Goal: Information Seeking & Learning: Learn about a topic

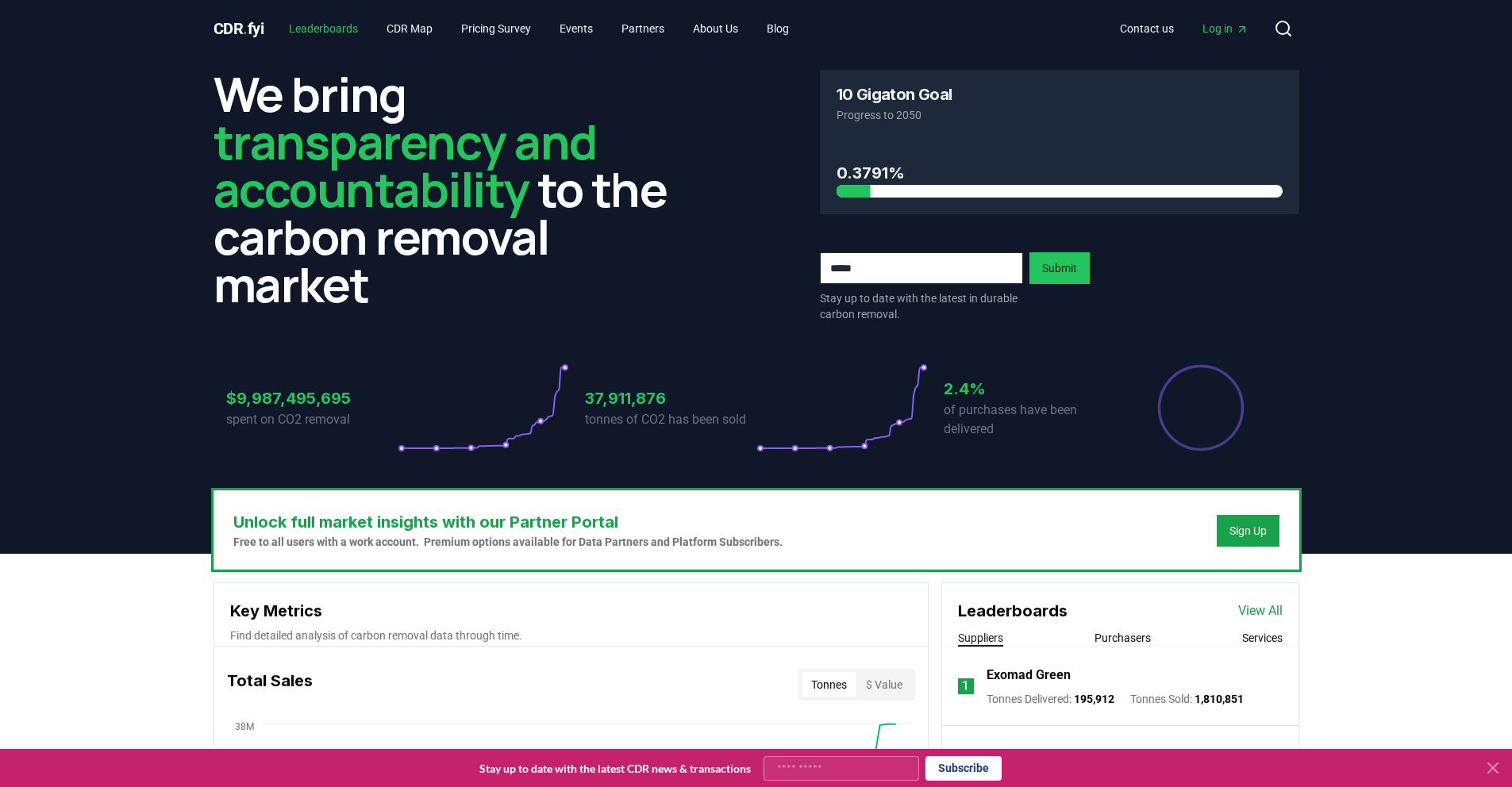
click at [353, 35] on link "Leaderboards" at bounding box center [324, 28] width 95 height 29
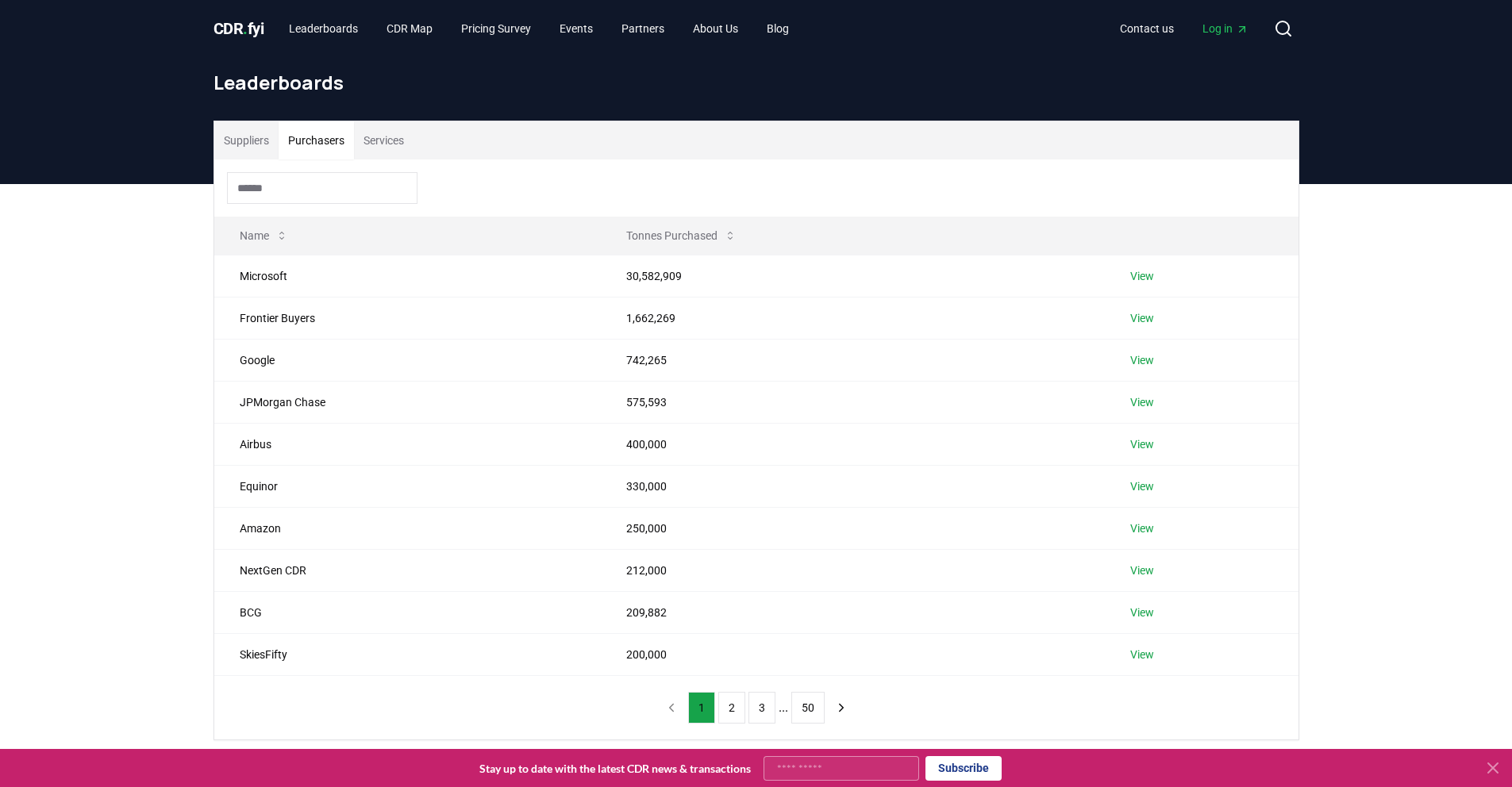
click at [326, 143] on button "Purchasers" at bounding box center [316, 140] width 75 height 38
click at [305, 196] on input at bounding box center [322, 188] width 190 height 32
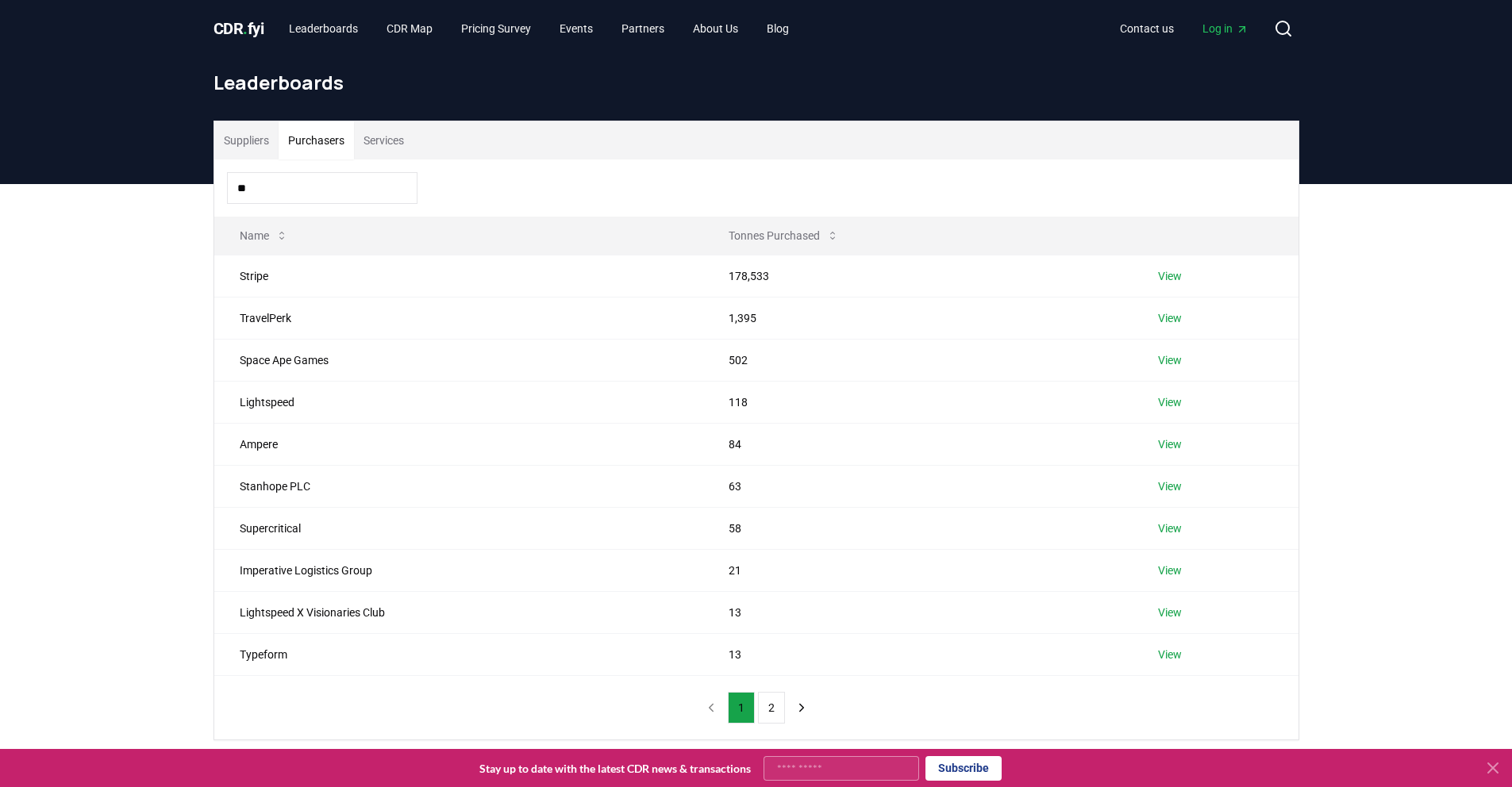
type input "*"
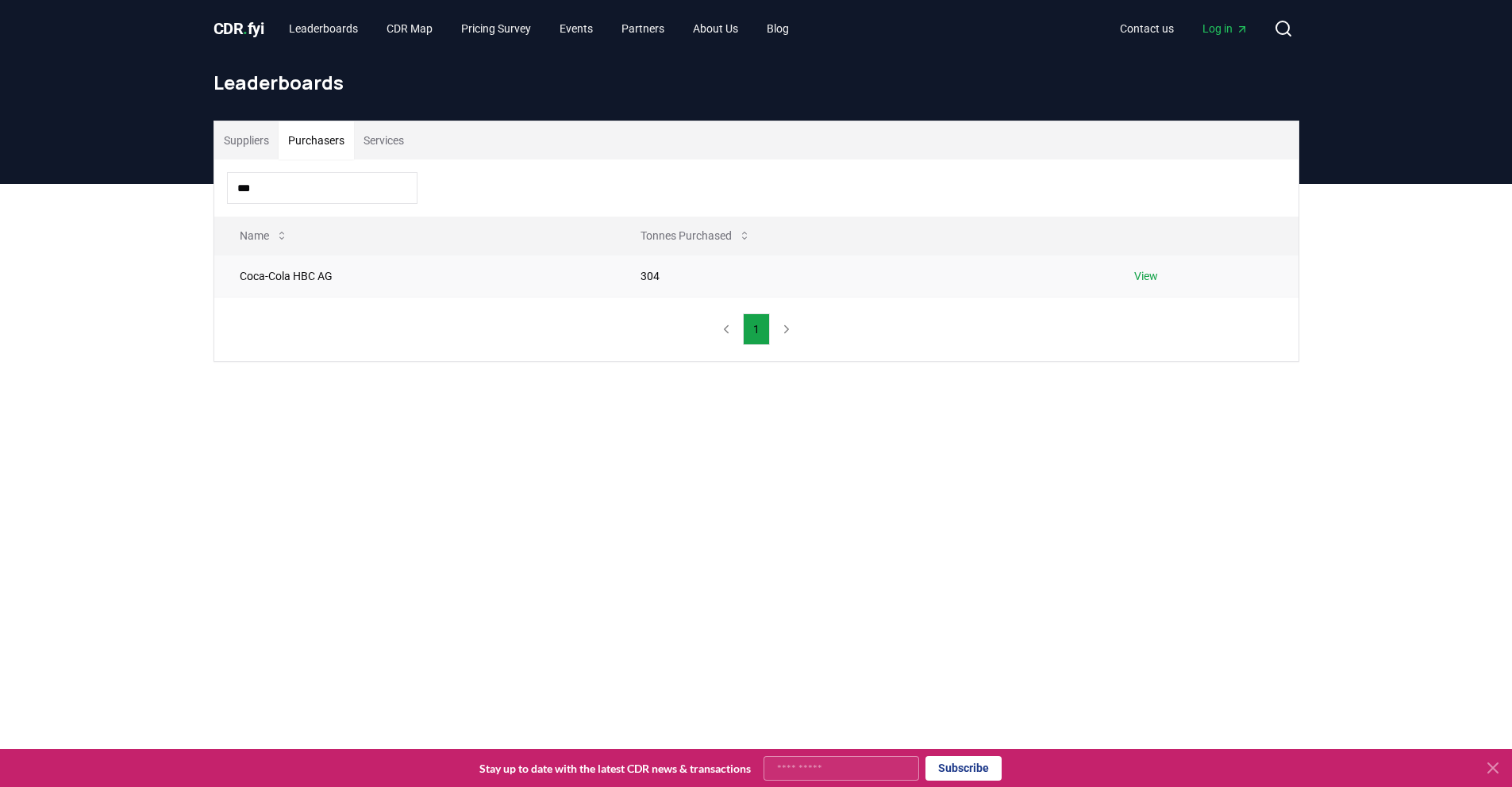
type input "***"
click at [1147, 279] on link "View" at bounding box center [1145, 276] width 24 height 16
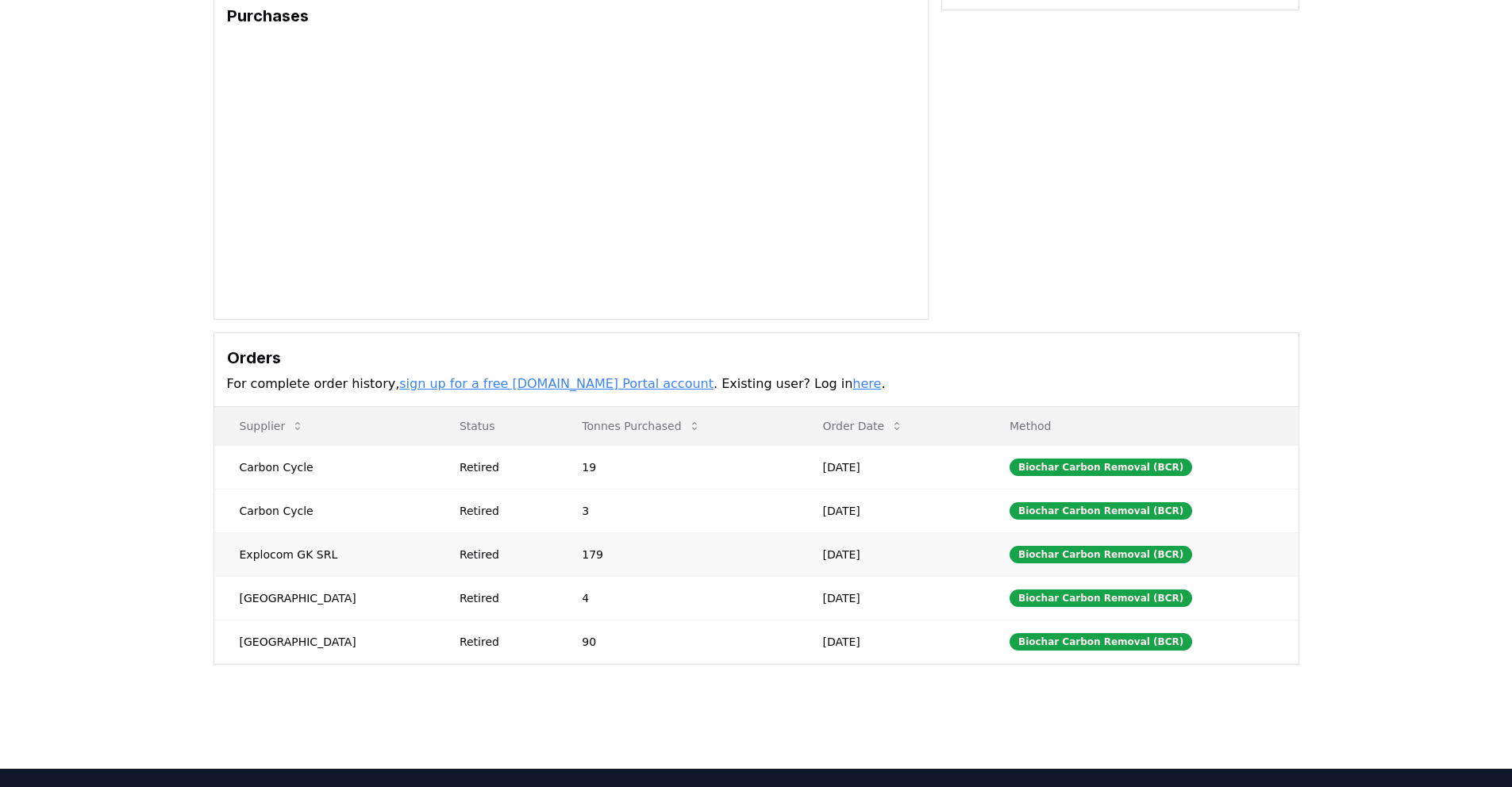
scroll to position [140, 0]
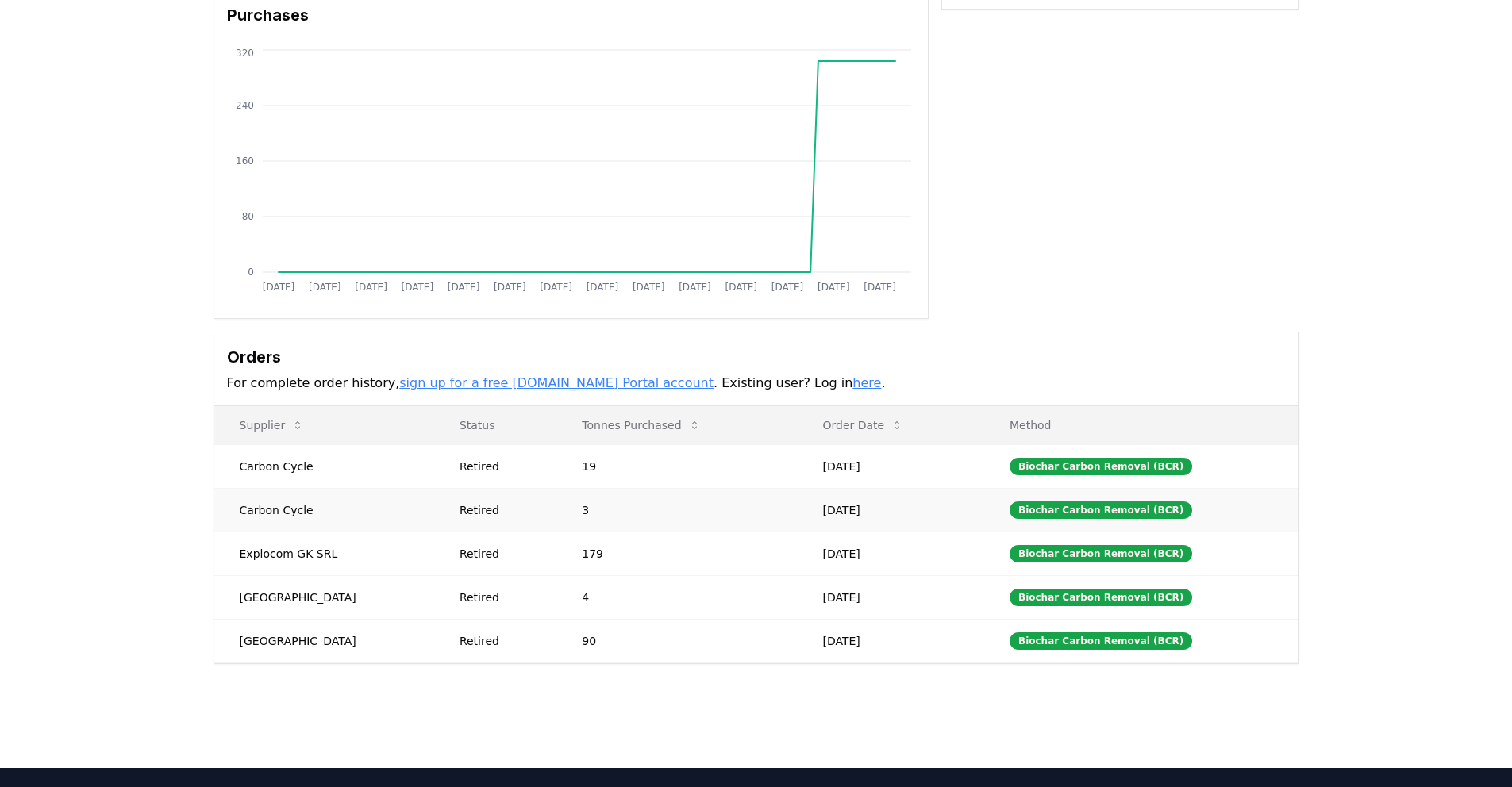
drag, startPoint x: 309, startPoint y: 506, endPoint x: 232, endPoint y: 509, distance: 77.1
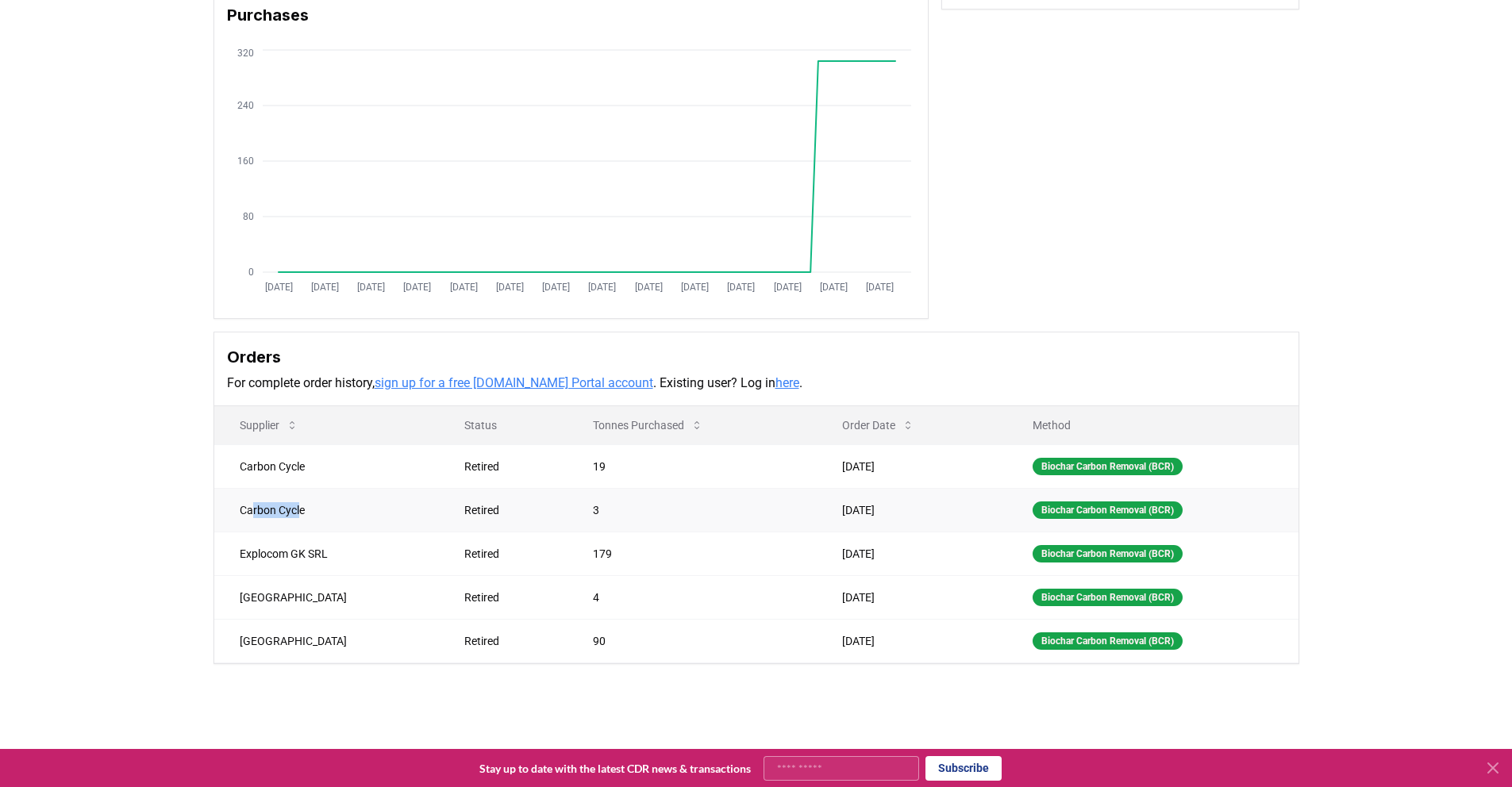
drag, startPoint x: 305, startPoint y: 510, endPoint x: 253, endPoint y: 510, distance: 52.0
click at [253, 510] on td "Carbon Cycle" at bounding box center [326, 510] width 225 height 44
click at [306, 511] on td "Carbon Cycle" at bounding box center [326, 510] width 225 height 44
drag, startPoint x: 311, startPoint y: 512, endPoint x: 241, endPoint y: 512, distance: 70.0
click at [241, 512] on td "Carbon Cycle" at bounding box center [326, 510] width 225 height 44
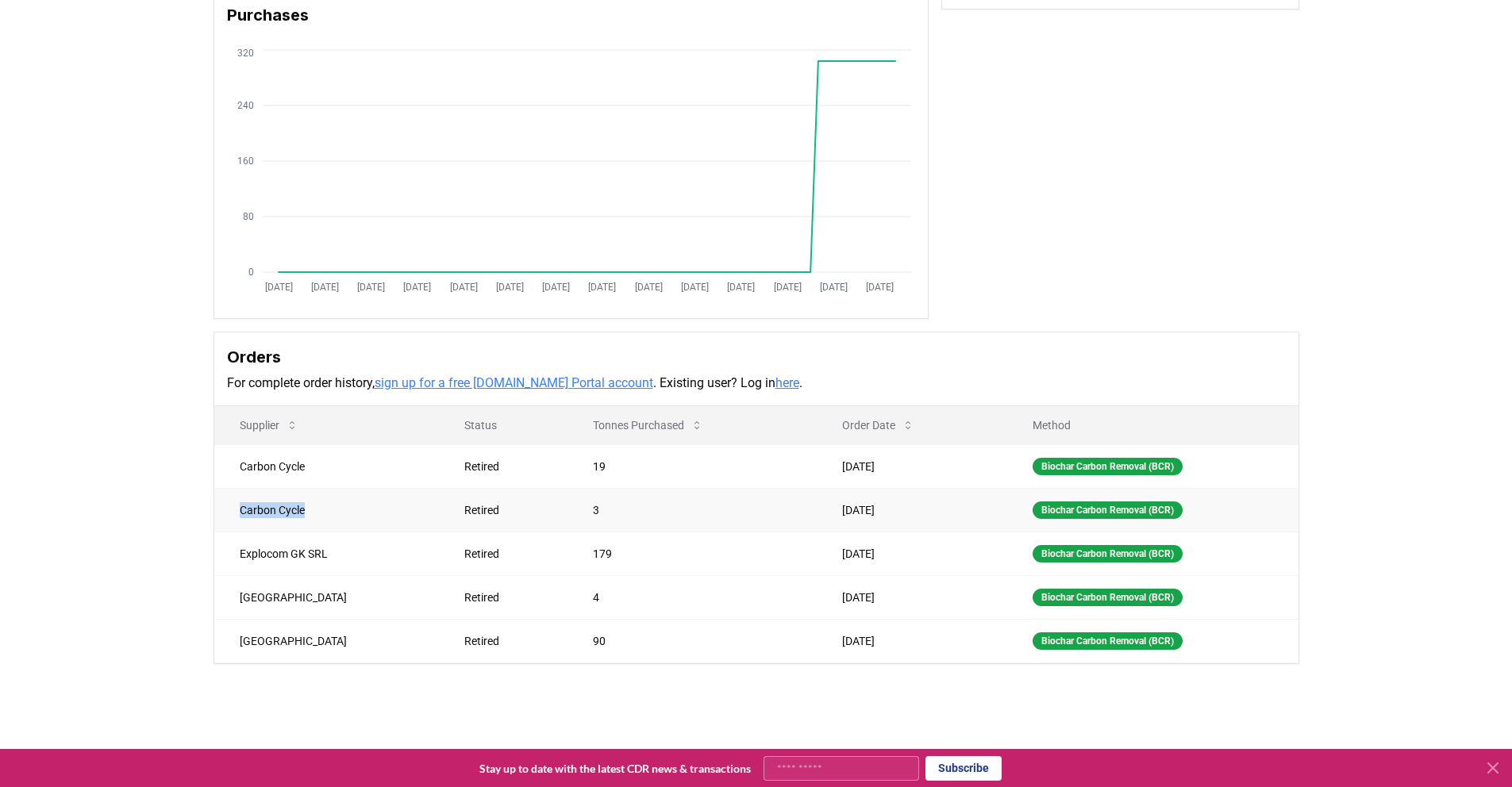
copy td "Carbon Cycle"
drag, startPoint x: 269, startPoint y: 550, endPoint x: 236, endPoint y: 547, distance: 33.1
click at [236, 547] on td "Explocom GK SRL" at bounding box center [326, 554] width 225 height 44
copy td "Explocom GK SRL"
click at [289, 593] on td "[GEOGRAPHIC_DATA]" at bounding box center [326, 597] width 225 height 44
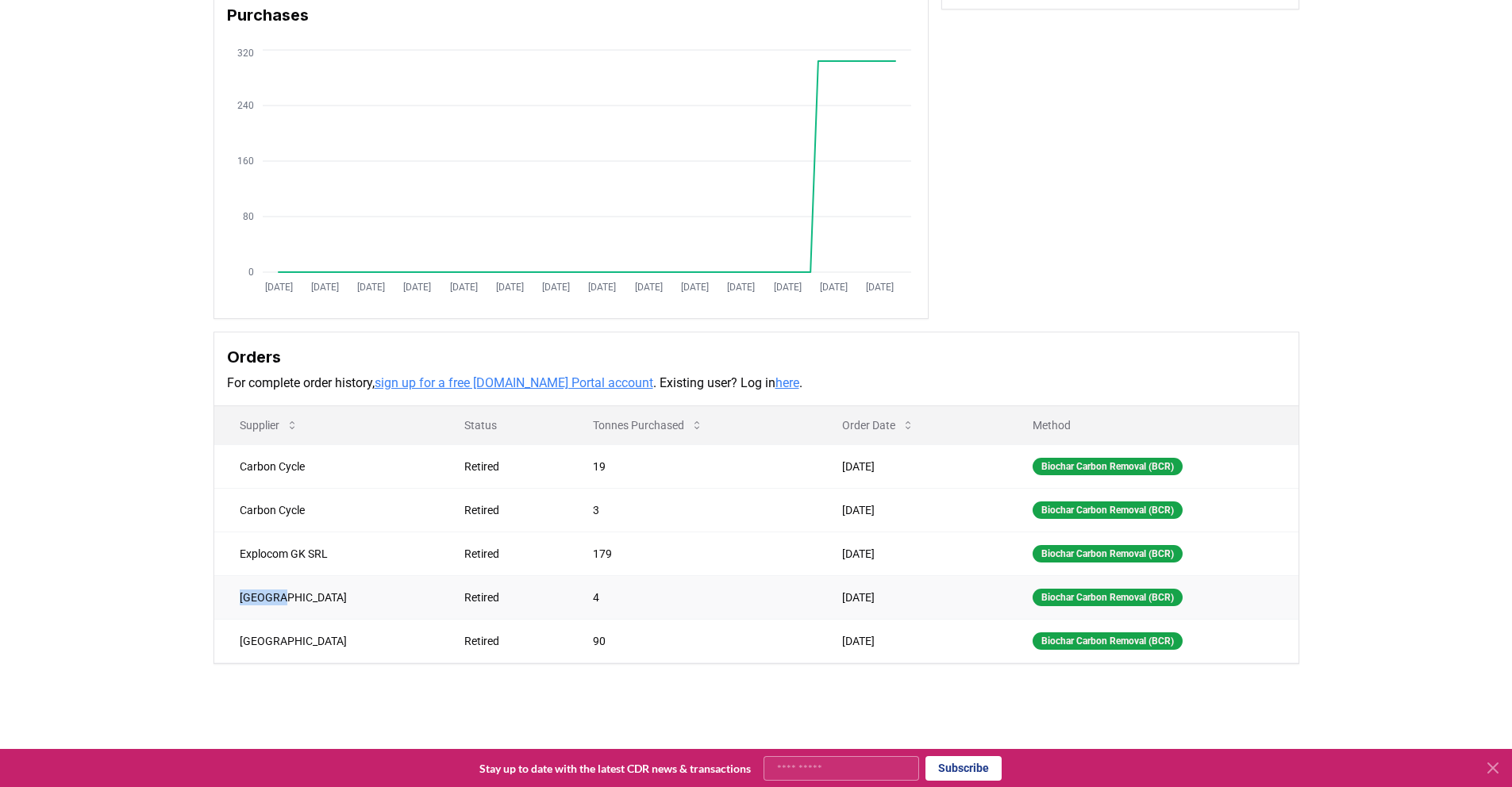
click at [231, 597] on td "Nordgau" at bounding box center [326, 597] width 225 height 44
copy td "Nordgau"
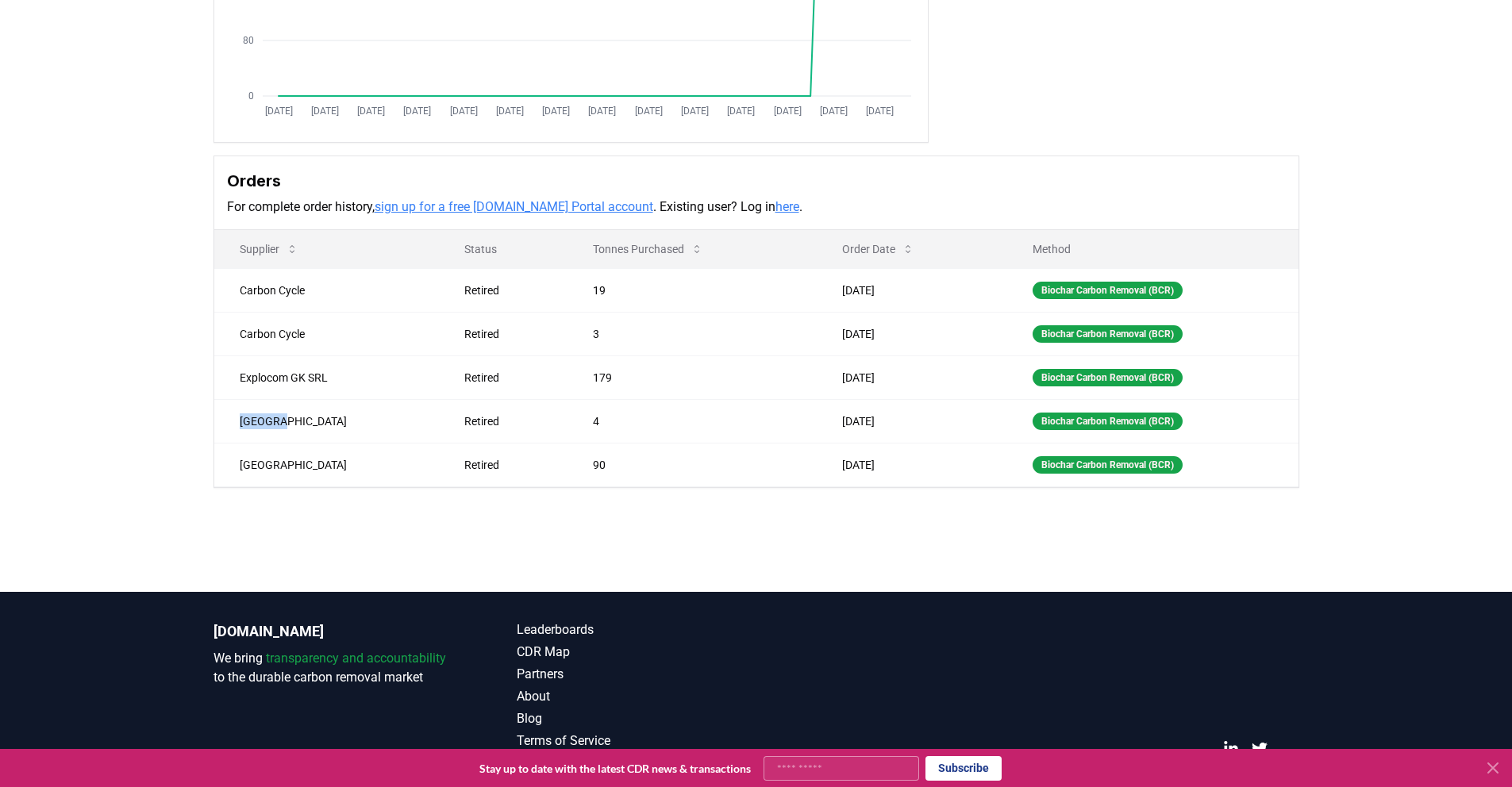
scroll to position [176, 0]
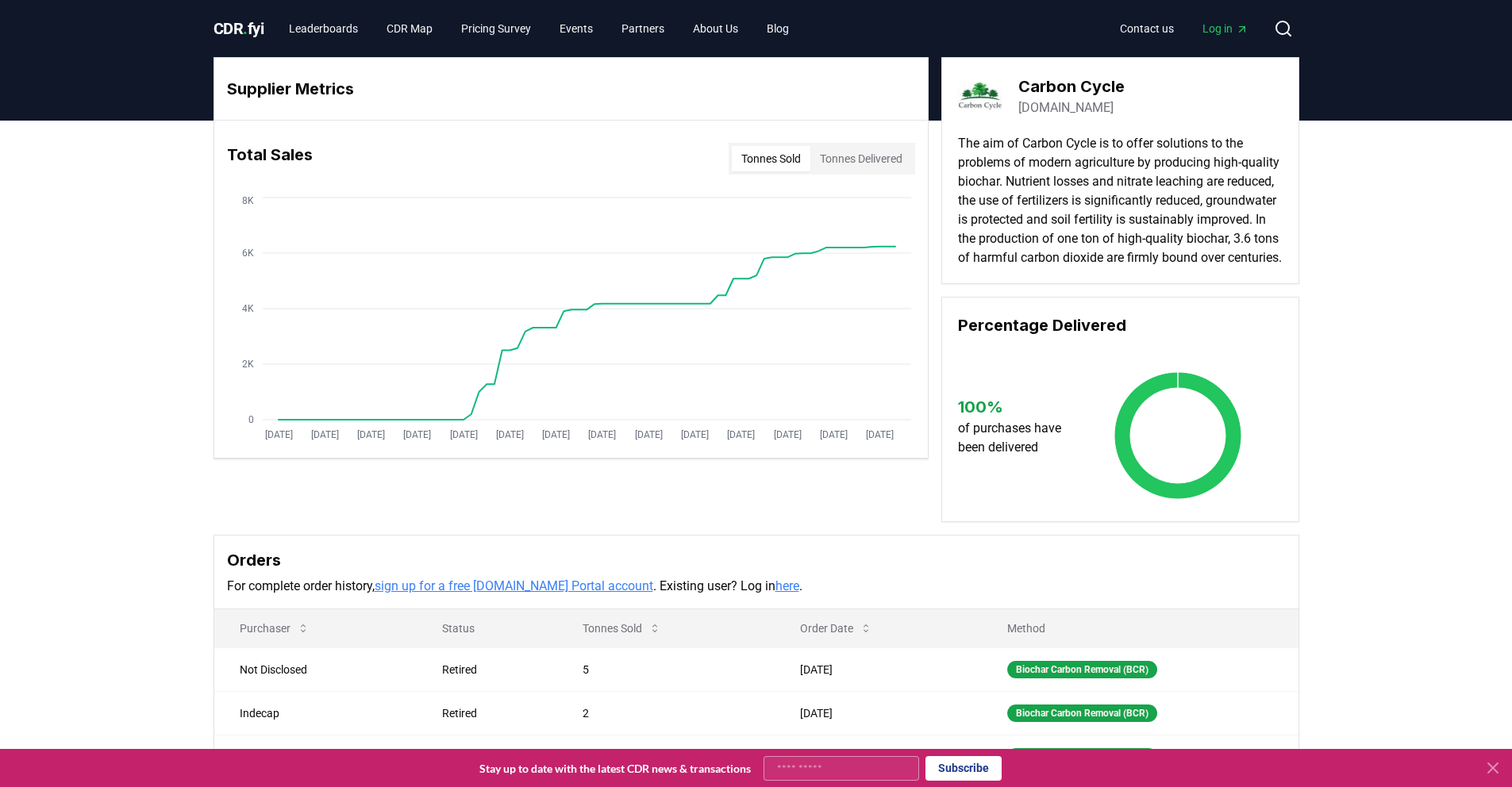
click at [1083, 110] on link "carbon-cycle.de" at bounding box center [1065, 108] width 96 height 19
click at [1284, 25] on icon at bounding box center [1283, 29] width 19 height 19
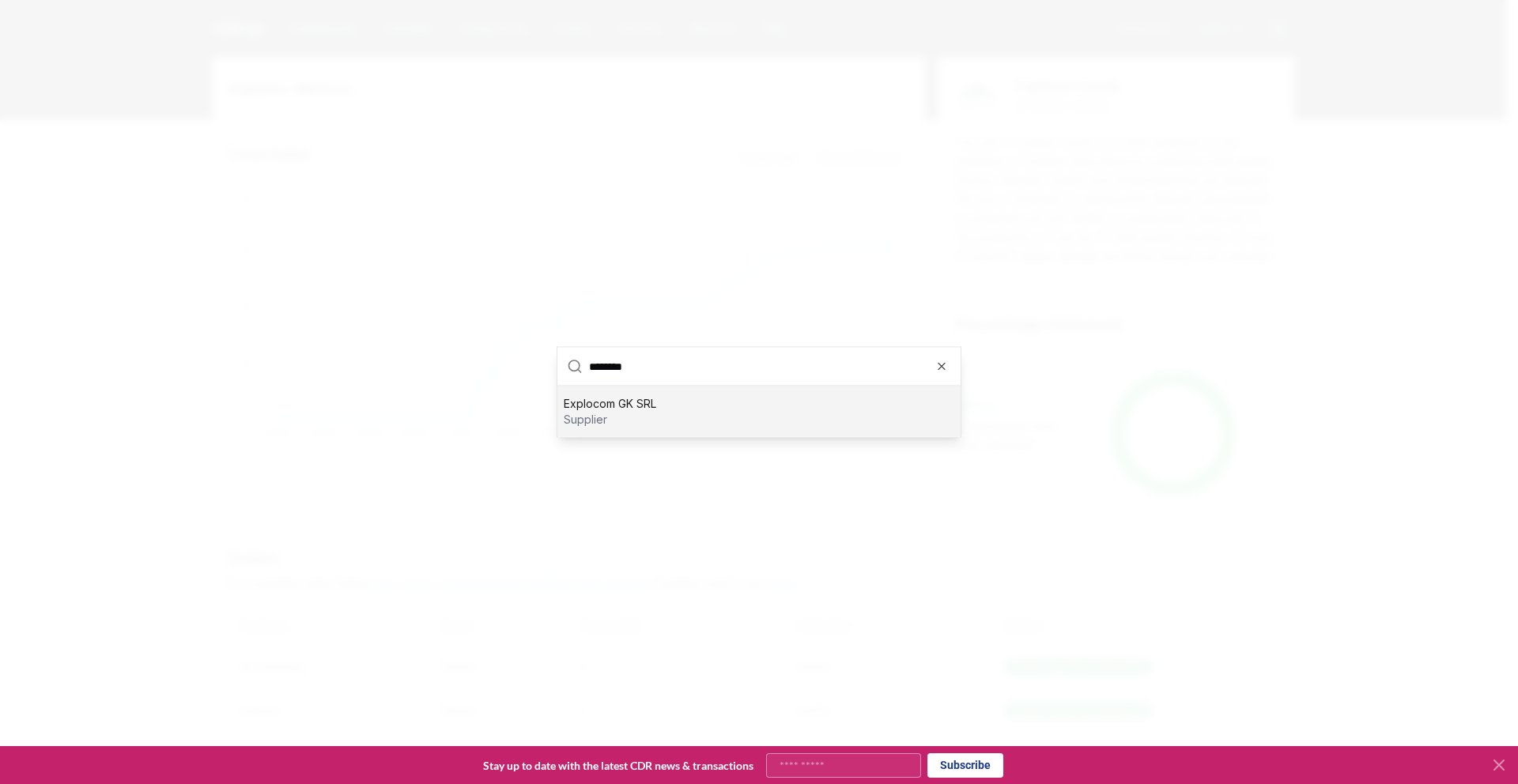
type input "********"
click at [604, 412] on p "supplier" at bounding box center [610, 420] width 93 height 16
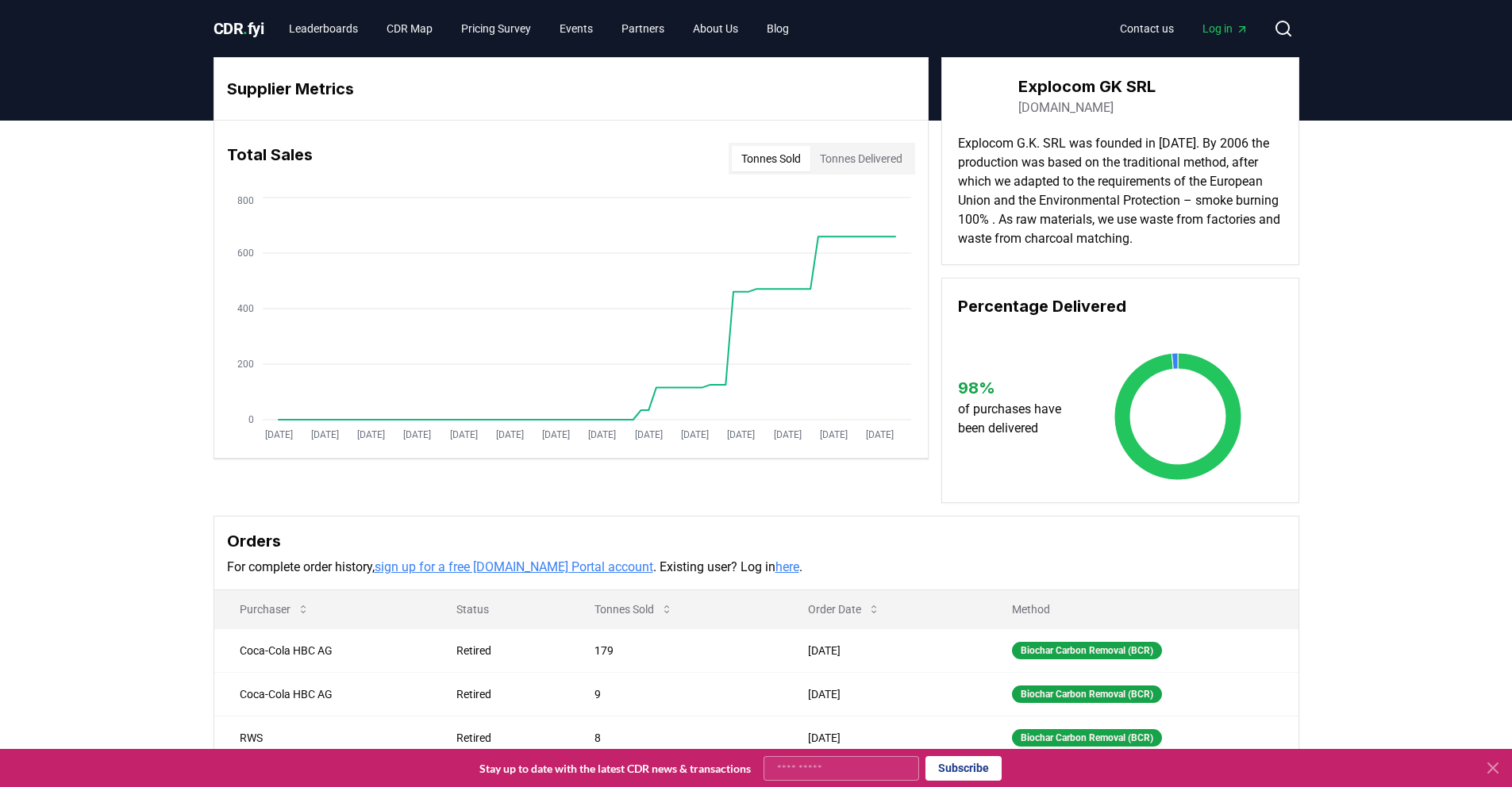
click at [1063, 110] on link "retorte.ro" at bounding box center [1065, 108] width 96 height 19
click at [1275, 35] on icon at bounding box center [1283, 29] width 19 height 19
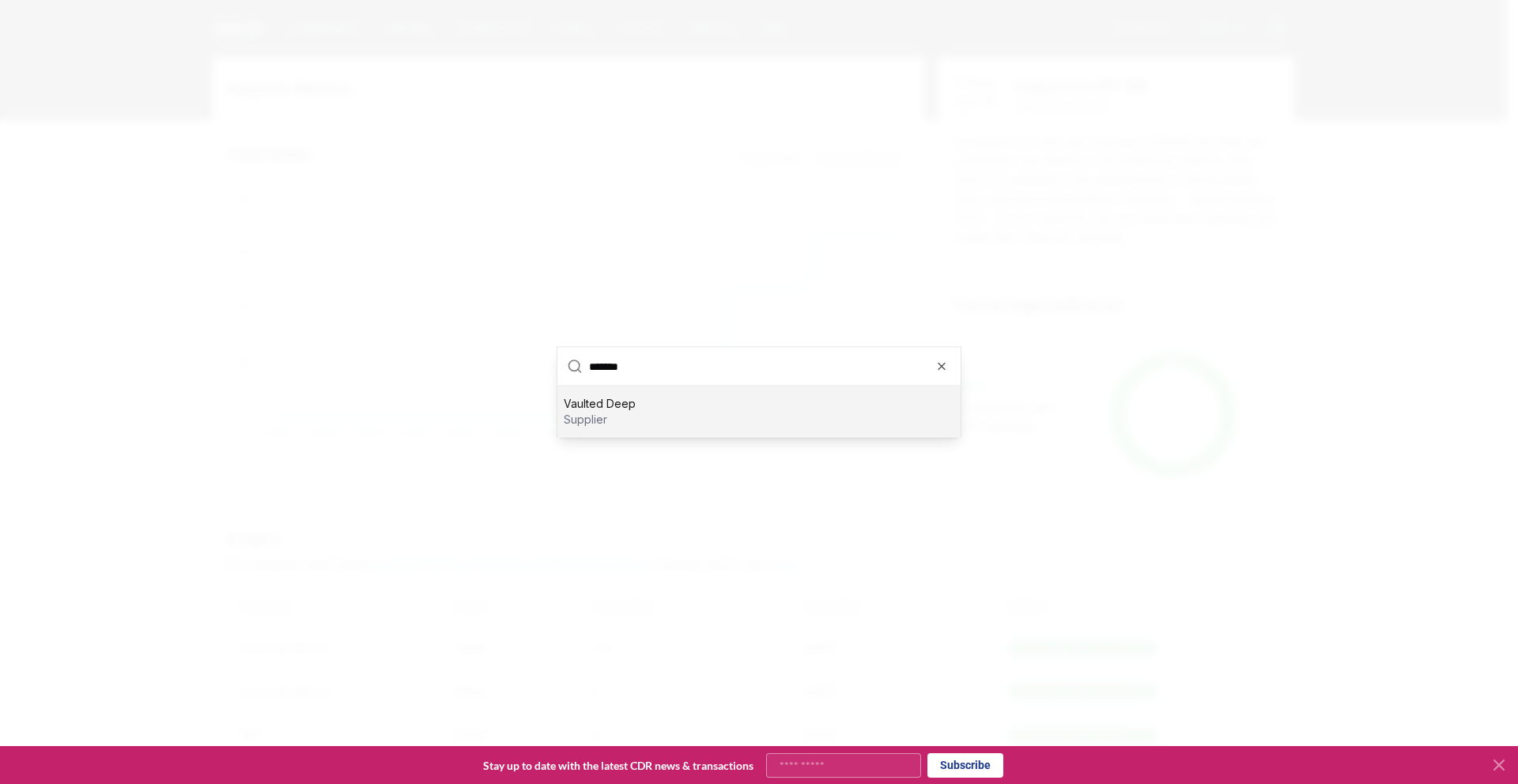
type input "*******"
click at [587, 409] on p "Vaulted Deep" at bounding box center [600, 404] width 72 height 16
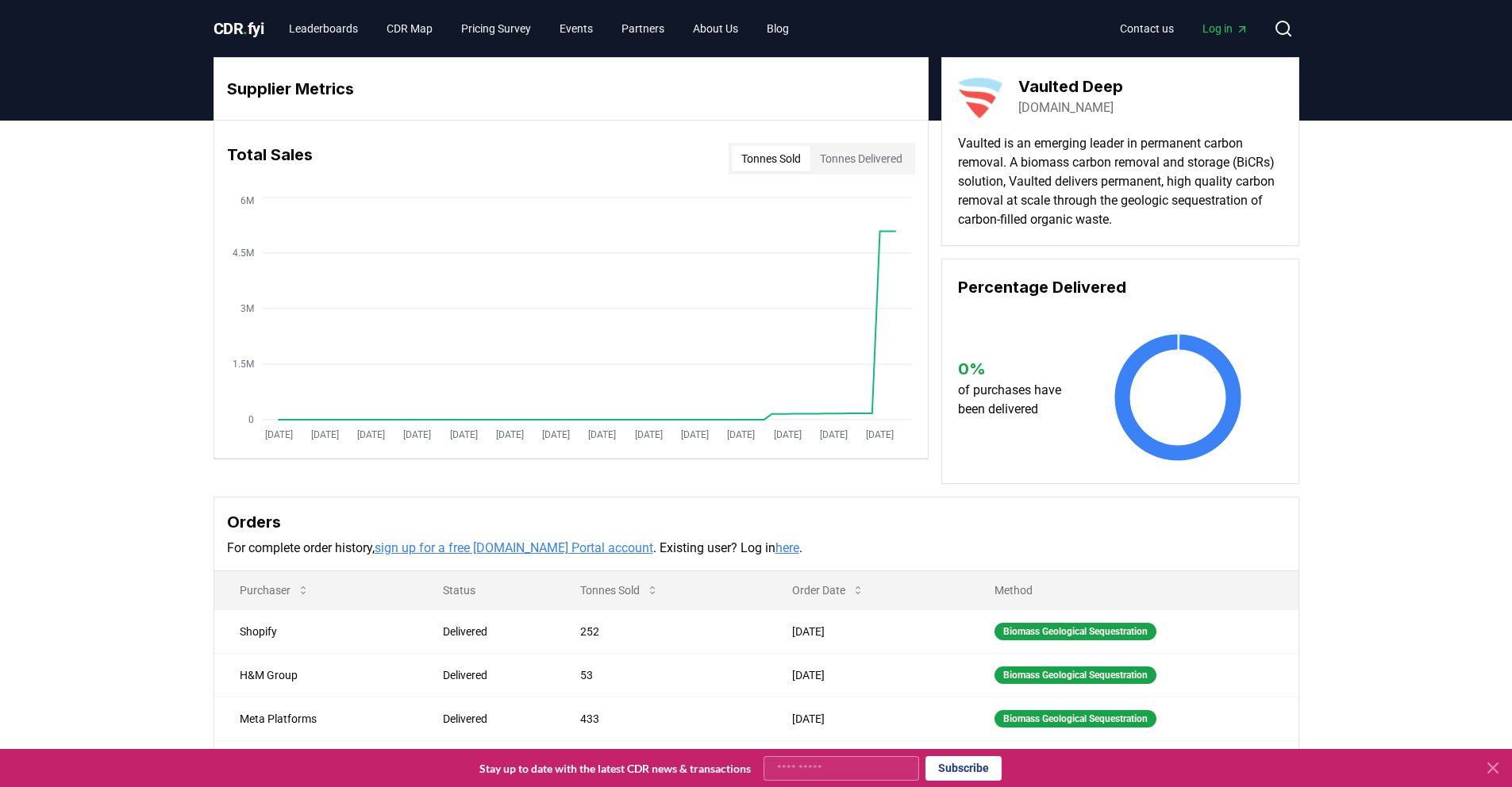
click at [1059, 105] on link "vaulteddeep.com" at bounding box center [1065, 108] width 96 height 19
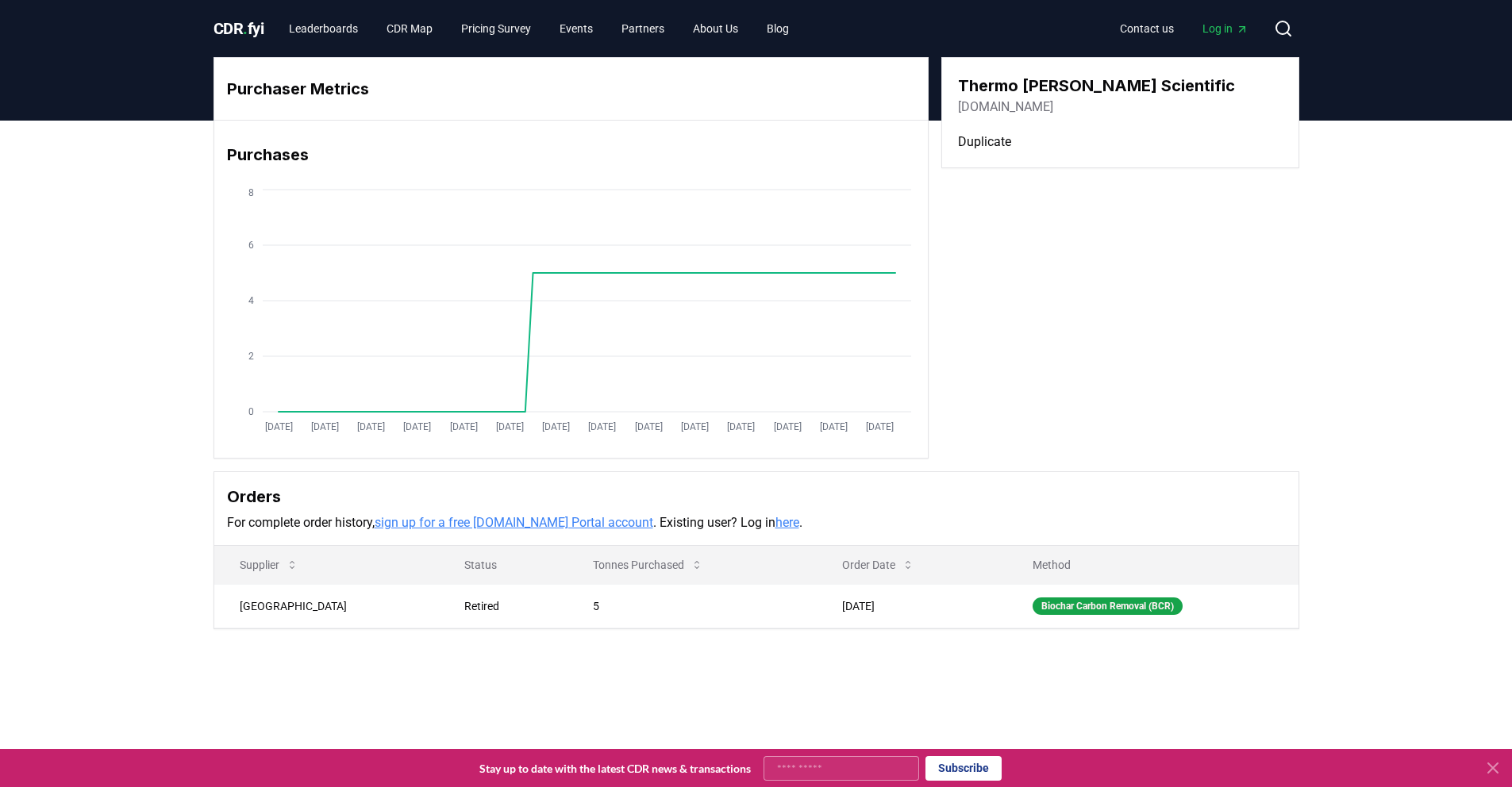
click at [1004, 112] on link "thermofisher.com" at bounding box center [1006, 107] width 96 height 19
click at [1281, 25] on icon at bounding box center [1283, 29] width 19 height 19
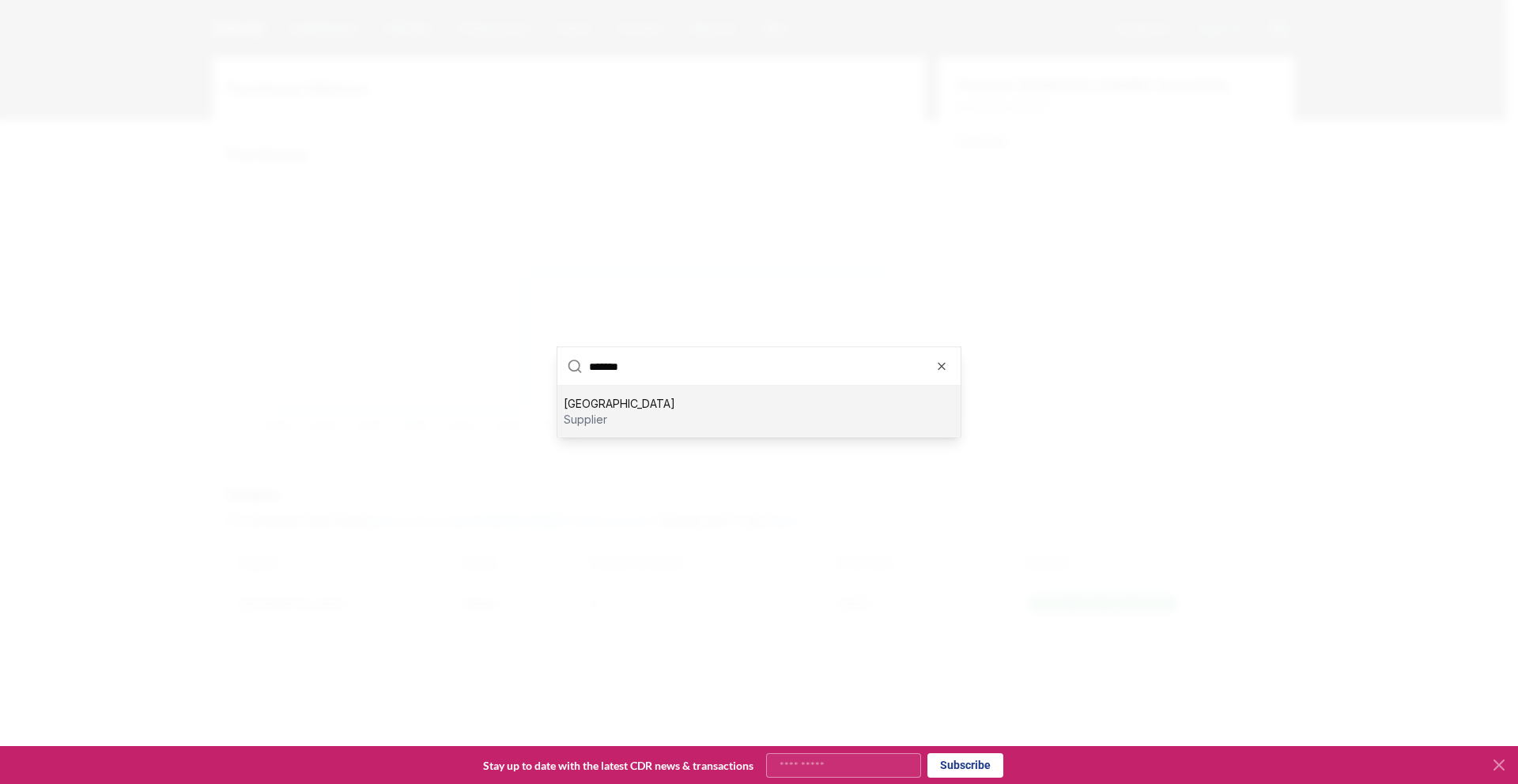
type input "*******"
click at [607, 396] on p "[GEOGRAPHIC_DATA]" at bounding box center [620, 404] width 112 height 16
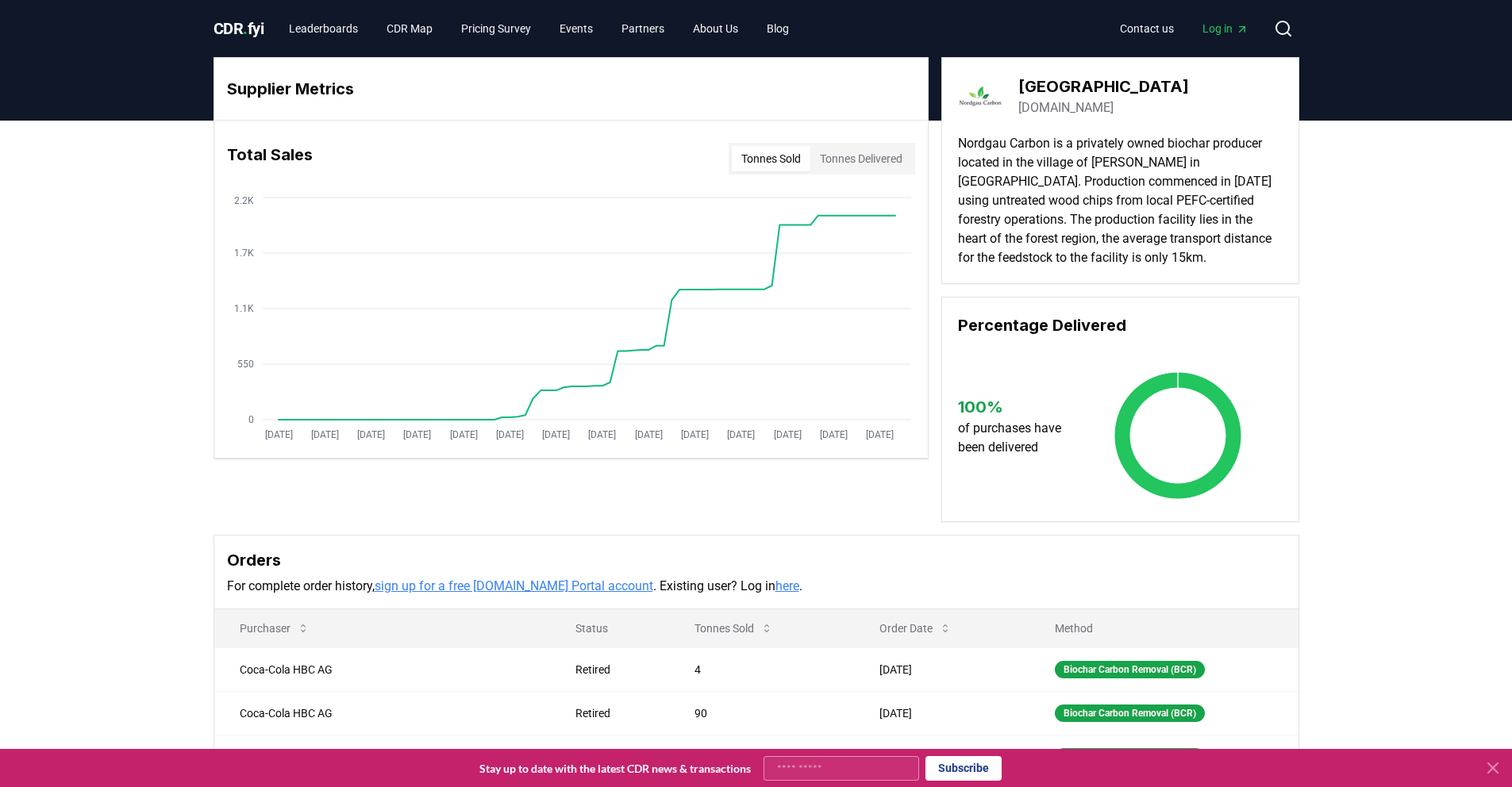
click at [1093, 104] on link "nordgau-carbon.de" at bounding box center [1065, 108] width 96 height 19
click at [1284, 23] on icon at bounding box center [1283, 29] width 19 height 19
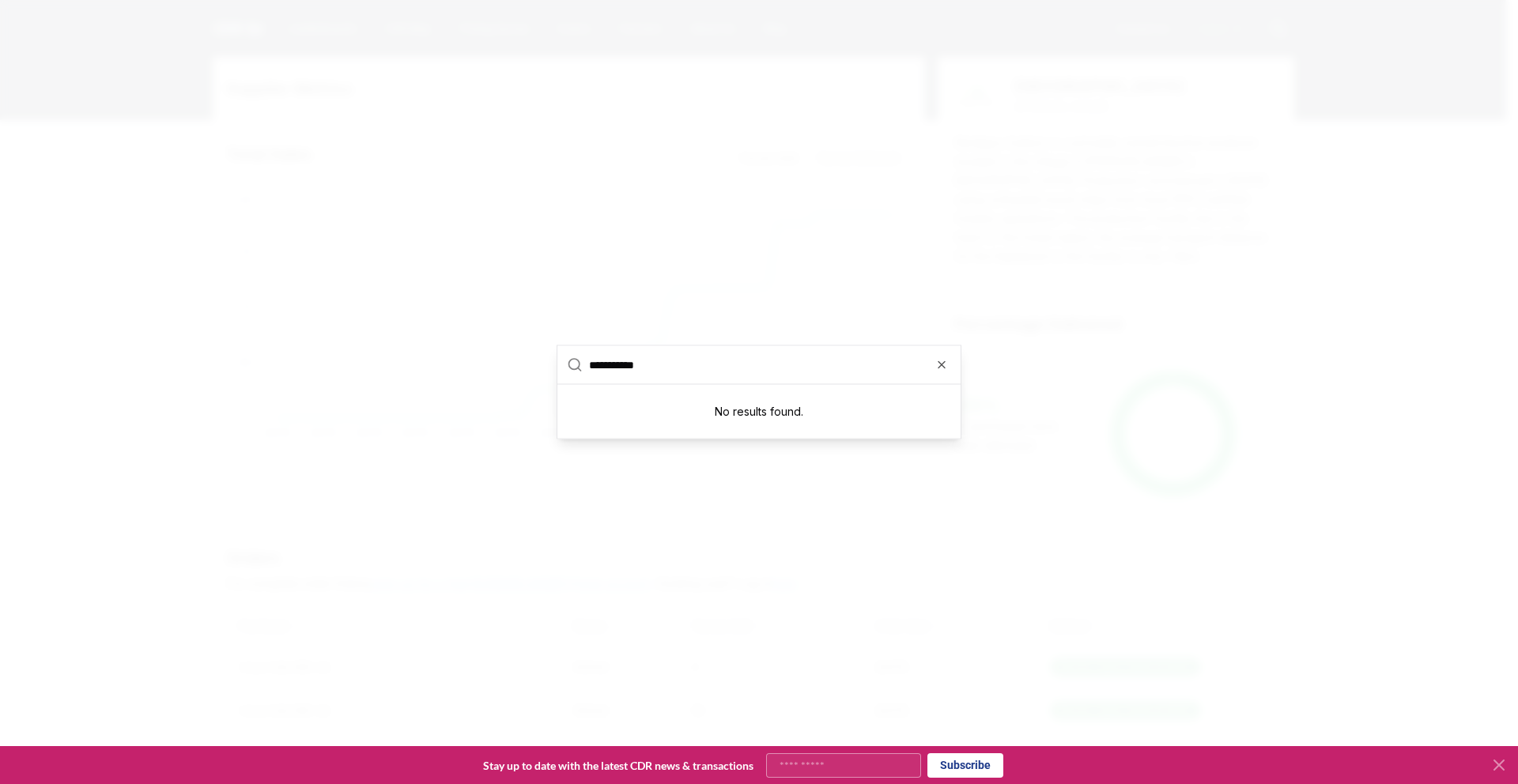
drag, startPoint x: 684, startPoint y: 369, endPoint x: 624, endPoint y: 362, distance: 60.4
click at [624, 362] on input "**********" at bounding box center [770, 364] width 362 height 38
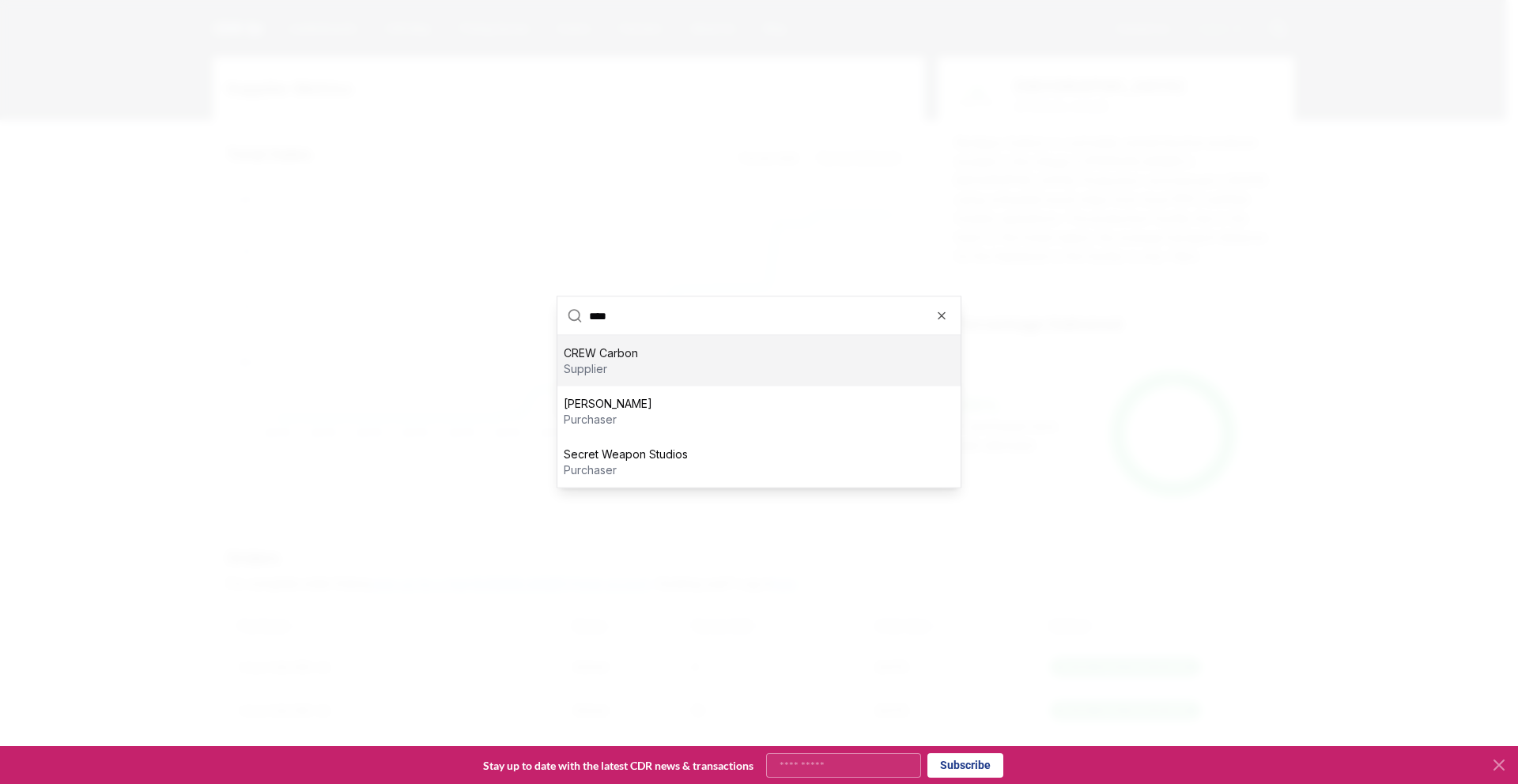
type input "****"
click at [591, 366] on p "supplier" at bounding box center [601, 369] width 74 height 16
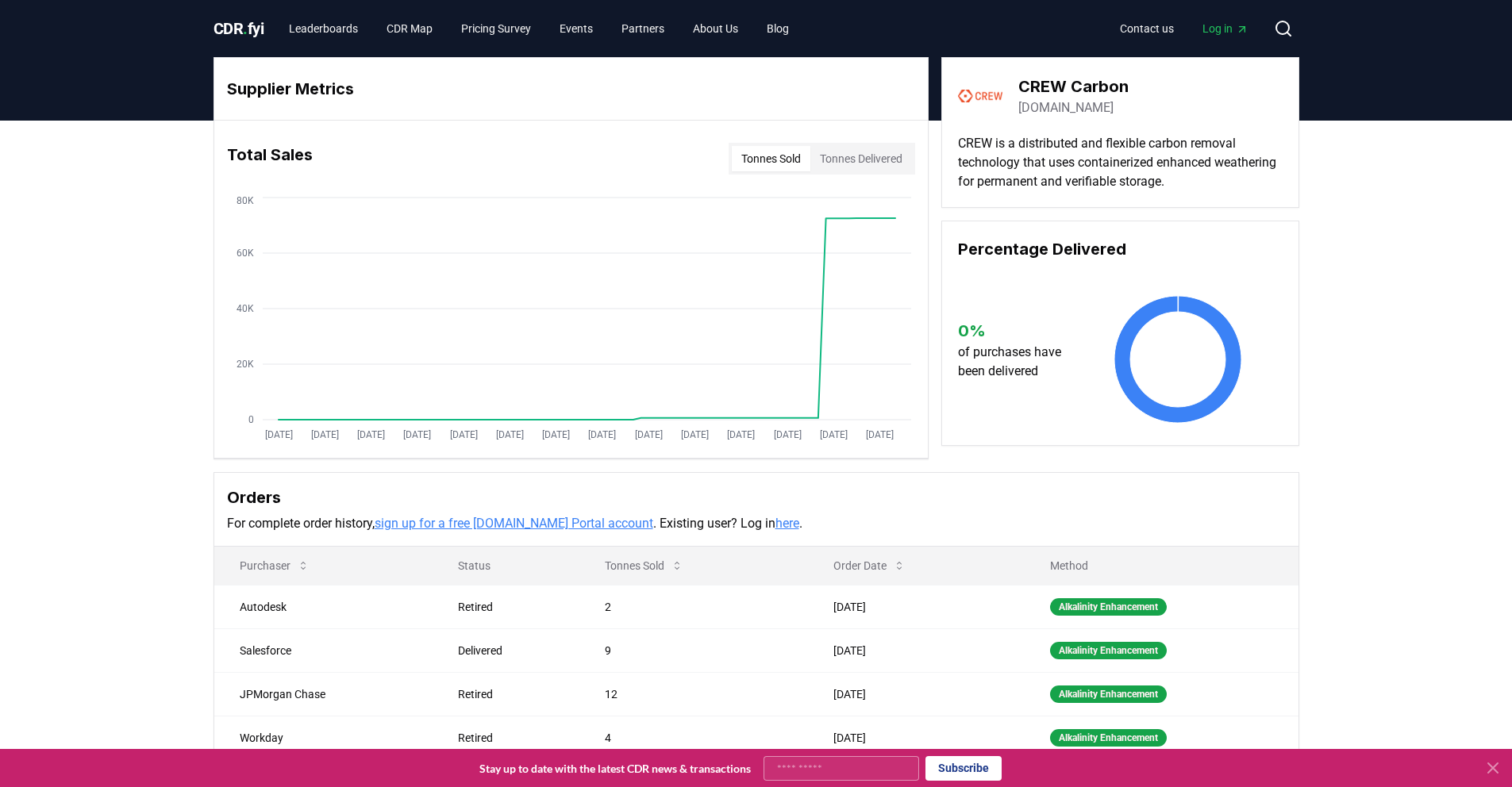
click at [1072, 112] on link "crewcarbon.com" at bounding box center [1065, 108] width 96 height 19
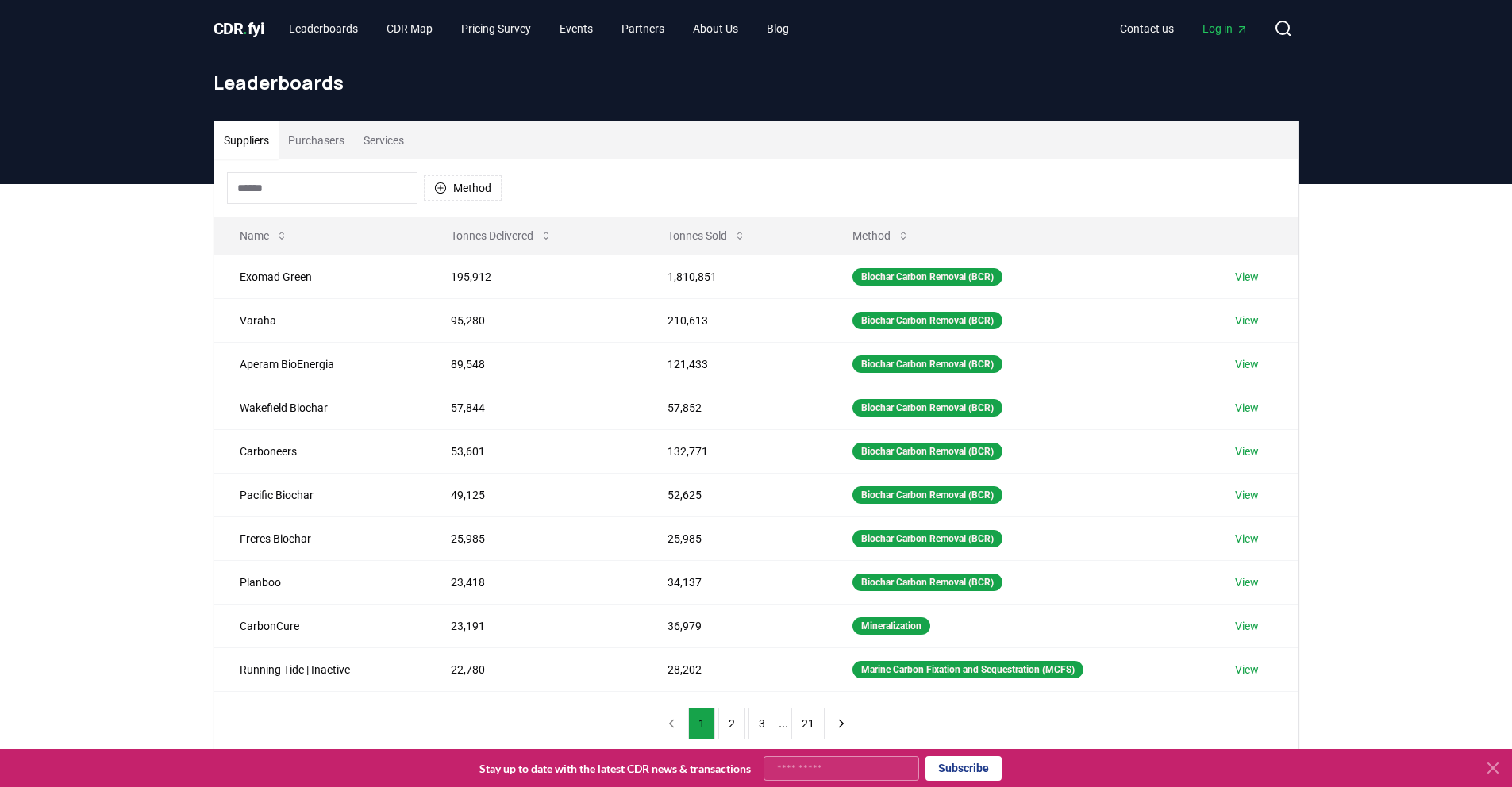
click at [327, 199] on input at bounding box center [322, 188] width 190 height 32
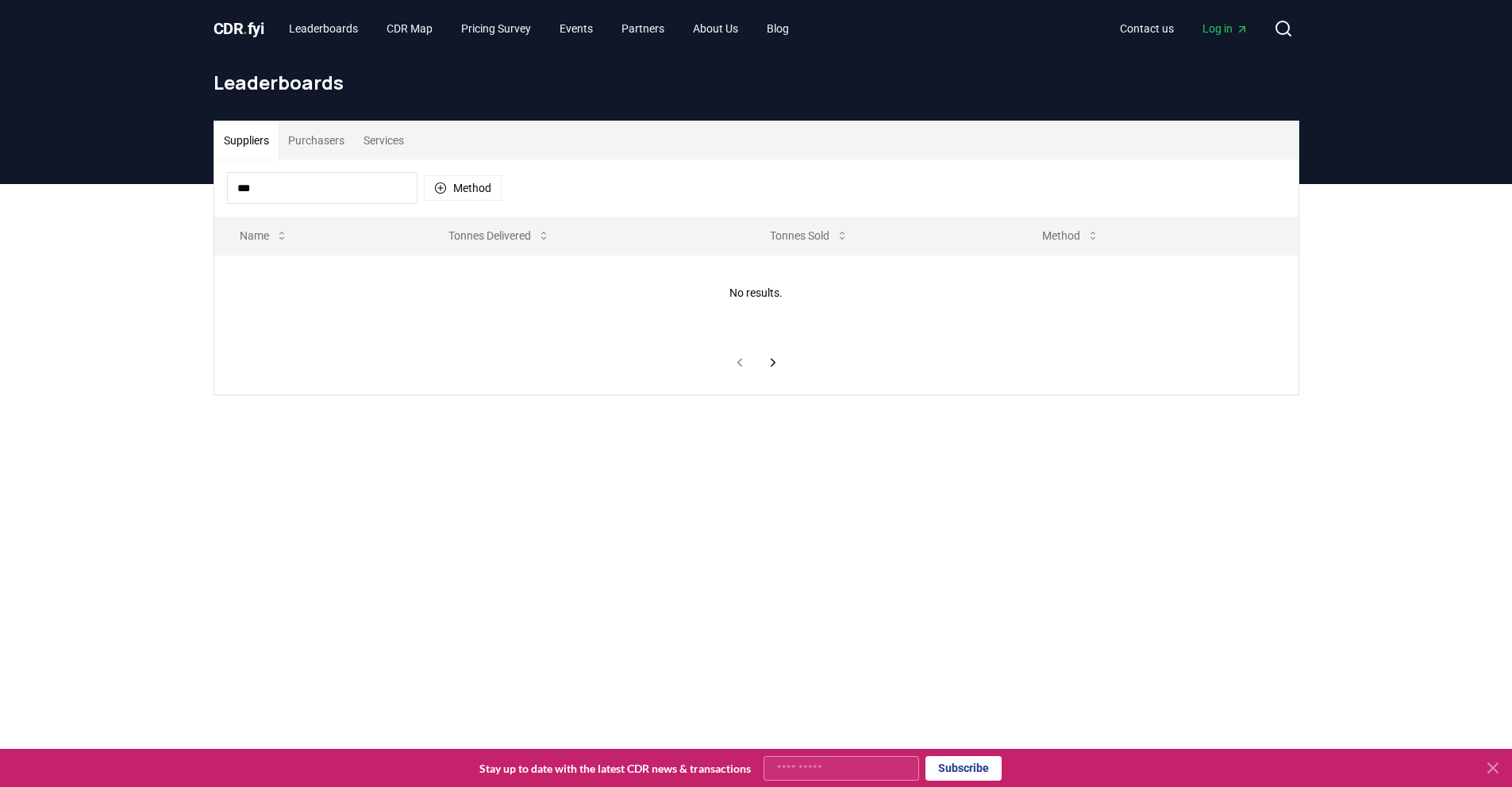
type input "**"
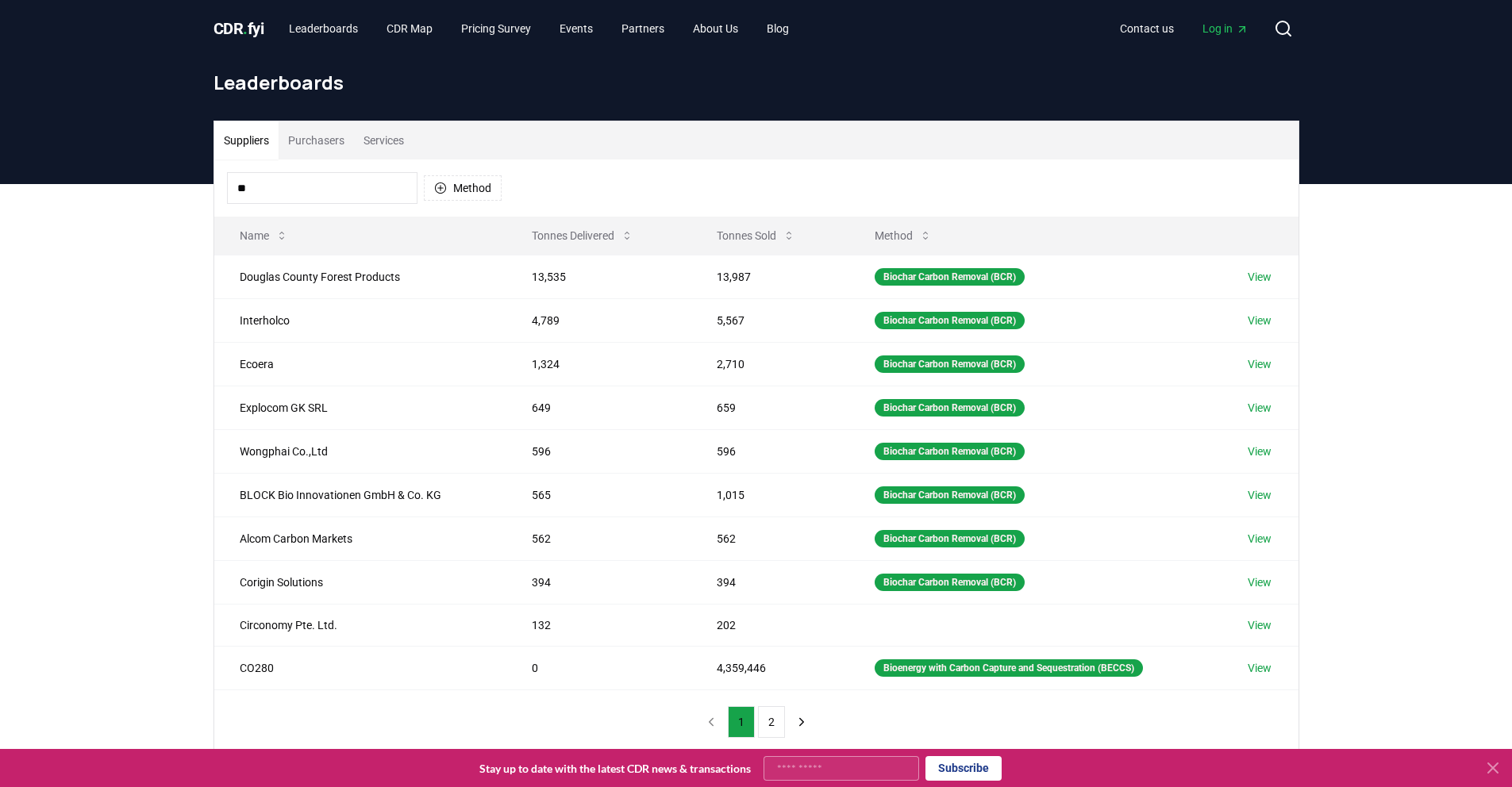
click at [333, 134] on button "Purchasers" at bounding box center [316, 140] width 75 height 38
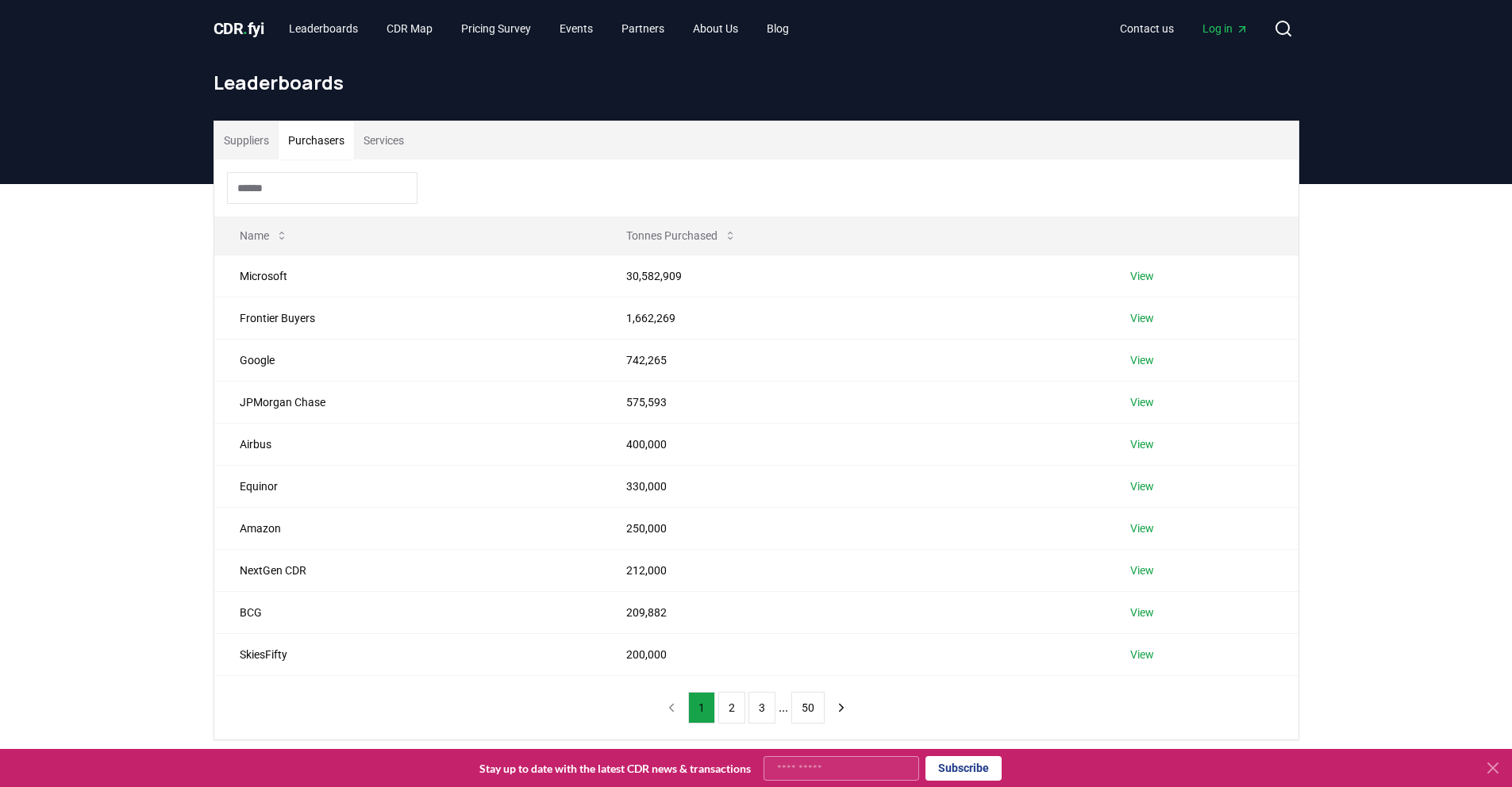
click at [318, 197] on input at bounding box center [322, 188] width 190 height 32
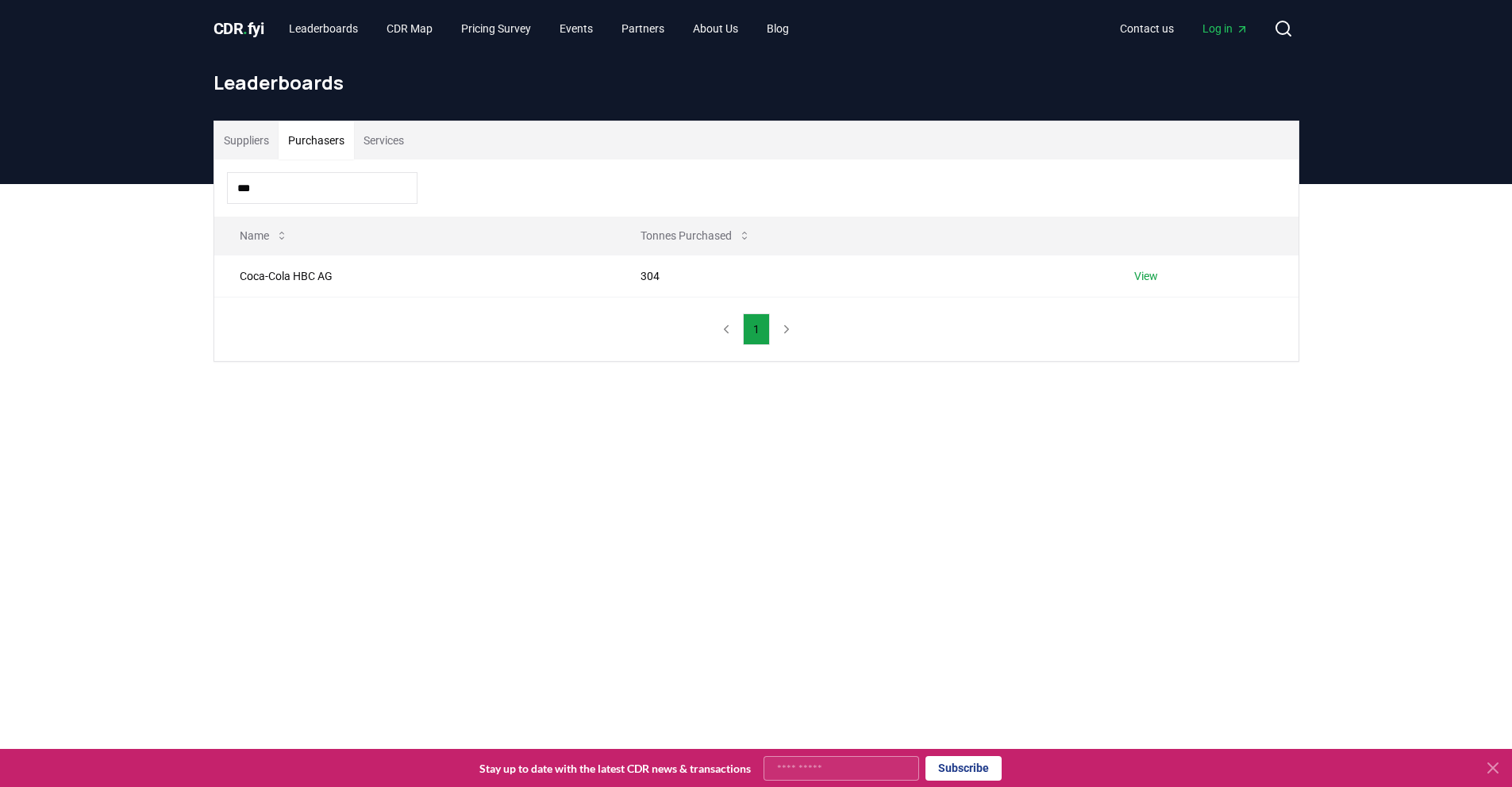
type input "***"
click at [1152, 273] on link "View" at bounding box center [1145, 276] width 24 height 16
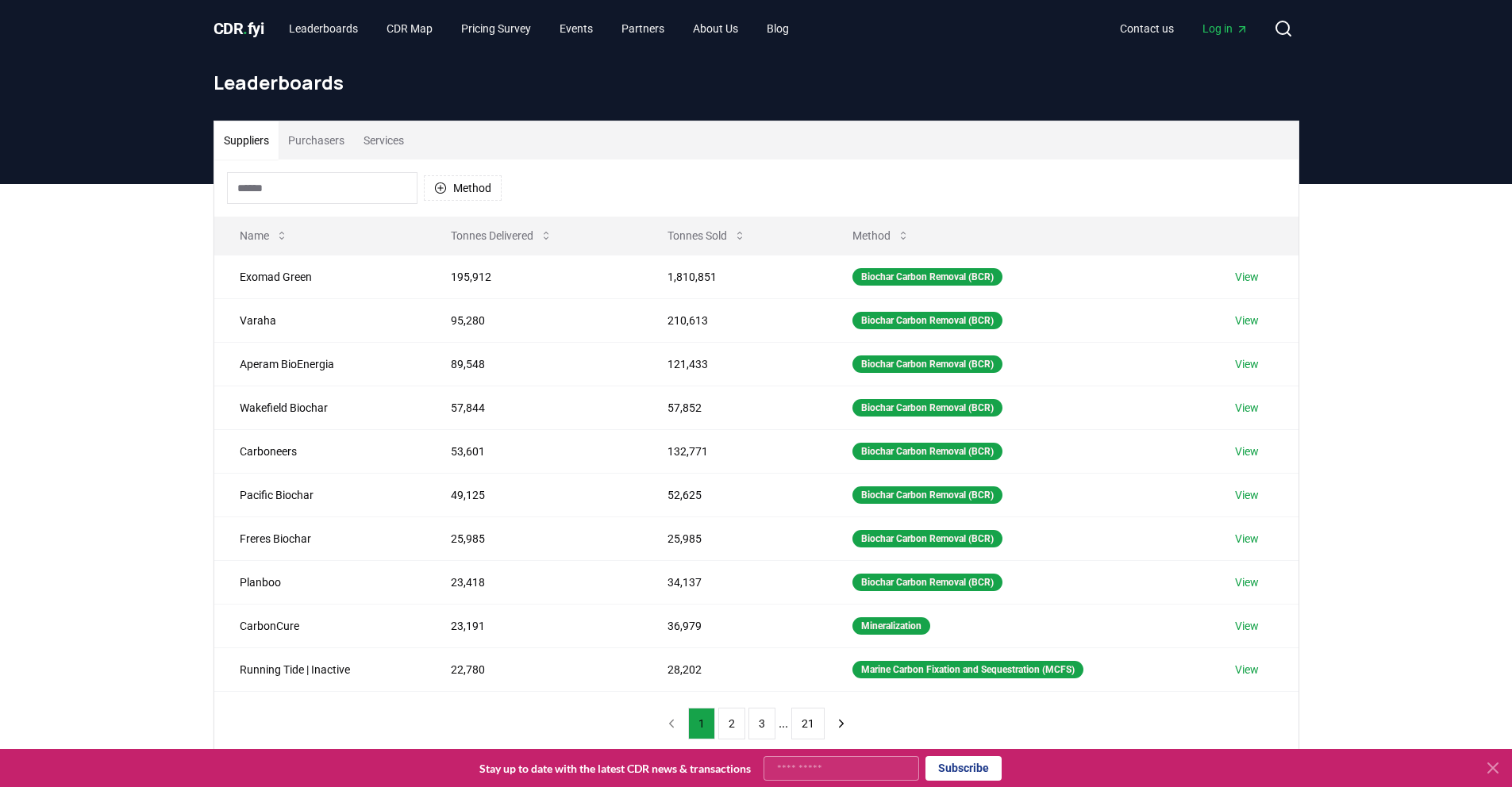
click at [304, 132] on button "Purchasers" at bounding box center [316, 140] width 75 height 38
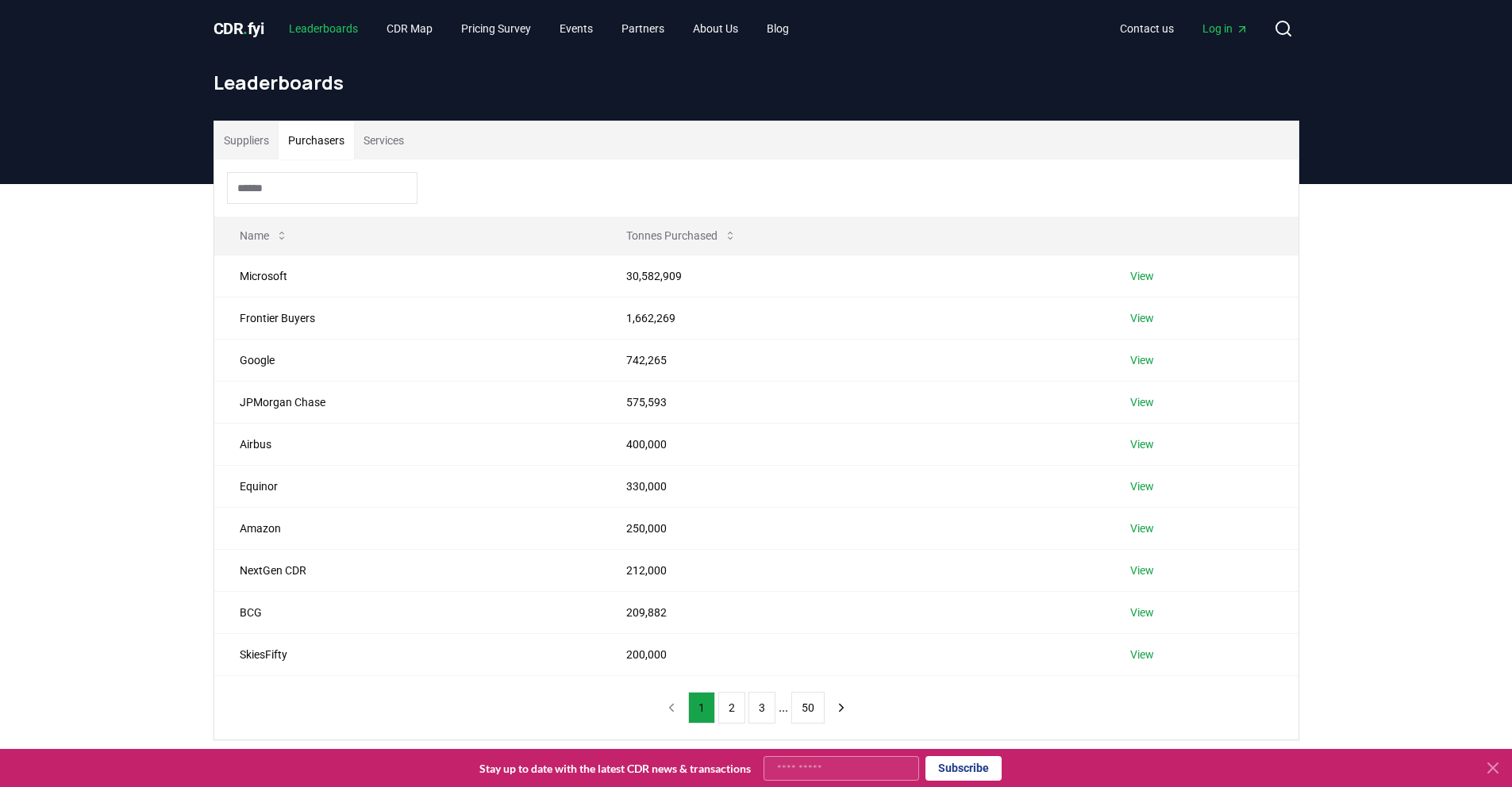
click at [330, 30] on link "Leaderboards" at bounding box center [324, 28] width 95 height 29
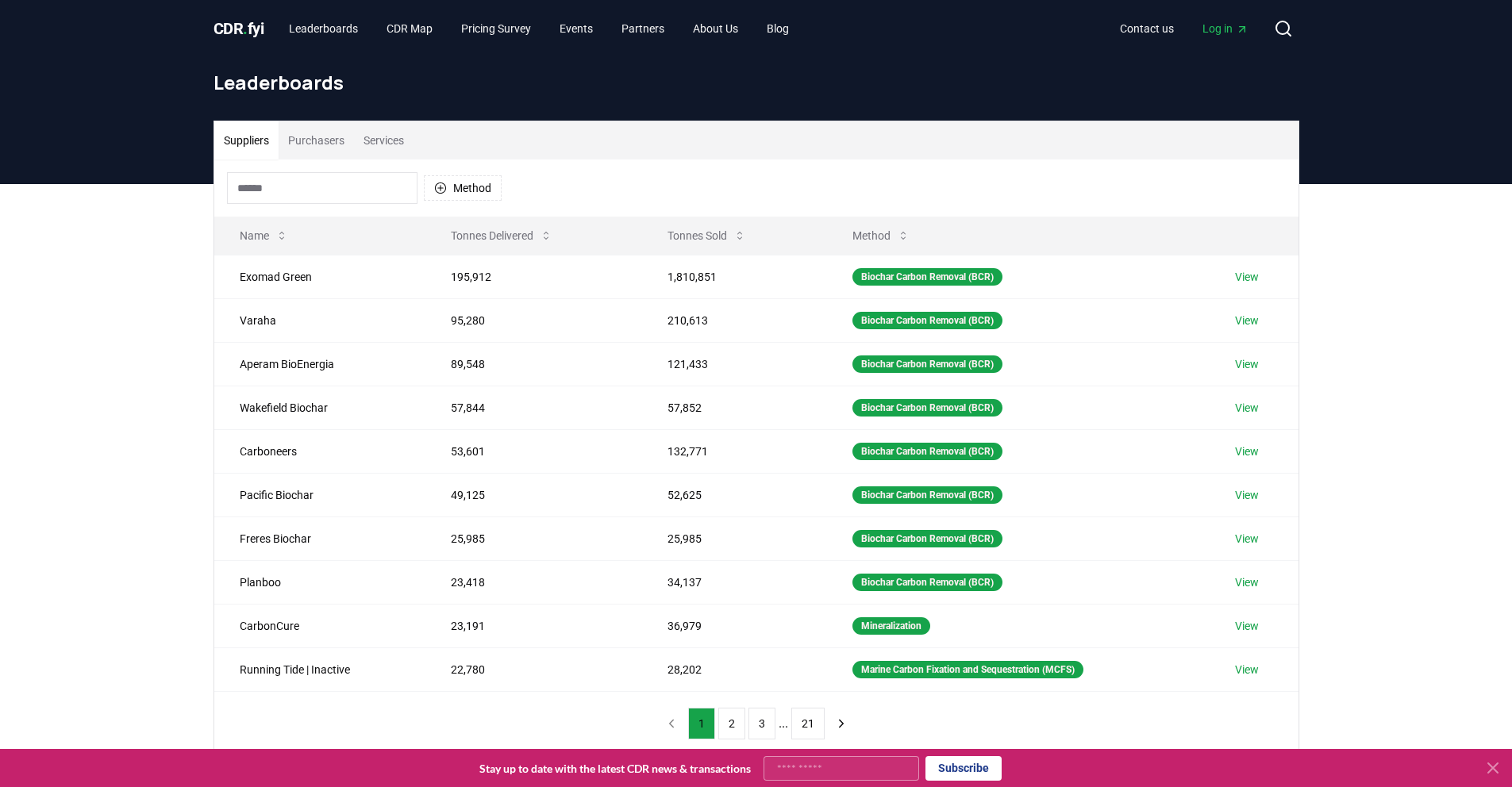
click at [326, 142] on button "Purchasers" at bounding box center [316, 140] width 75 height 38
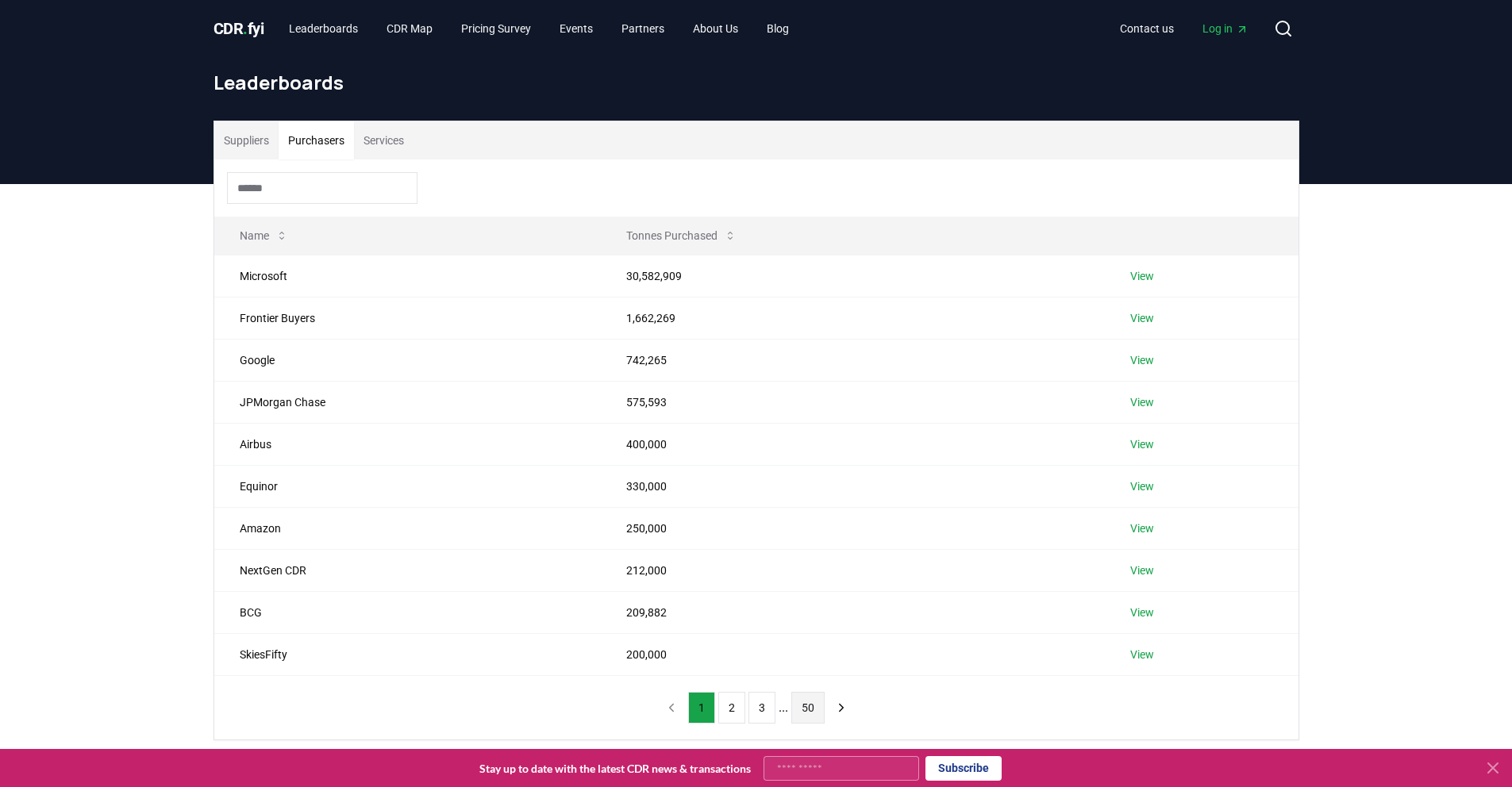
click at [806, 717] on button "50" at bounding box center [808, 708] width 33 height 32
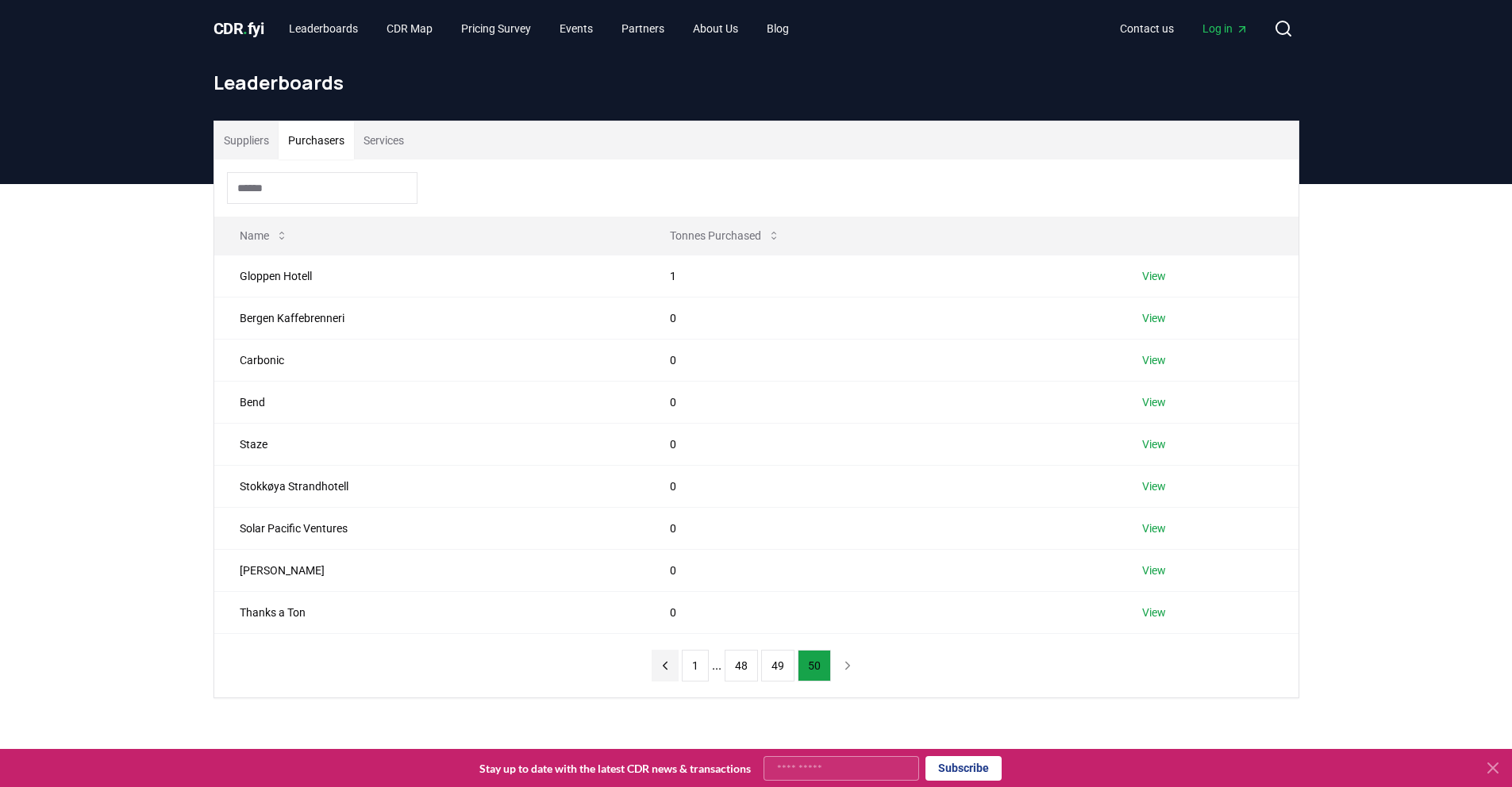
click at [668, 669] on icon "previous page" at bounding box center [665, 666] width 14 height 14
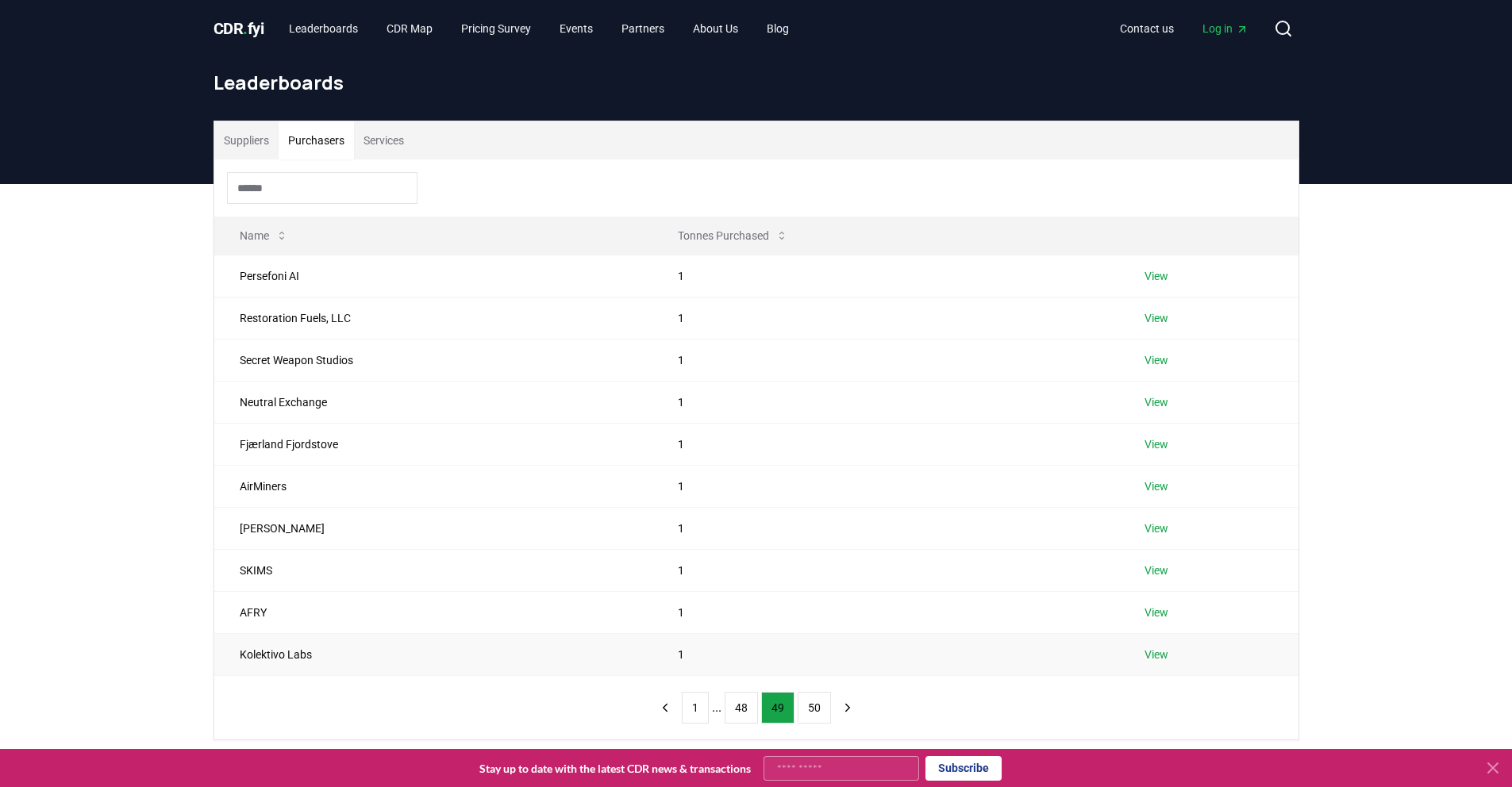
scroll to position [18, 0]
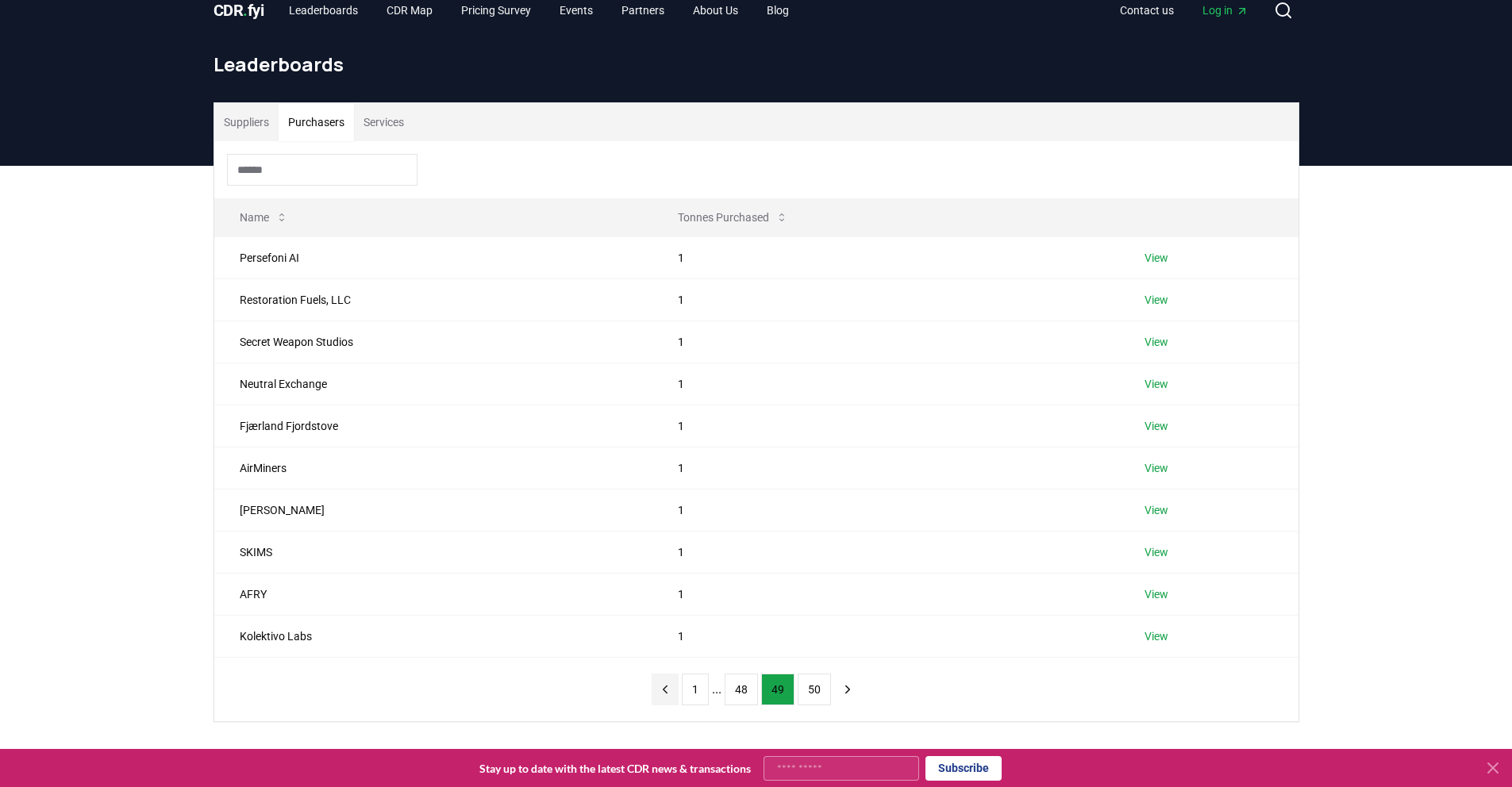
click at [664, 697] on button "previous page" at bounding box center [664, 690] width 27 height 32
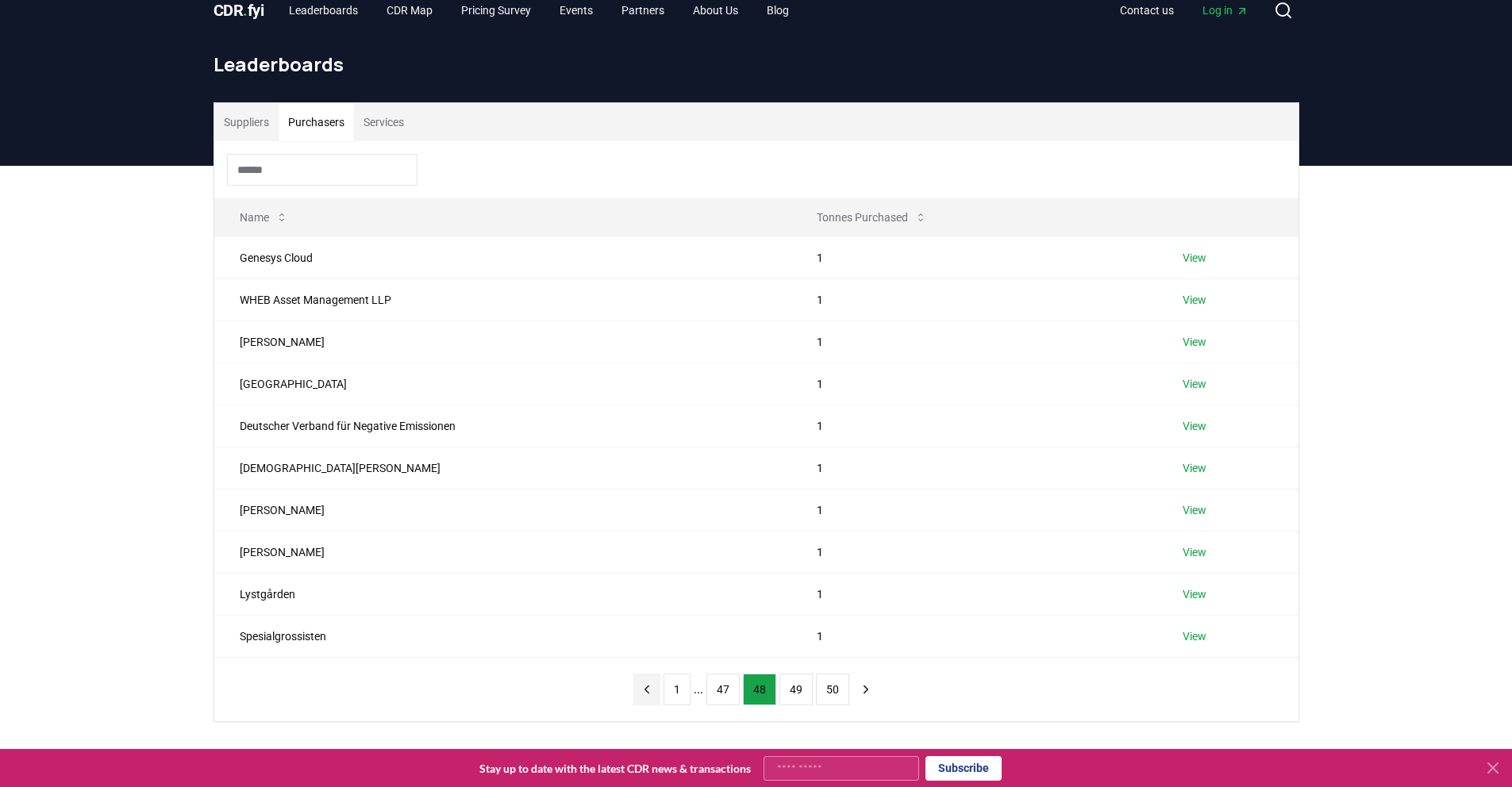
click at [653, 694] on button "previous page" at bounding box center [647, 690] width 27 height 32
click at [648, 692] on button "previous page" at bounding box center [640, 690] width 27 height 32
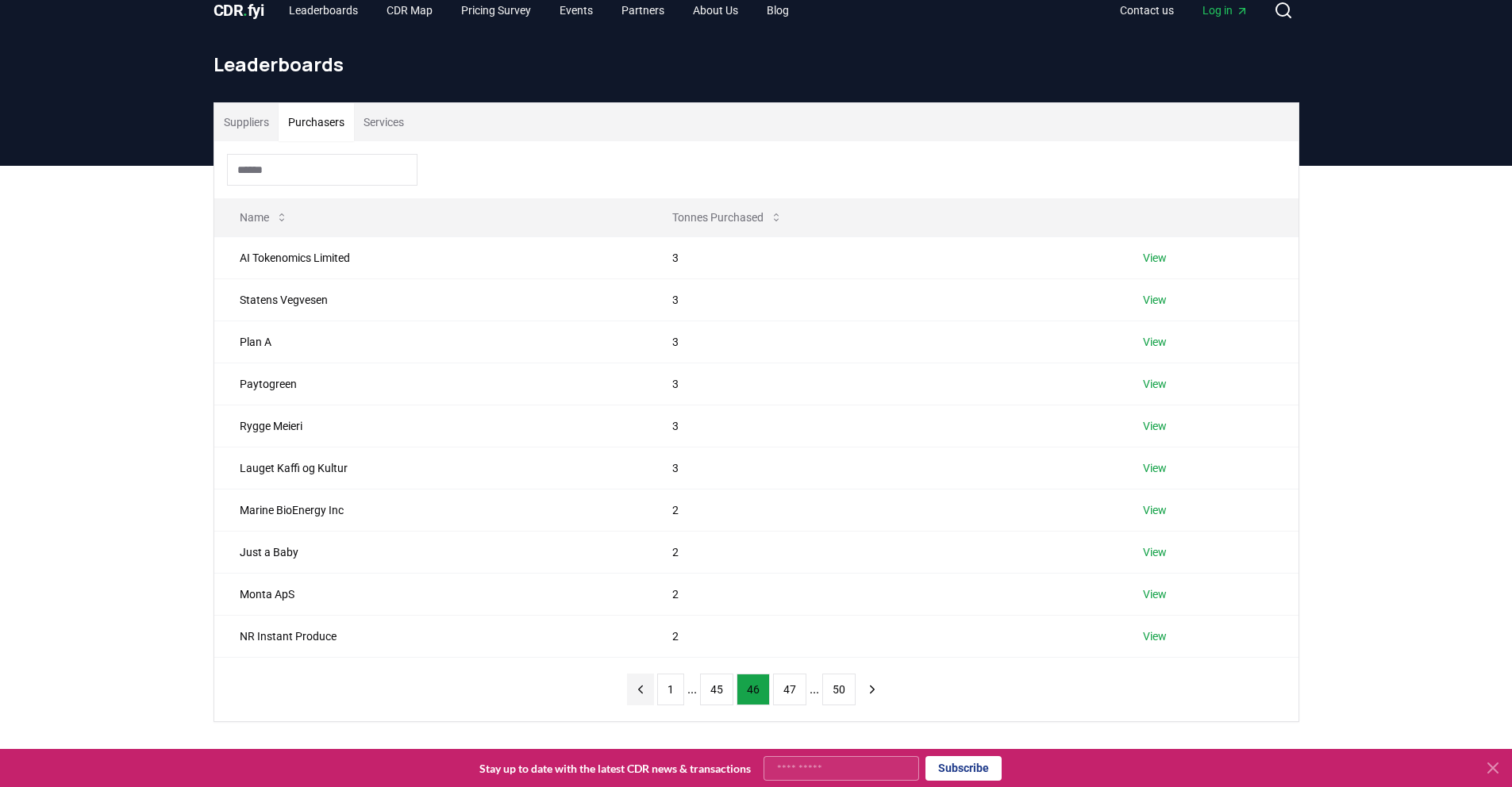
click at [647, 693] on button "previous page" at bounding box center [640, 690] width 27 height 32
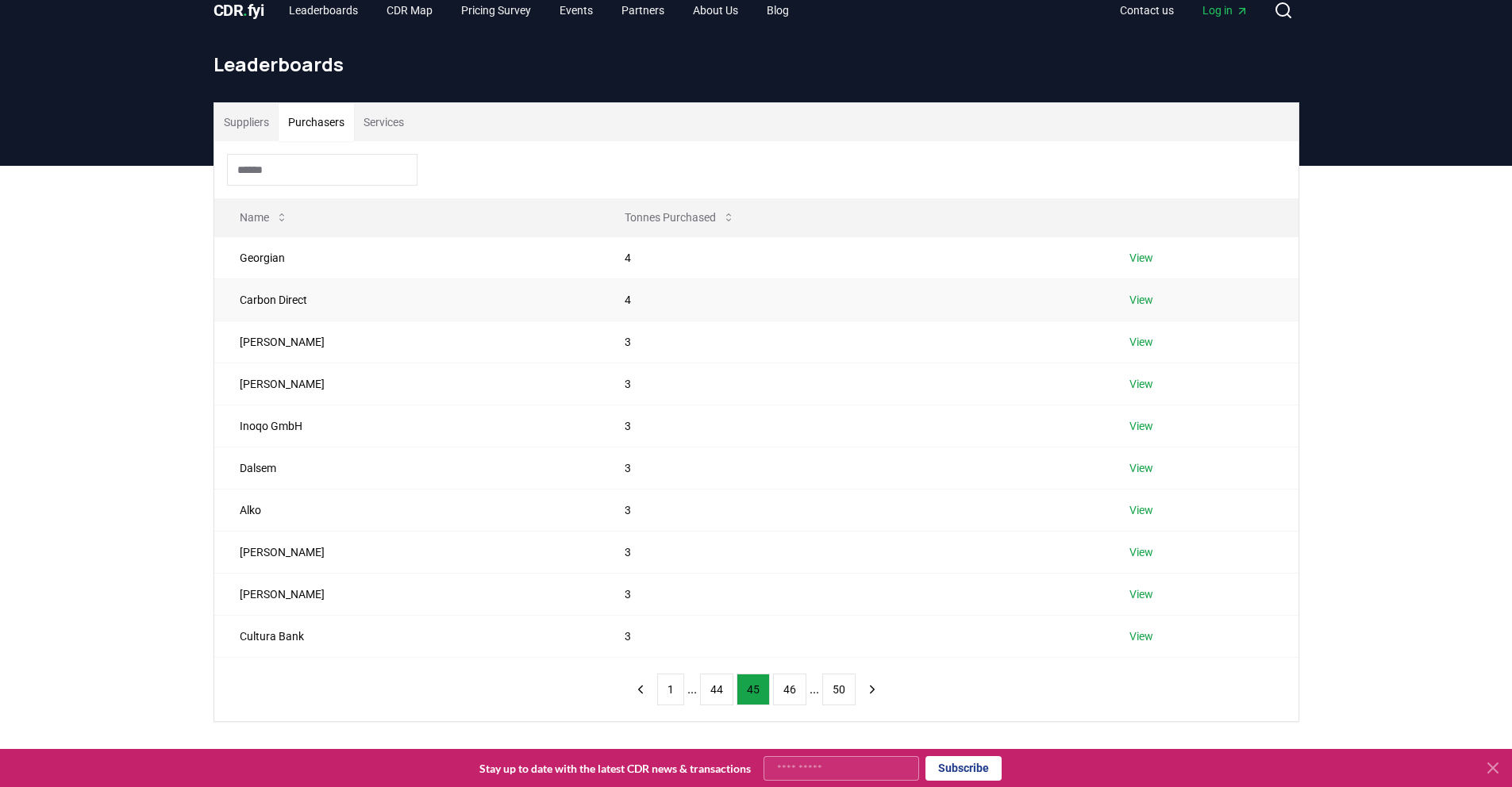
click at [1140, 297] on link "View" at bounding box center [1141, 300] width 24 height 16
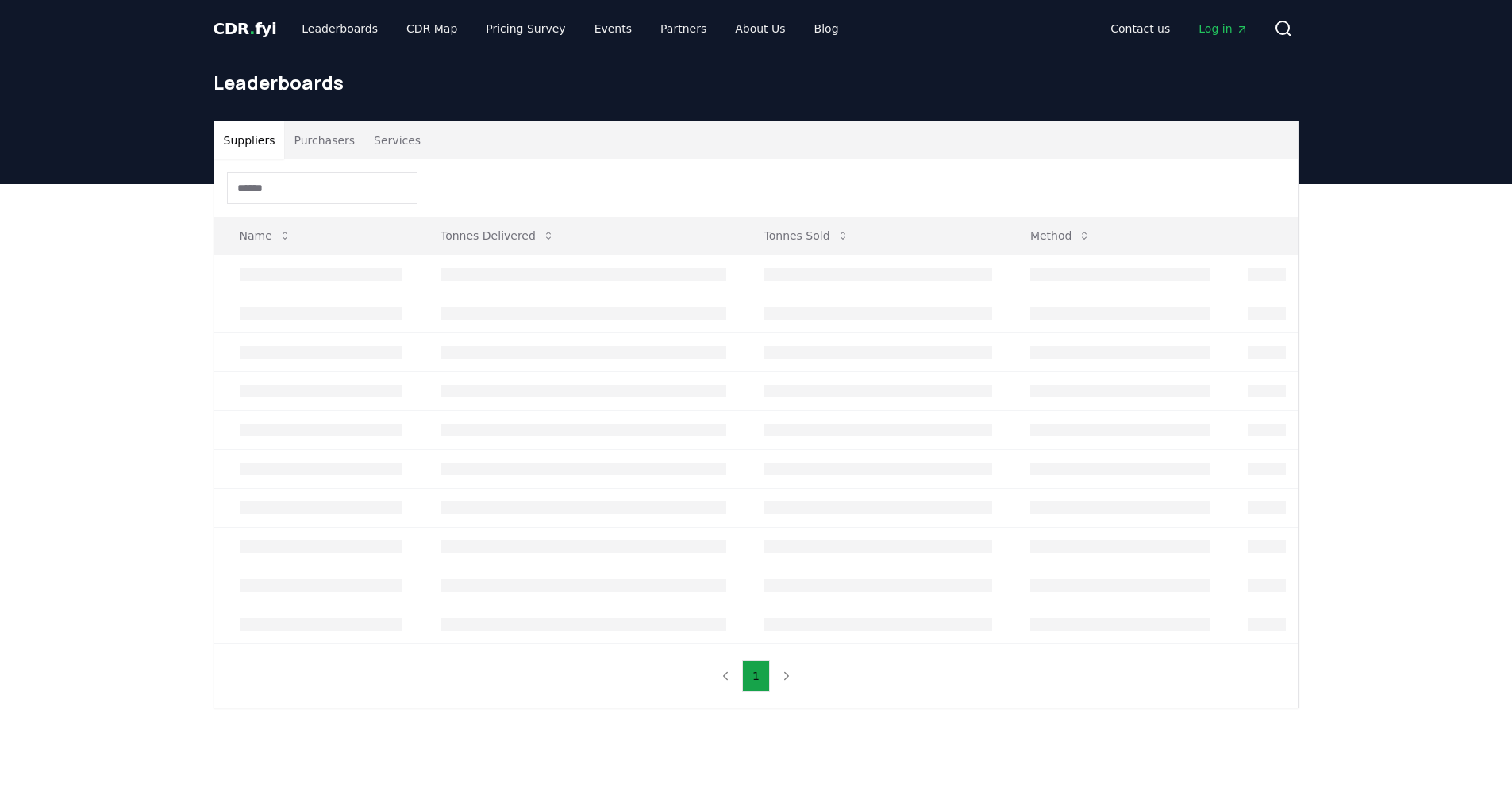
scroll to position [18, 0]
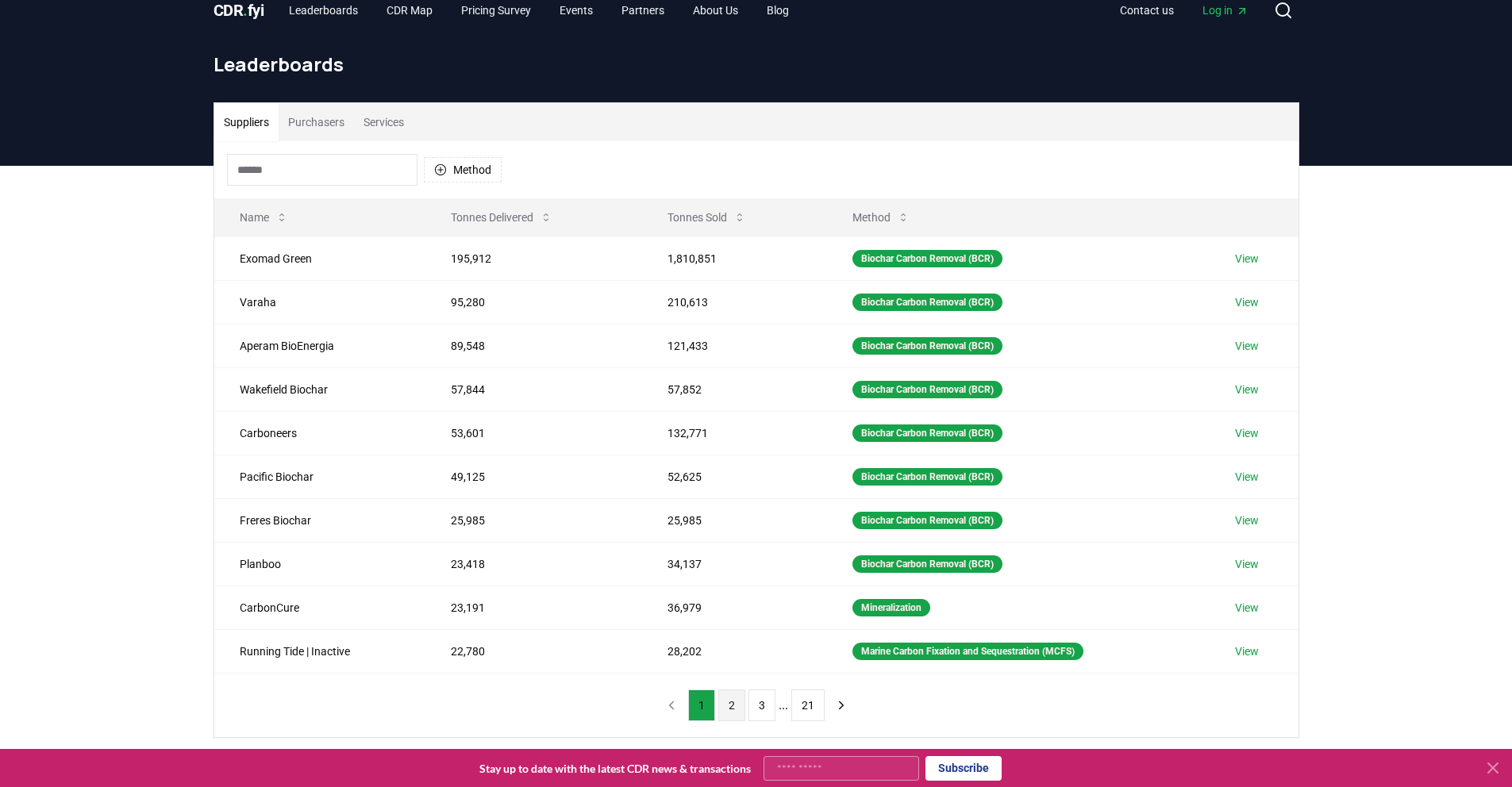
click at [737, 709] on button "2" at bounding box center [731, 705] width 27 height 32
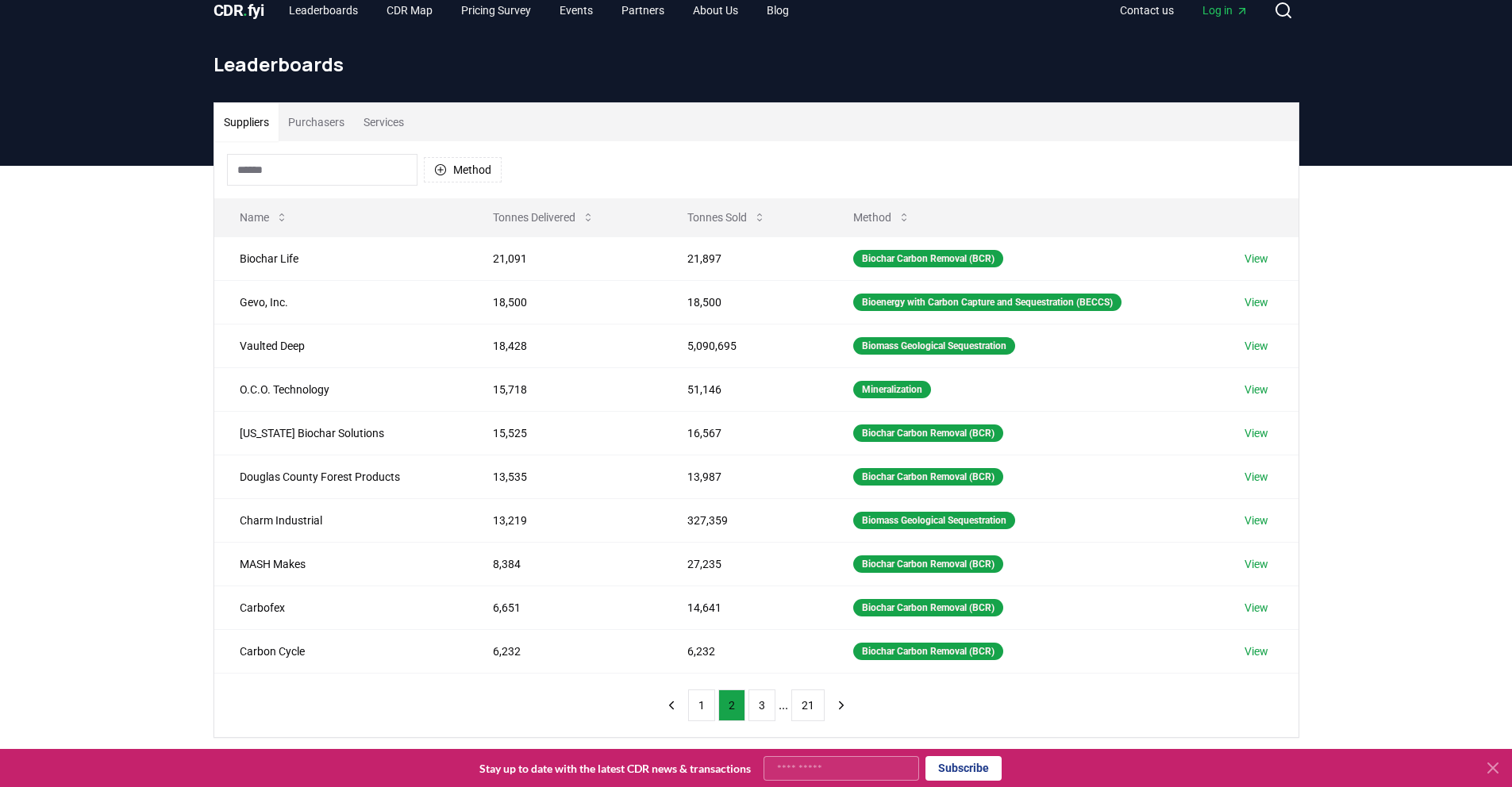
click at [316, 131] on button "Purchasers" at bounding box center [316, 122] width 75 height 38
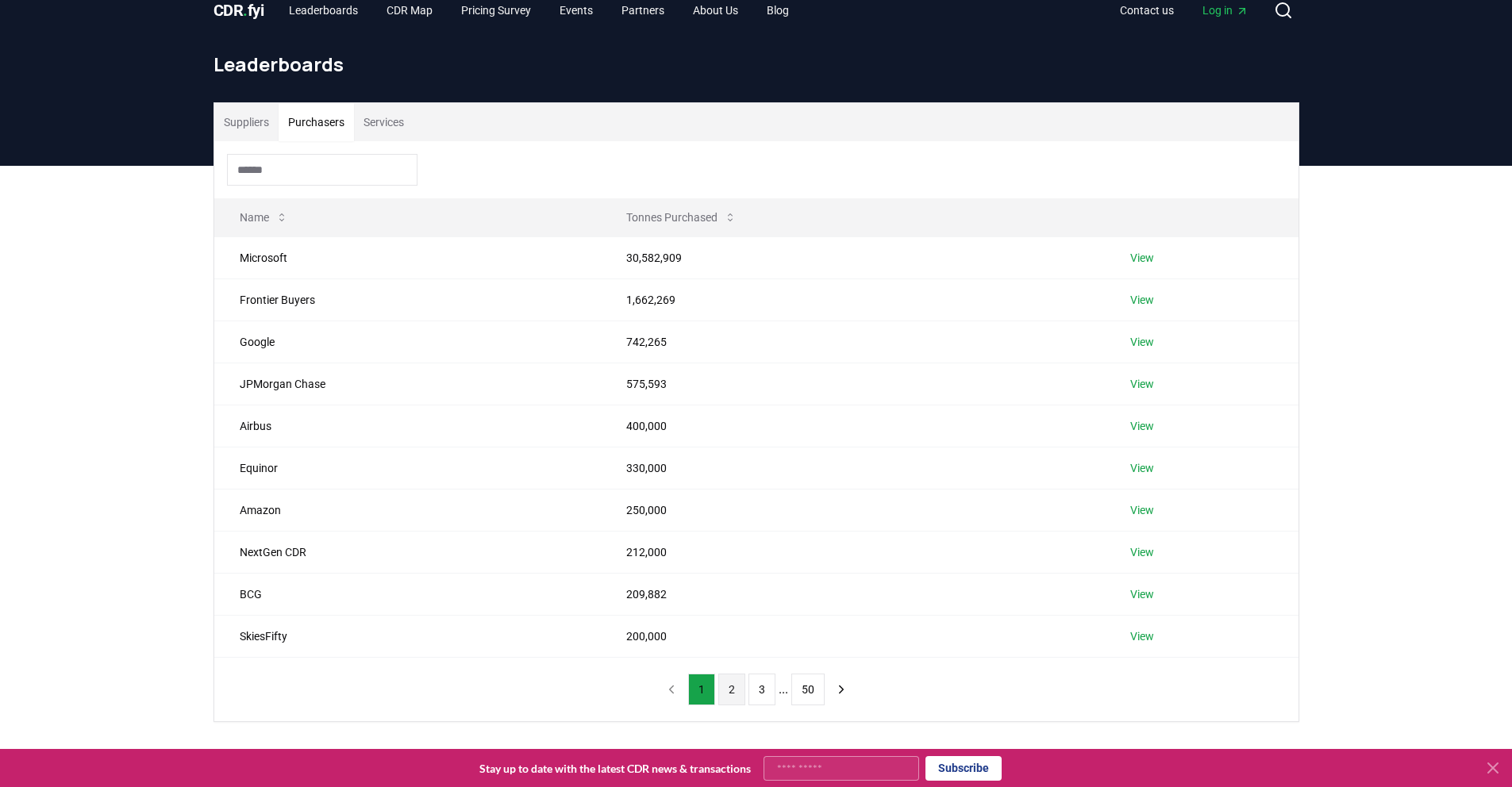
click at [722, 686] on button "2" at bounding box center [731, 690] width 27 height 32
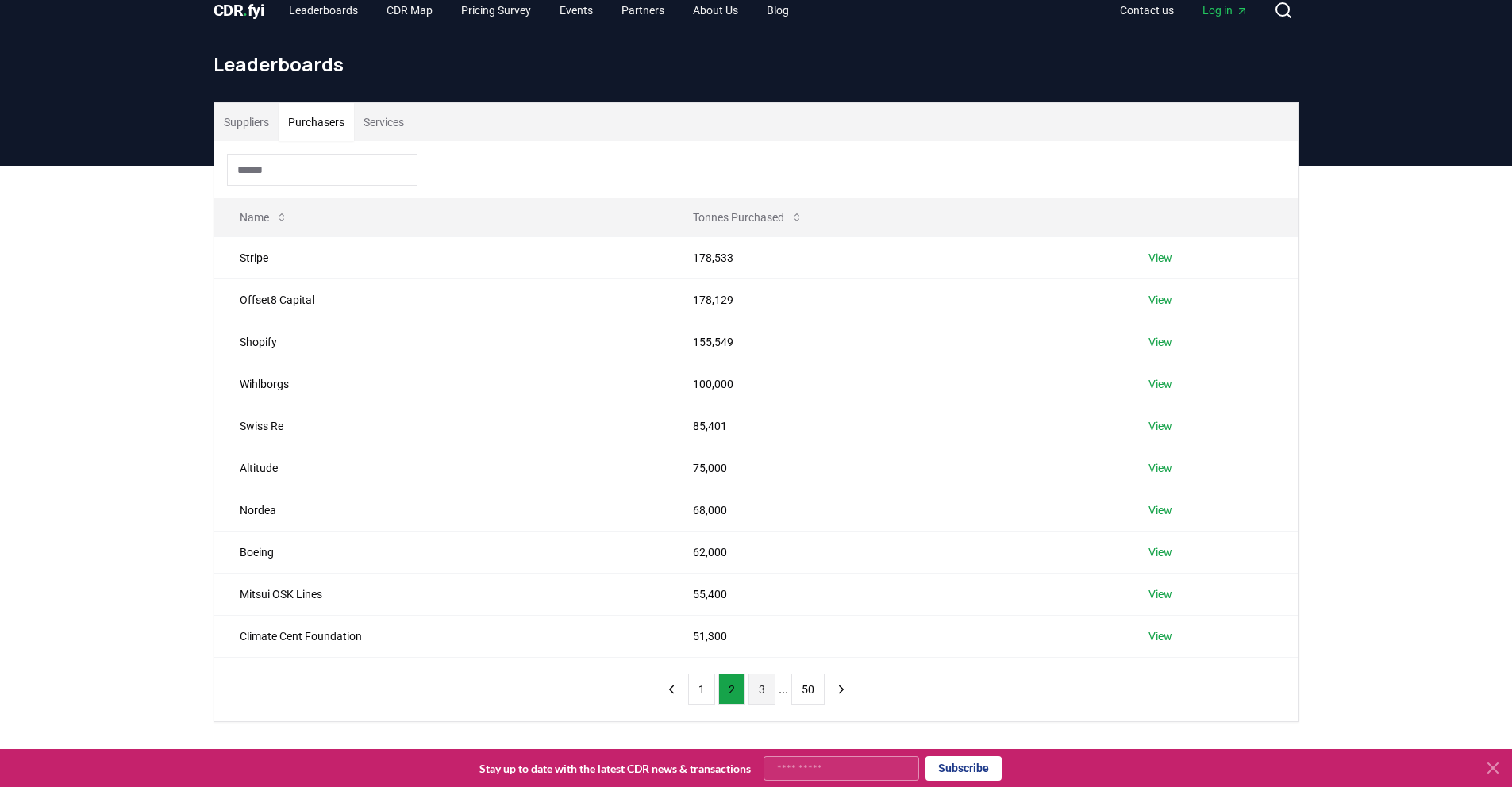
click at [767, 693] on button "3" at bounding box center [762, 690] width 27 height 32
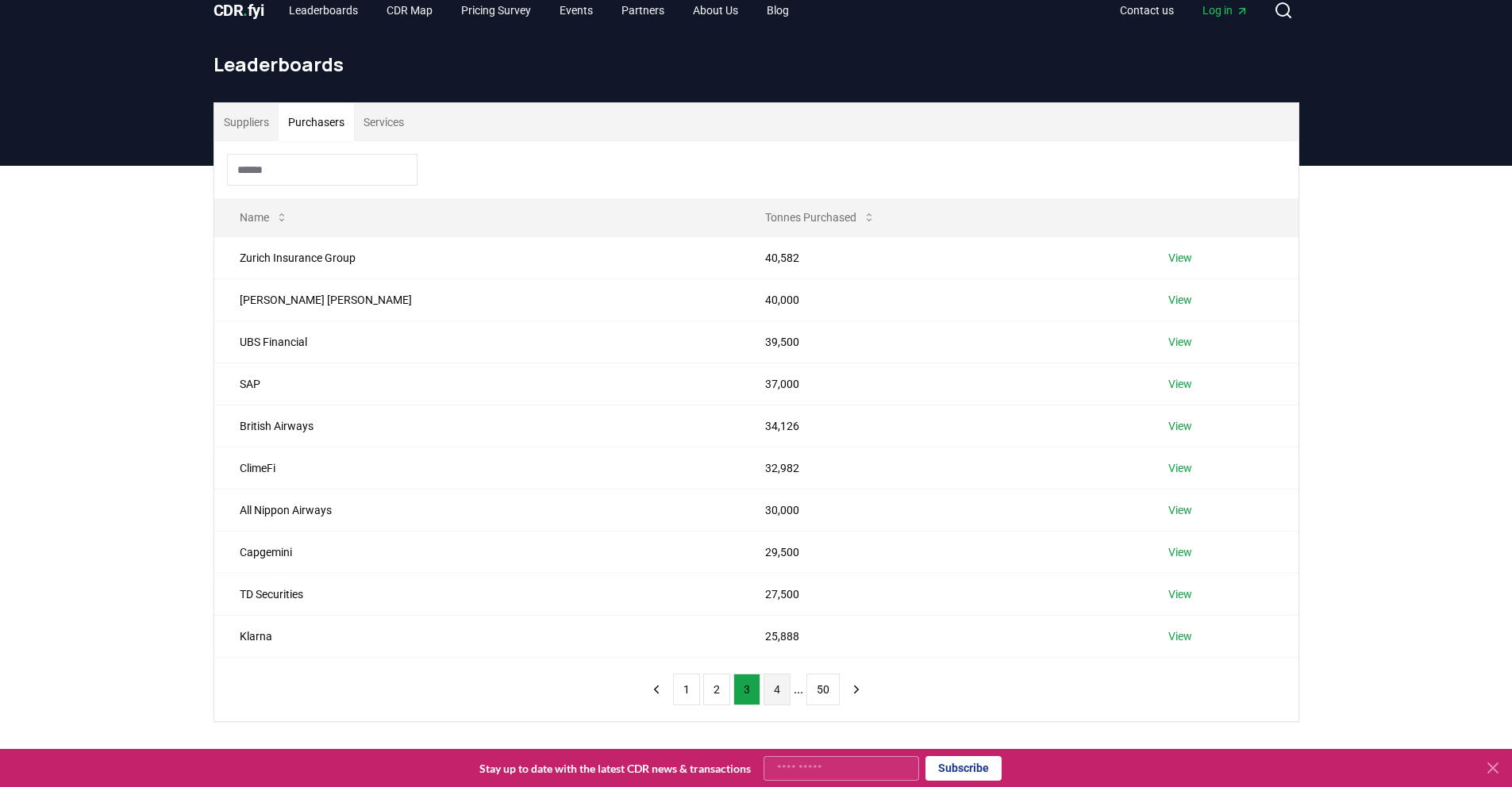
click at [775, 693] on button "4" at bounding box center [777, 690] width 27 height 32
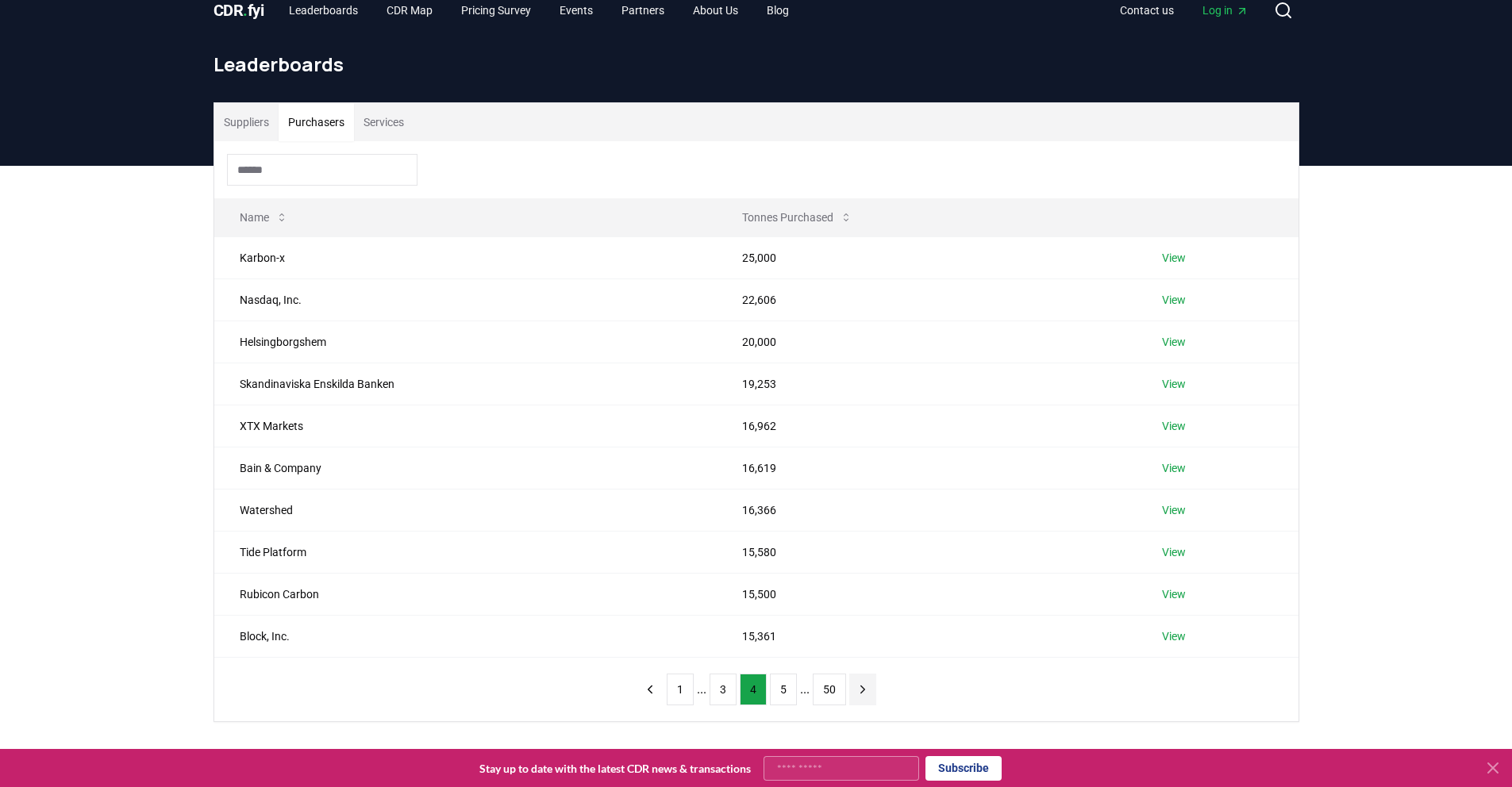
click at [858, 690] on icon "next page" at bounding box center [863, 690] width 14 height 14
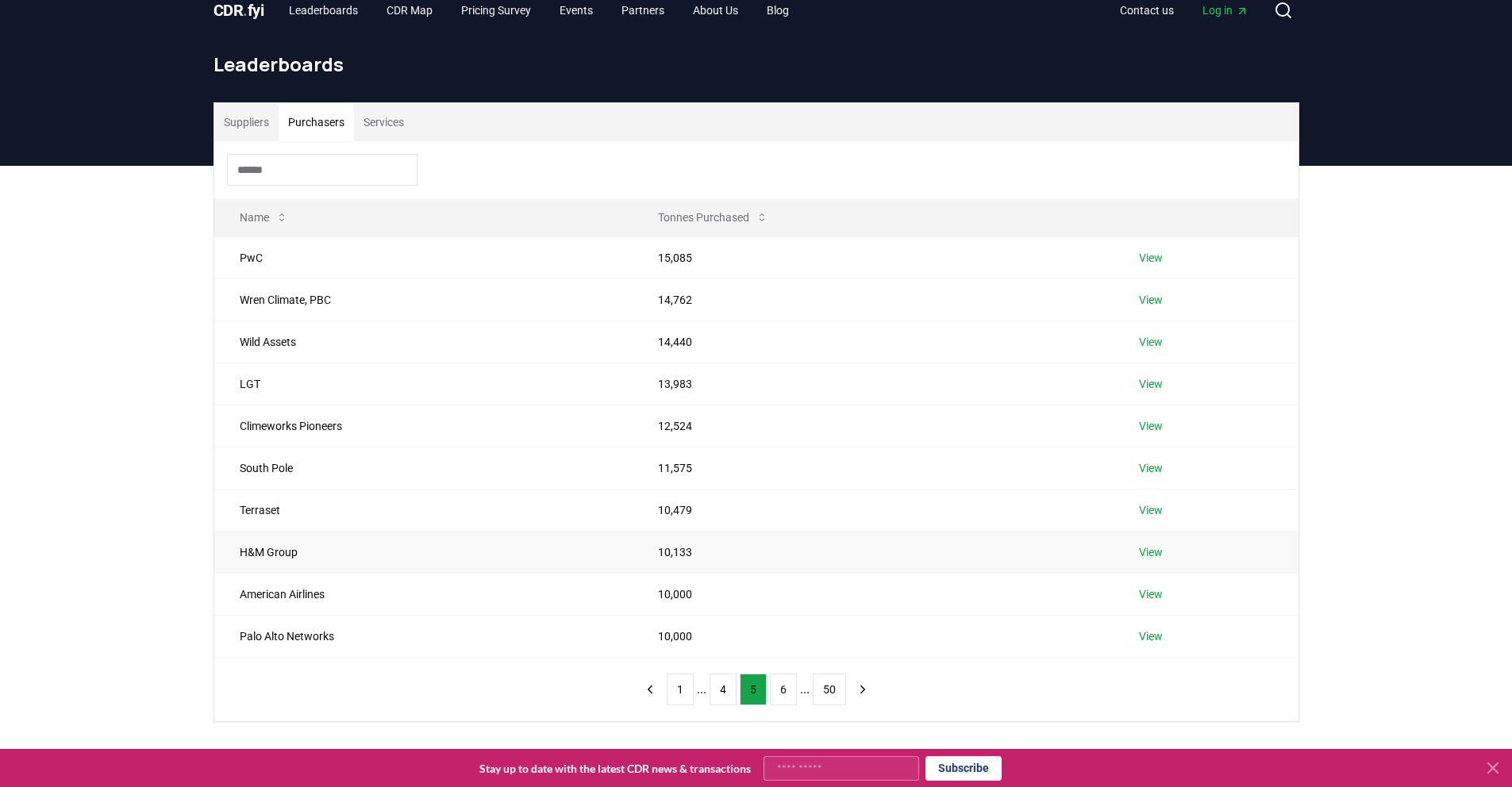
click at [1142, 555] on link "View" at bounding box center [1150, 552] width 24 height 16
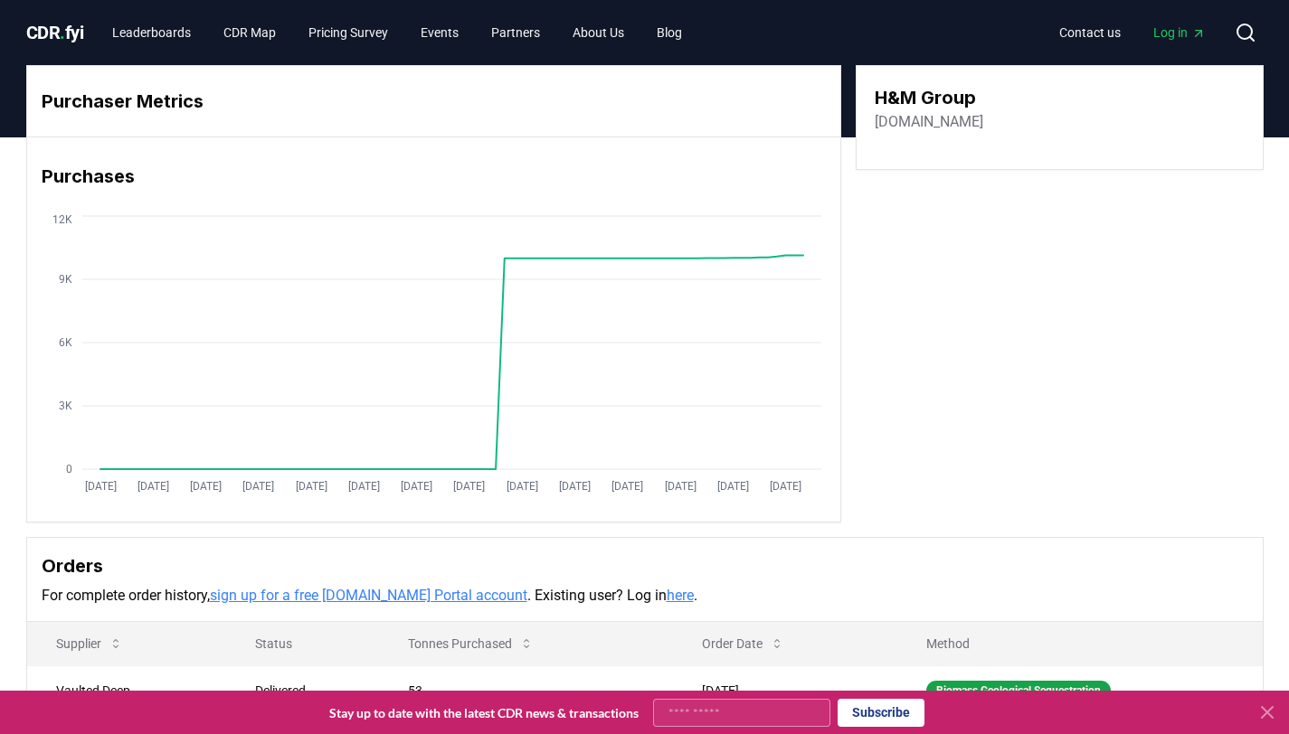
click at [922, 126] on link "hmgroup.com" at bounding box center [928, 122] width 109 height 22
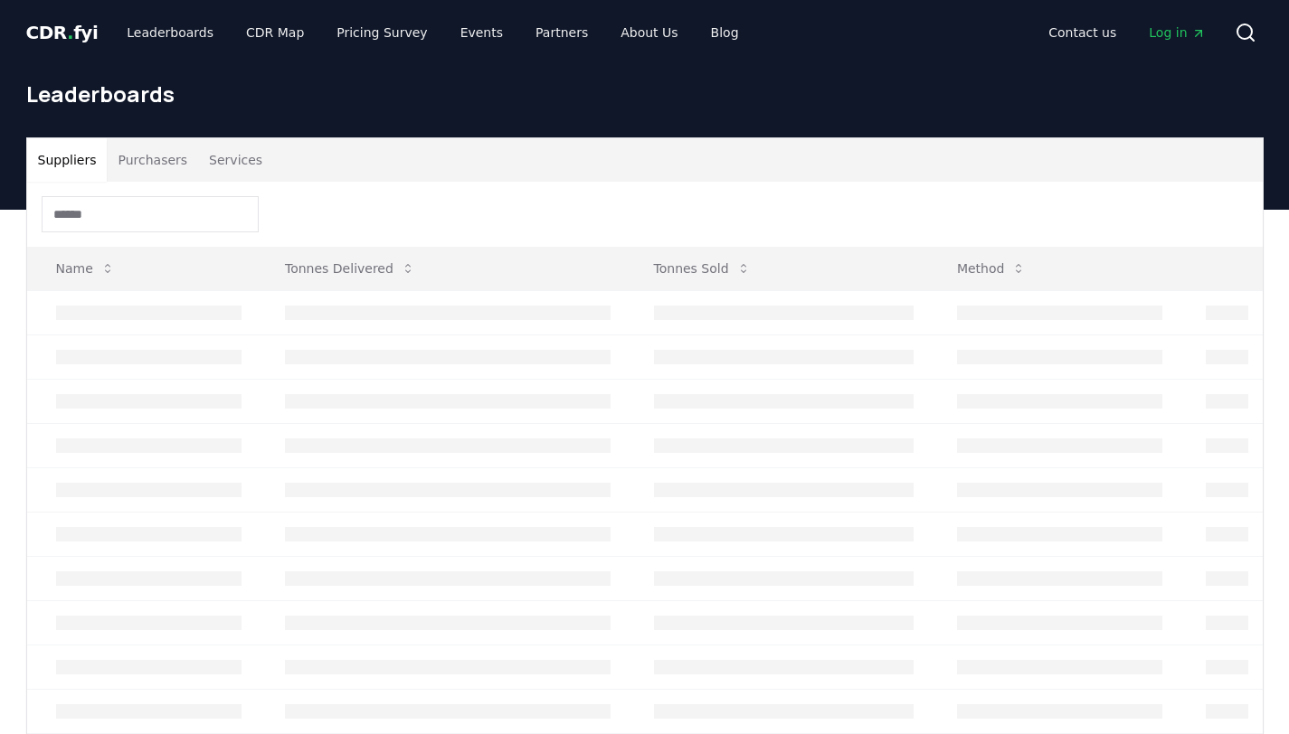
scroll to position [10, 0]
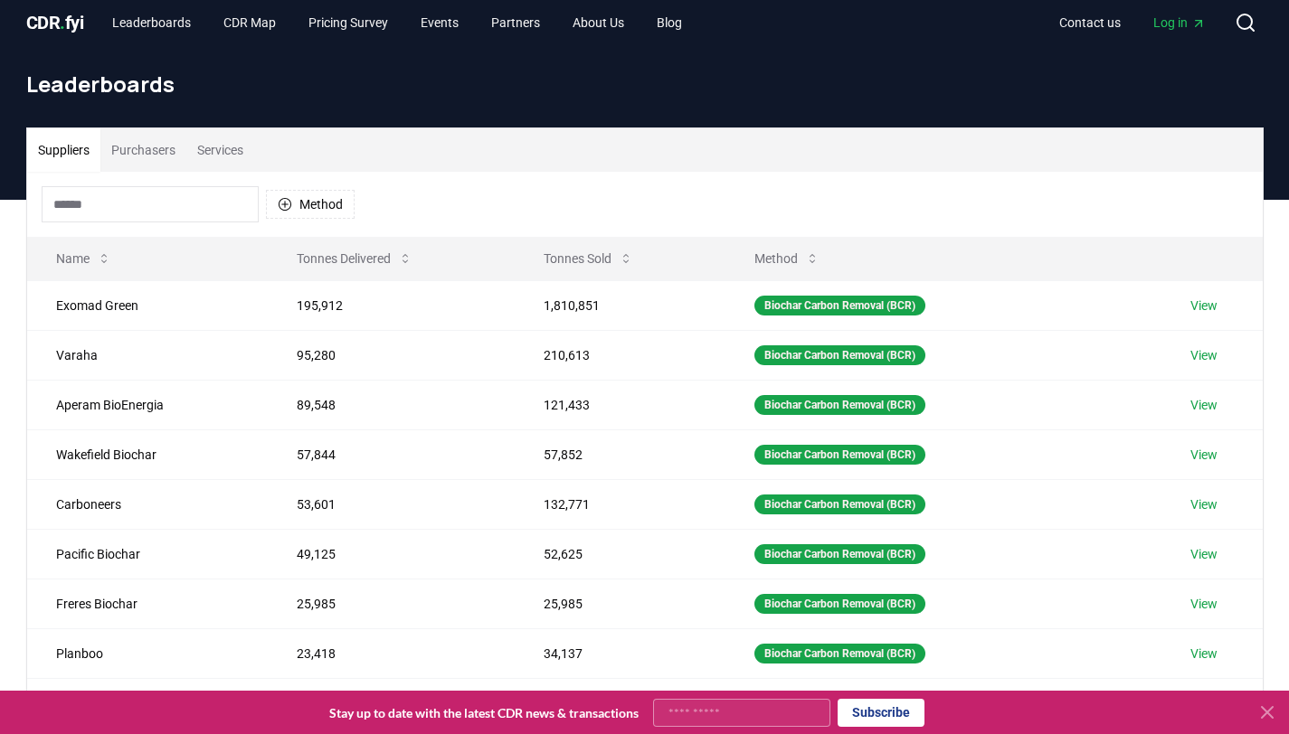
click at [155, 130] on button "Purchasers" at bounding box center [143, 149] width 86 height 43
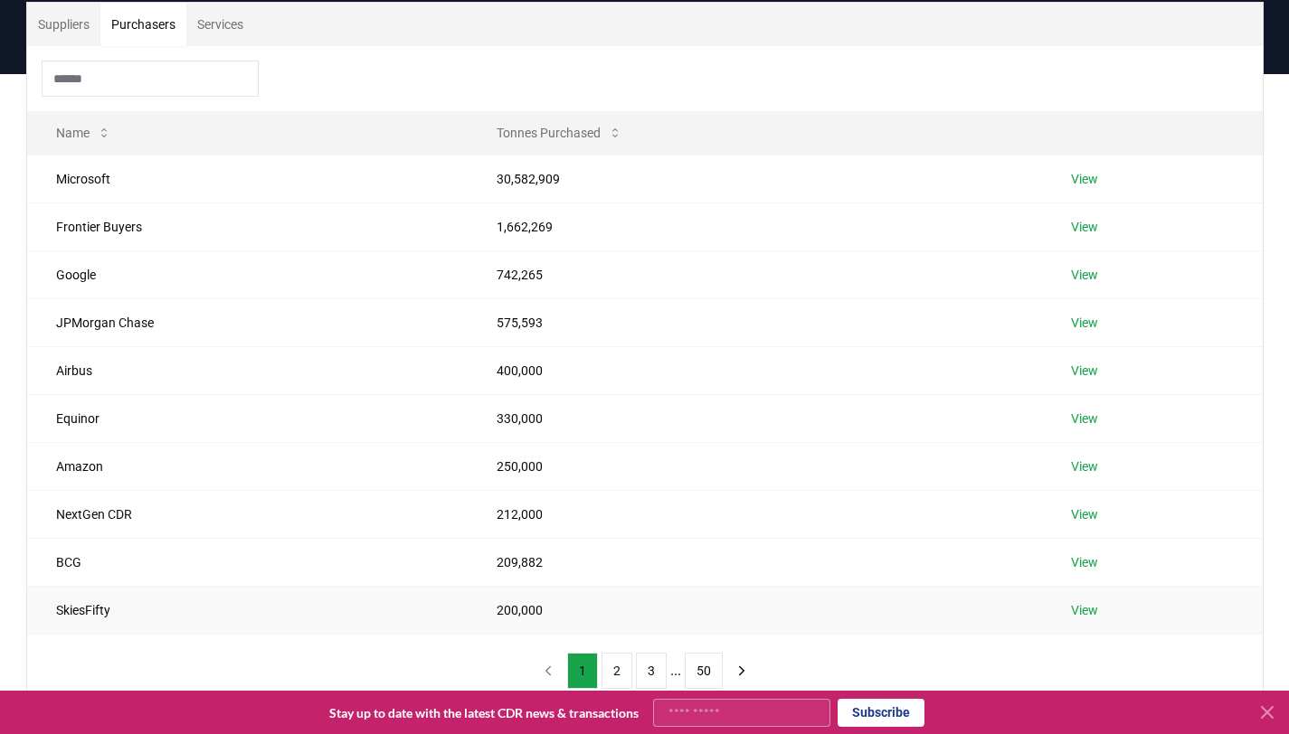
scroll to position [371, 0]
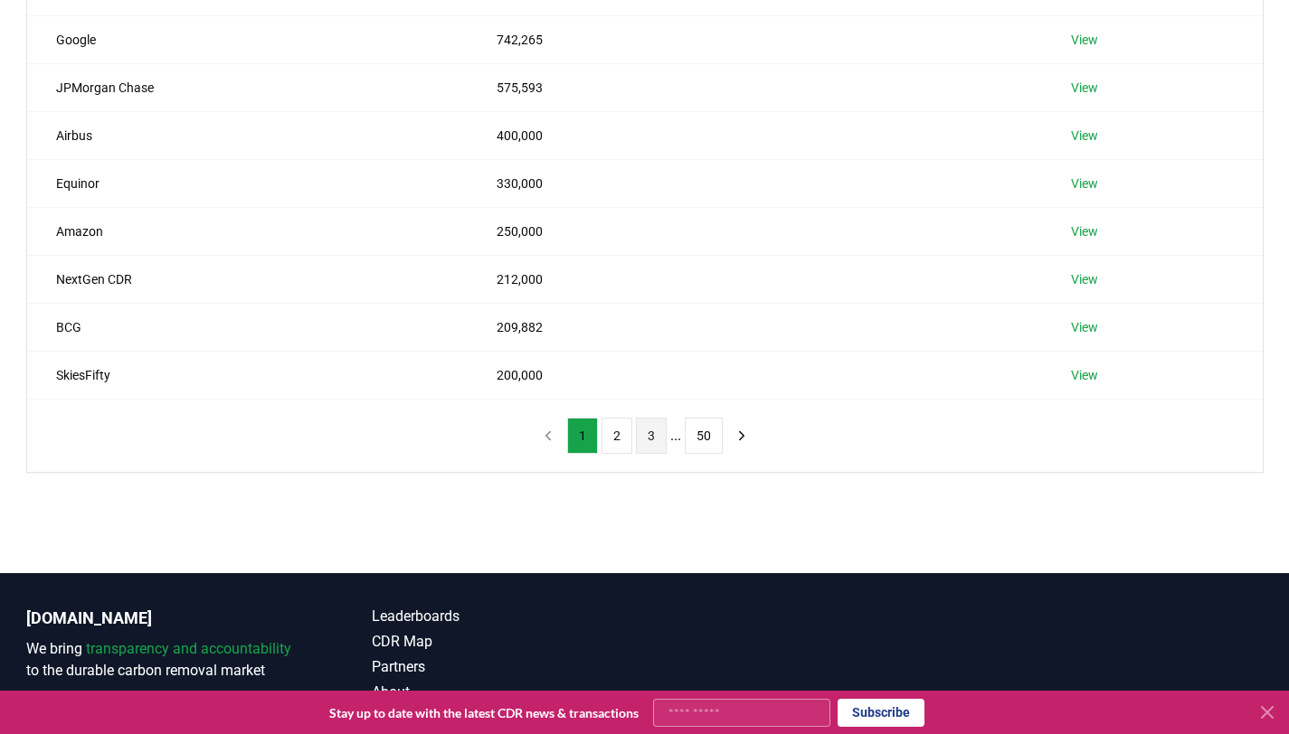
click at [650, 444] on button "3" at bounding box center [651, 436] width 31 height 36
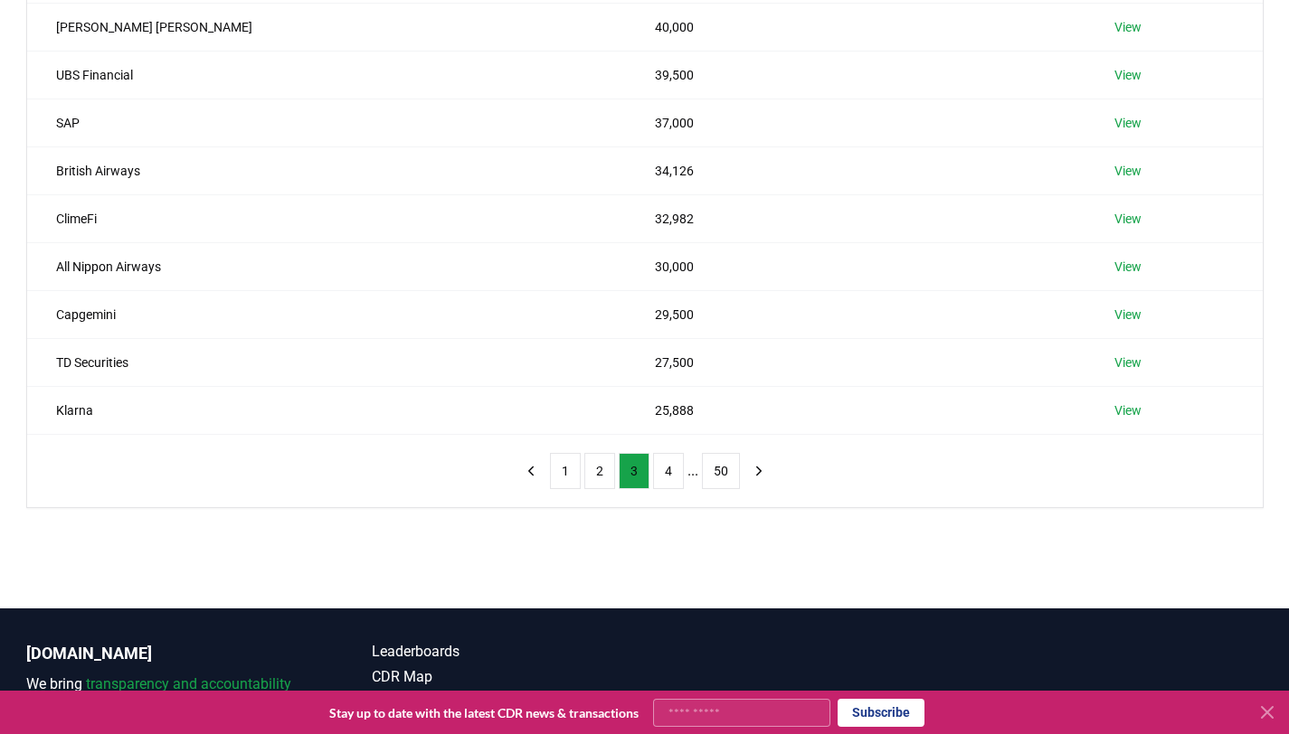
scroll to position [241, 0]
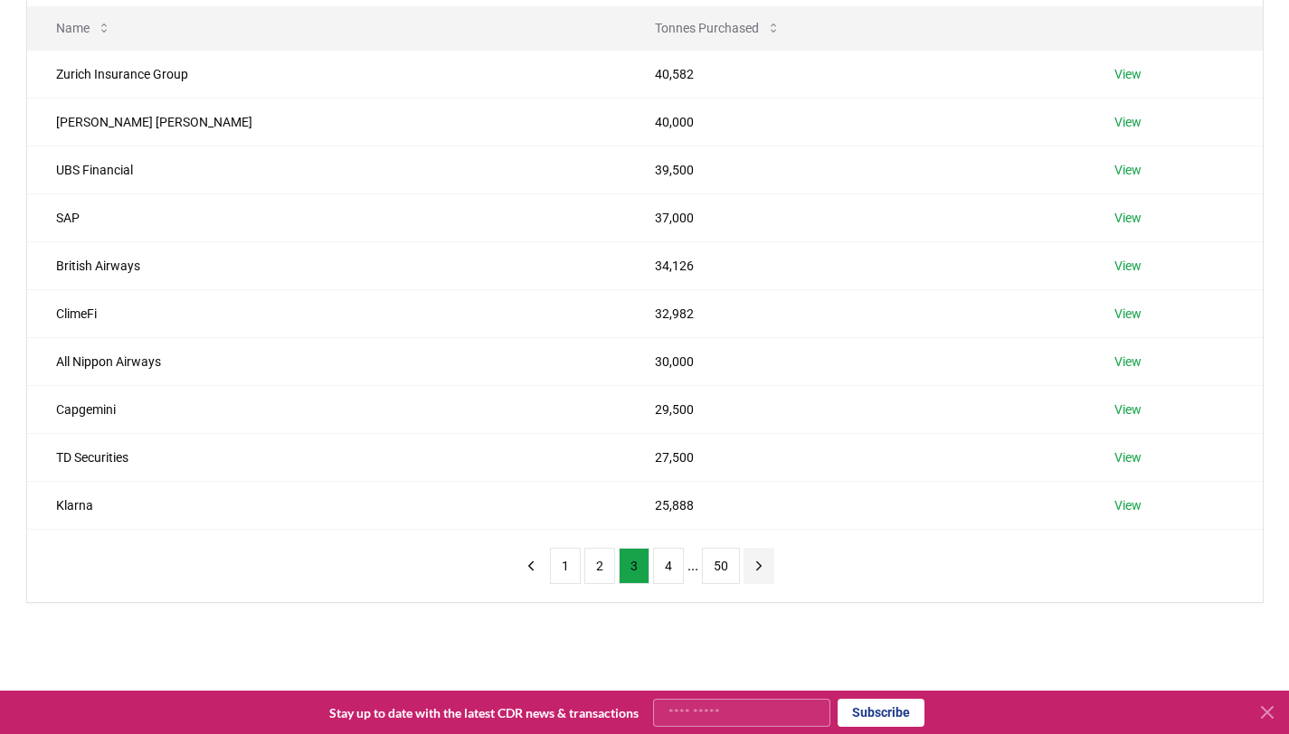
click at [760, 570] on icon "next page" at bounding box center [759, 566] width 16 height 16
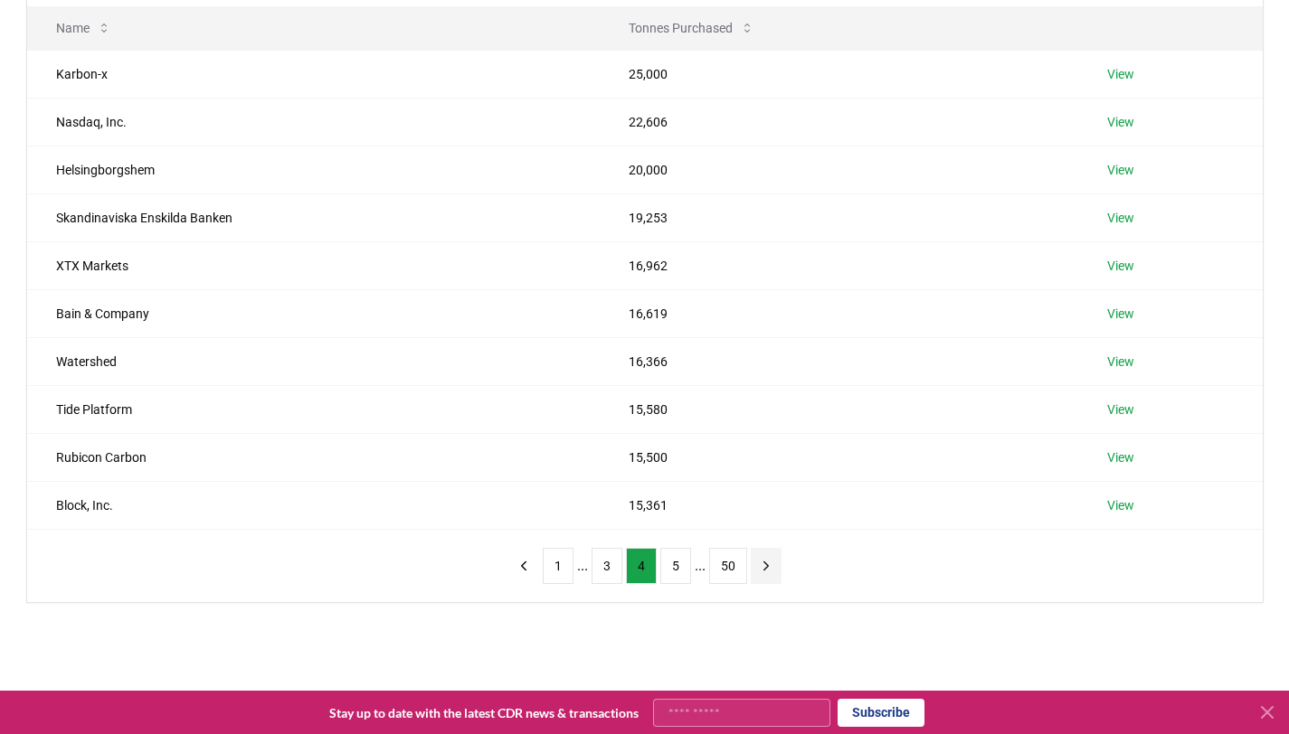
click at [761, 570] on icon "next page" at bounding box center [766, 566] width 16 height 16
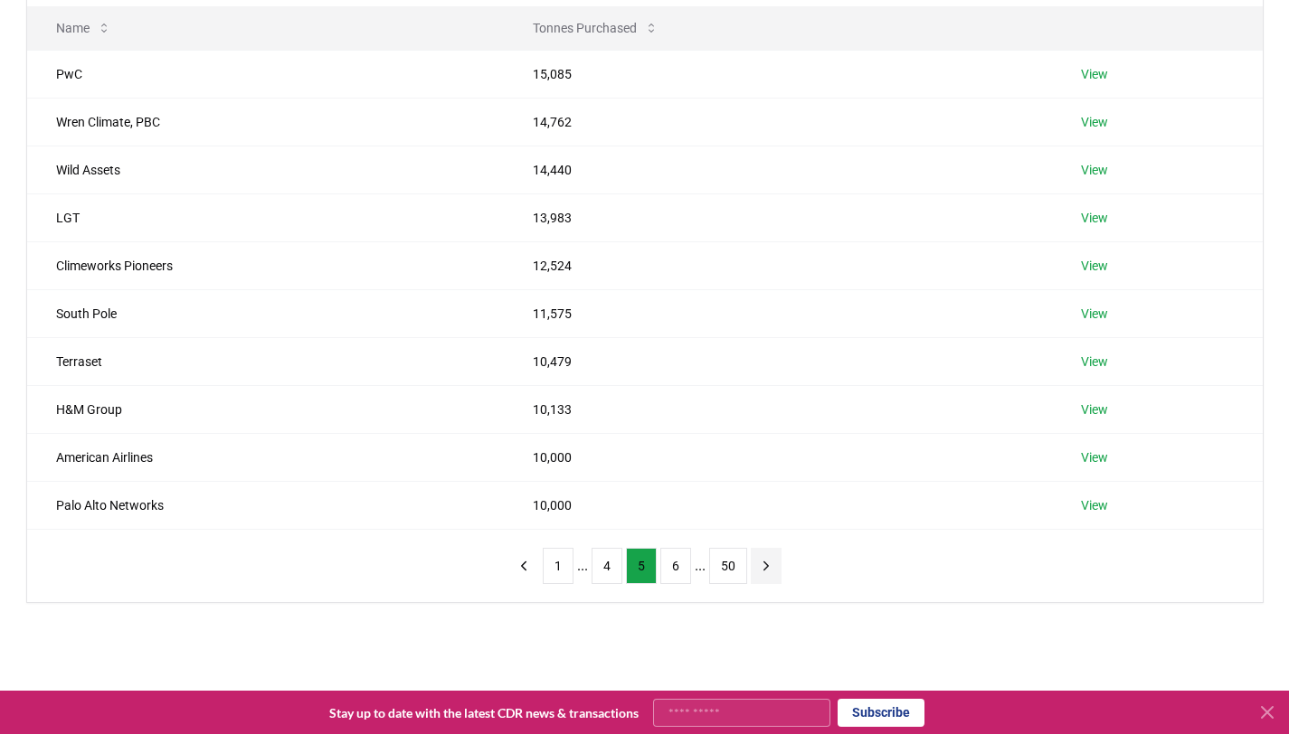
click at [761, 570] on icon "next page" at bounding box center [766, 566] width 16 height 16
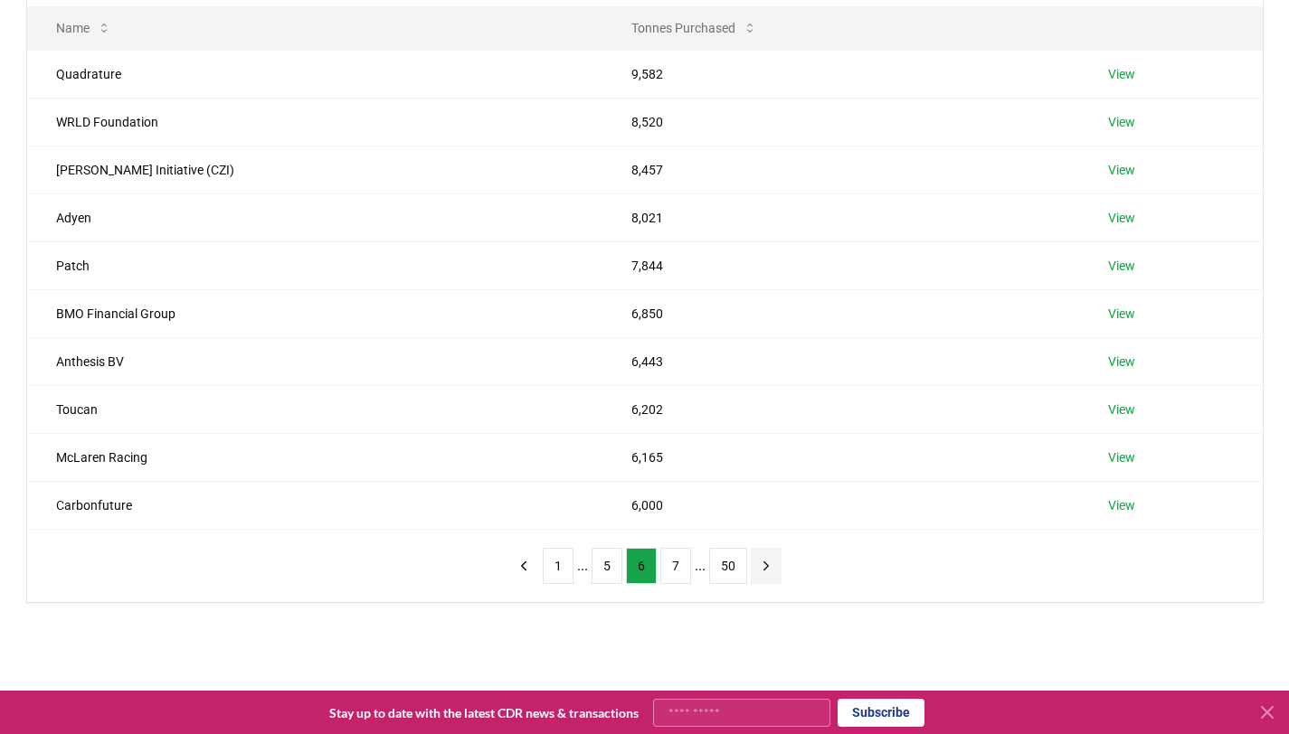
click at [761, 568] on icon "next page" at bounding box center [766, 566] width 16 height 16
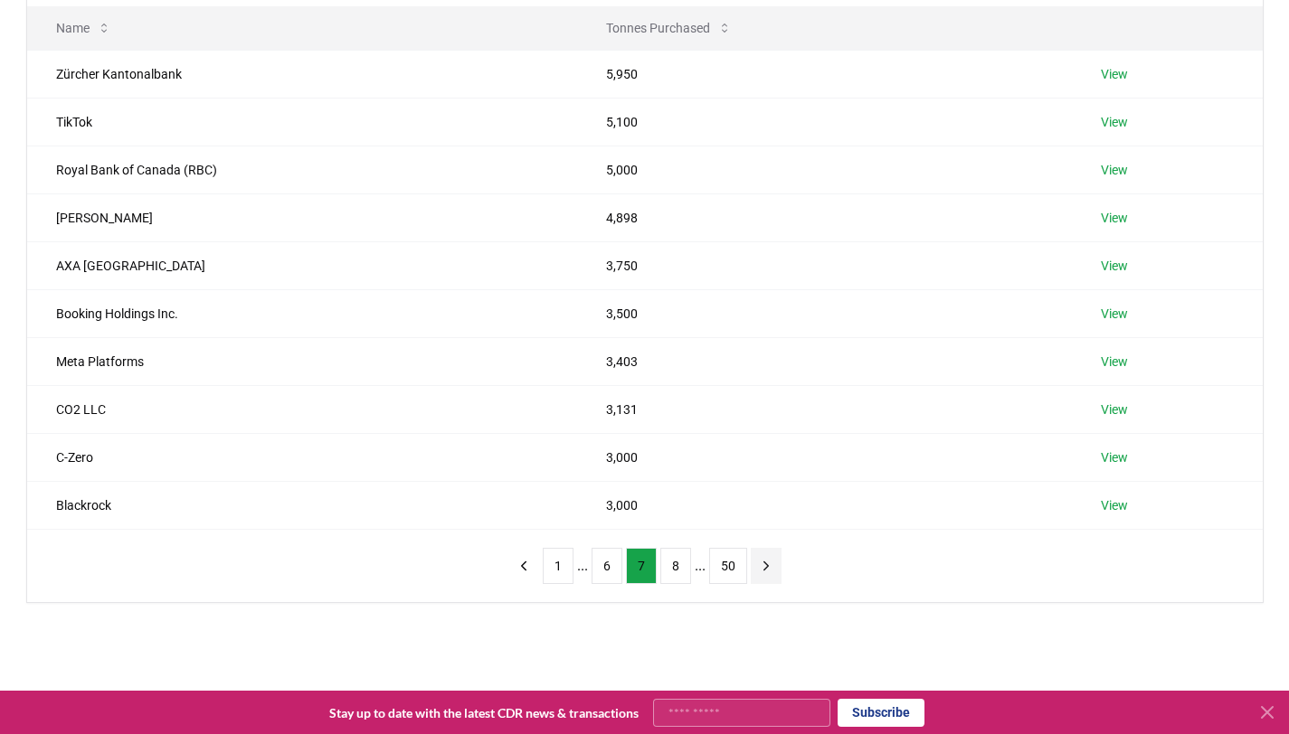
click at [762, 569] on icon "next page" at bounding box center [766, 566] width 16 height 16
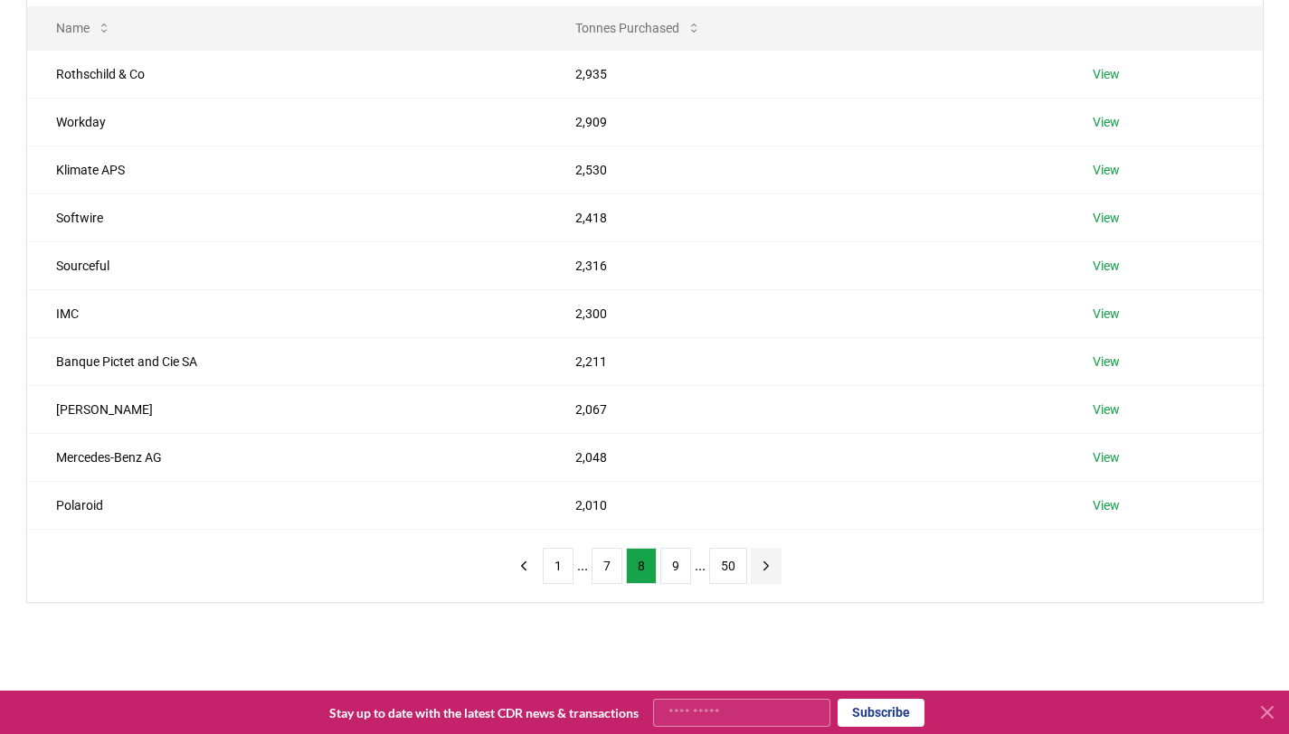
click at [762, 569] on icon "next page" at bounding box center [766, 566] width 16 height 16
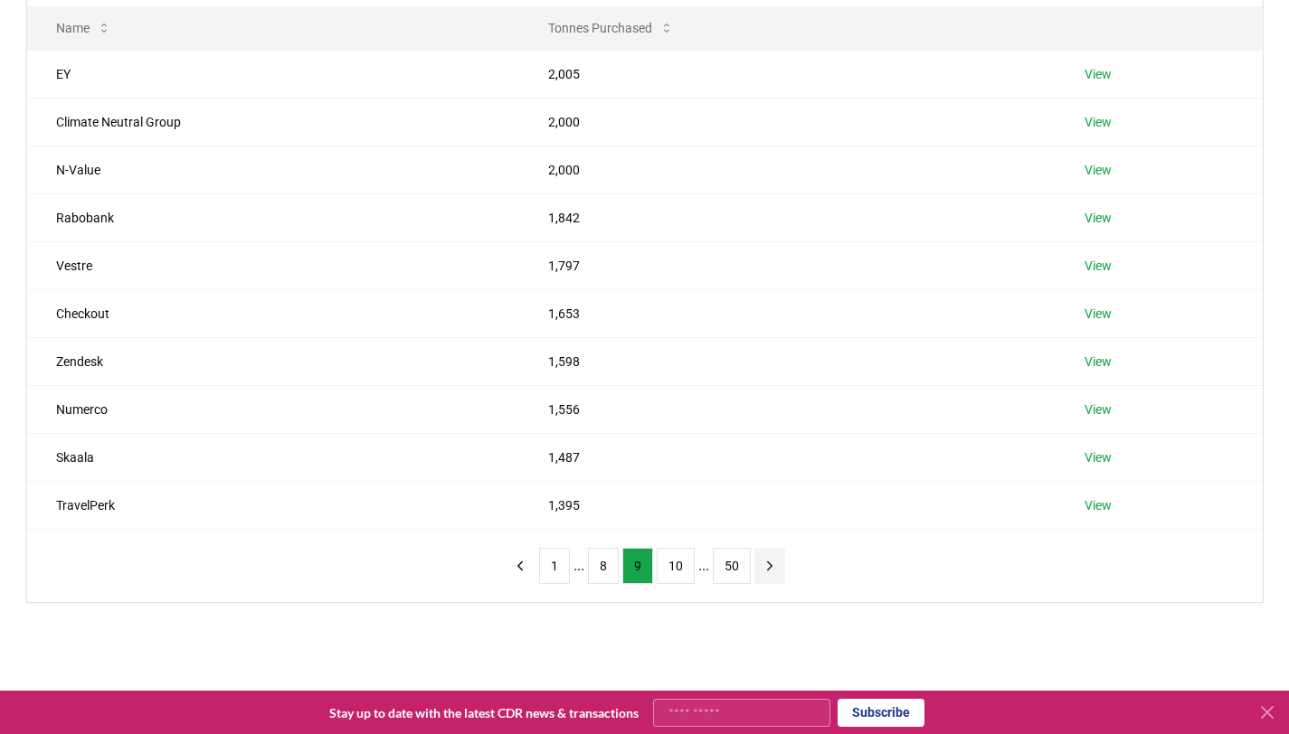
click at [762, 569] on icon "next page" at bounding box center [769, 566] width 16 height 16
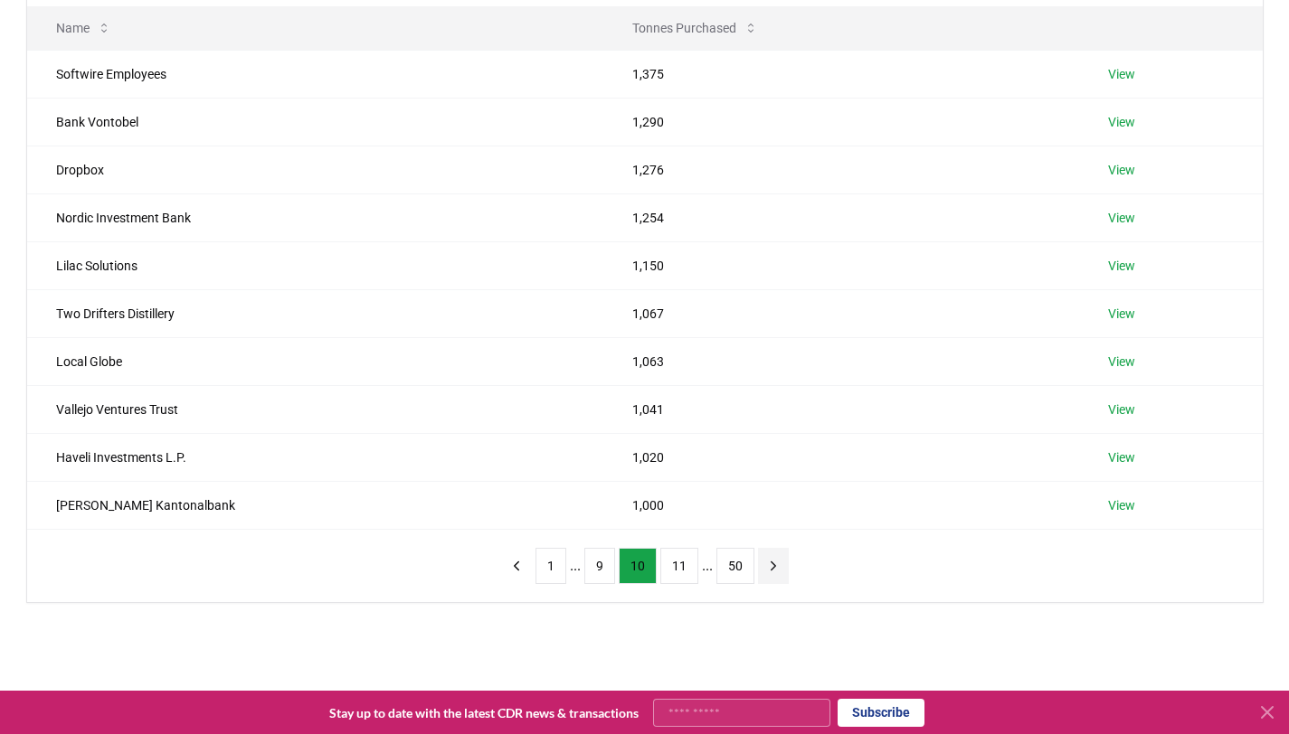
click at [762, 569] on button "next page" at bounding box center [773, 566] width 31 height 36
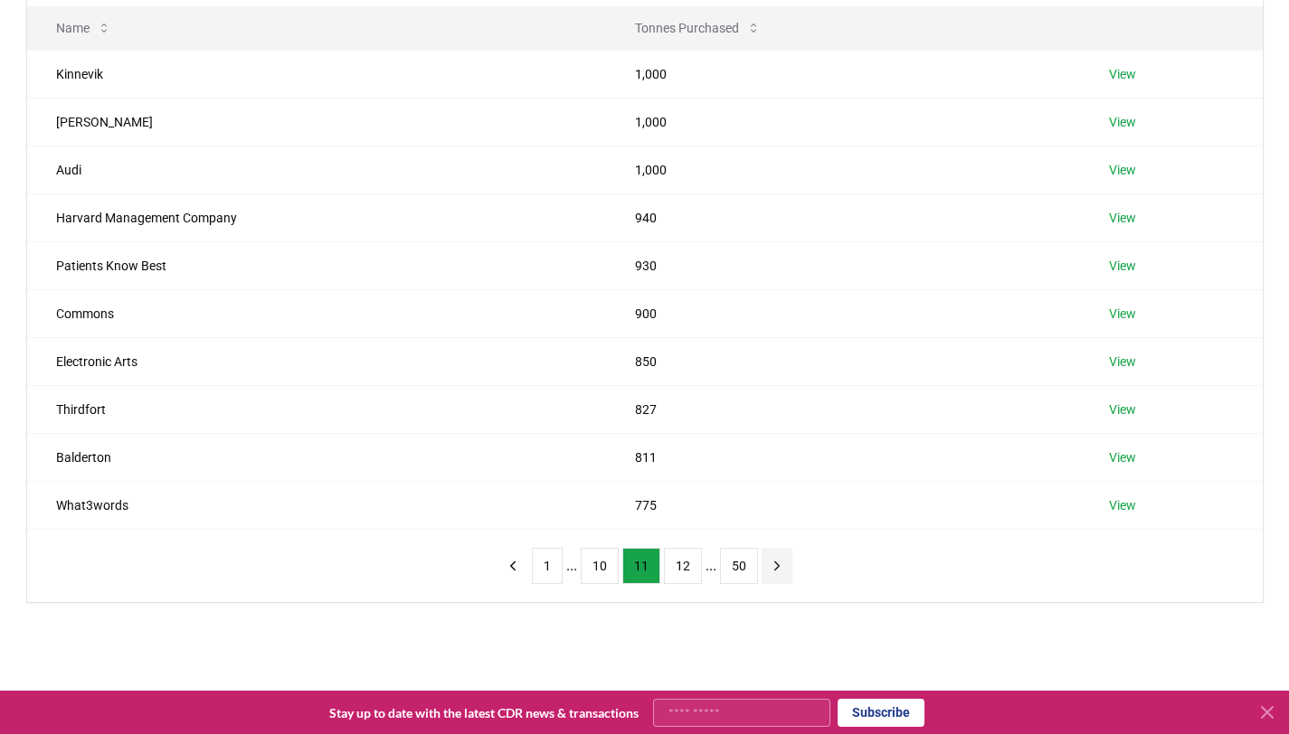
click at [762, 569] on button "next page" at bounding box center [776, 566] width 31 height 36
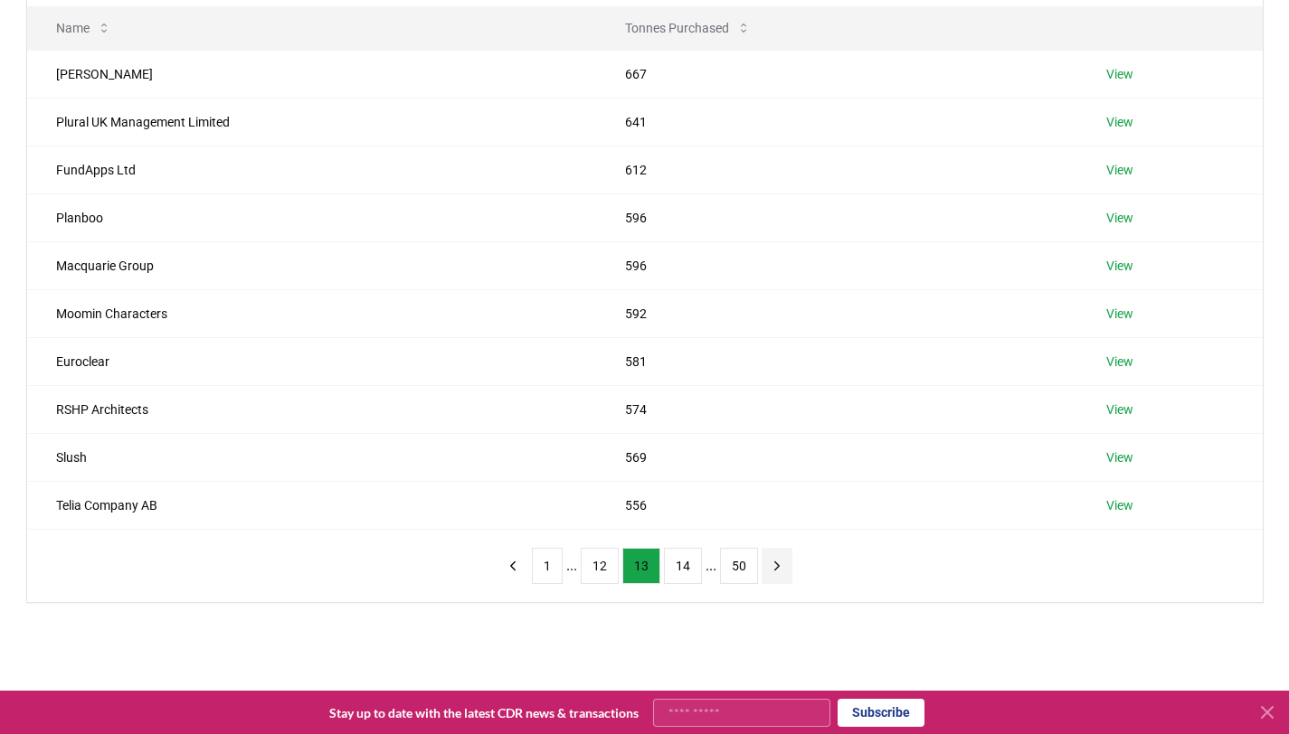
click at [762, 569] on button "next page" at bounding box center [776, 566] width 31 height 36
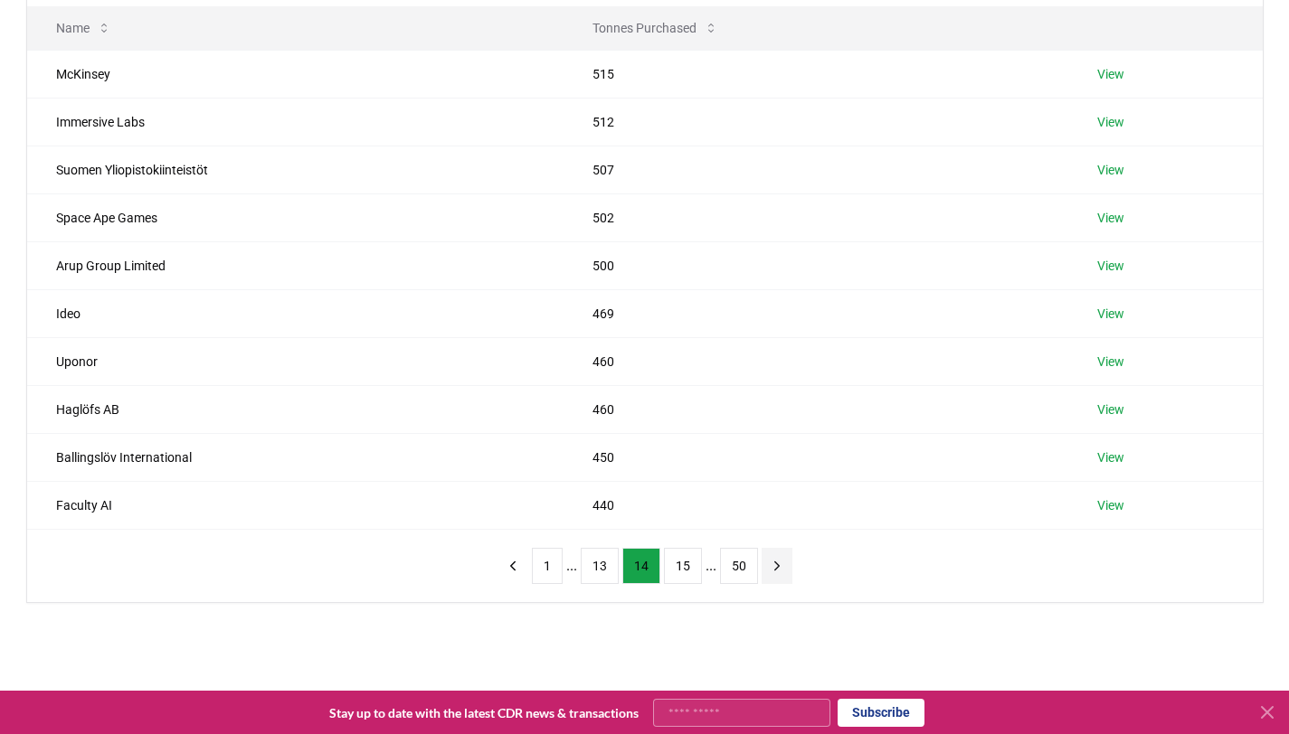
click at [762, 569] on button "next page" at bounding box center [776, 566] width 31 height 36
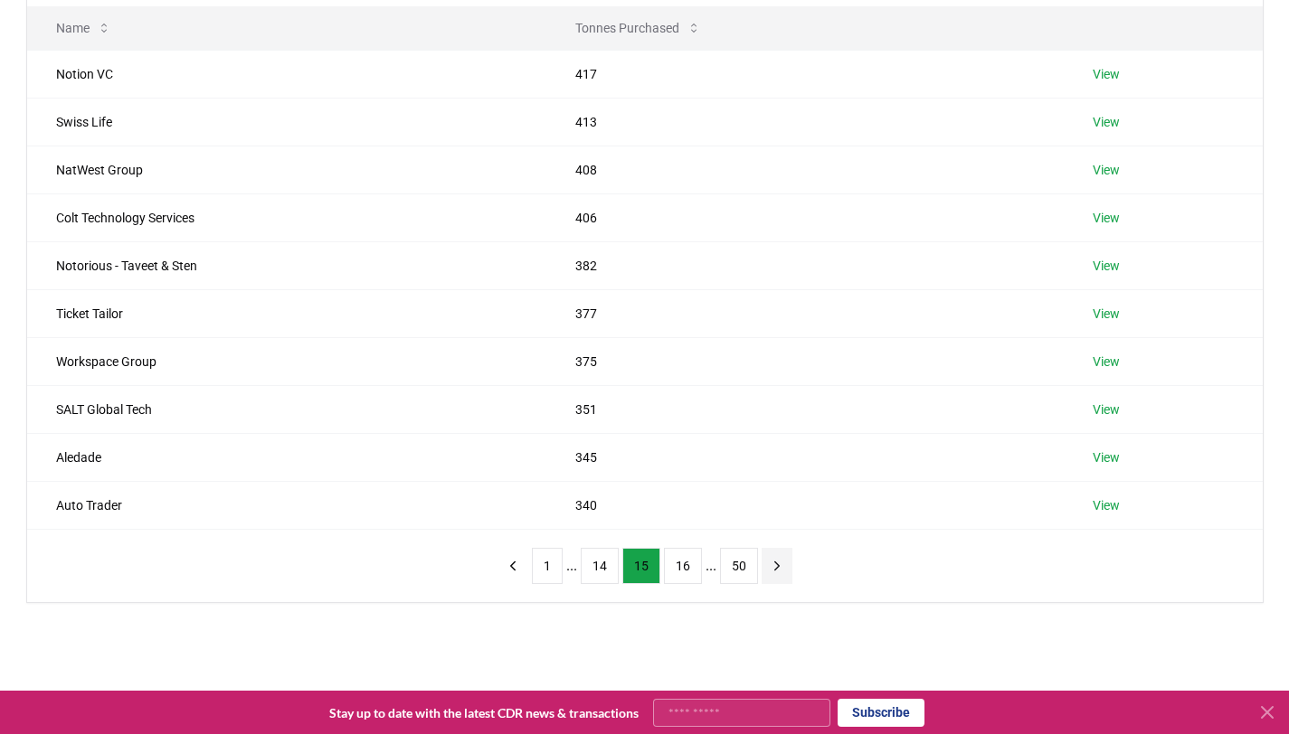
click at [762, 569] on button "next page" at bounding box center [776, 566] width 31 height 36
click at [763, 569] on button "next page" at bounding box center [776, 566] width 31 height 36
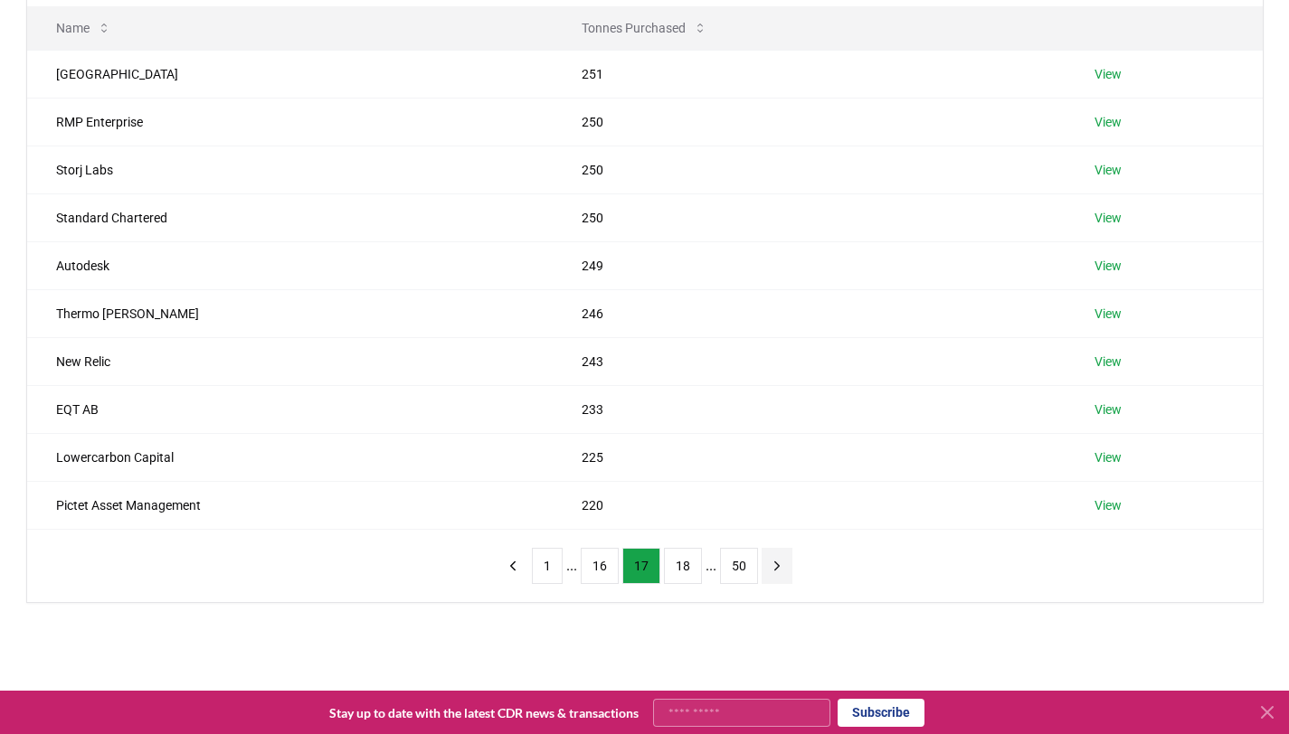
click at [763, 569] on button "next page" at bounding box center [776, 566] width 31 height 36
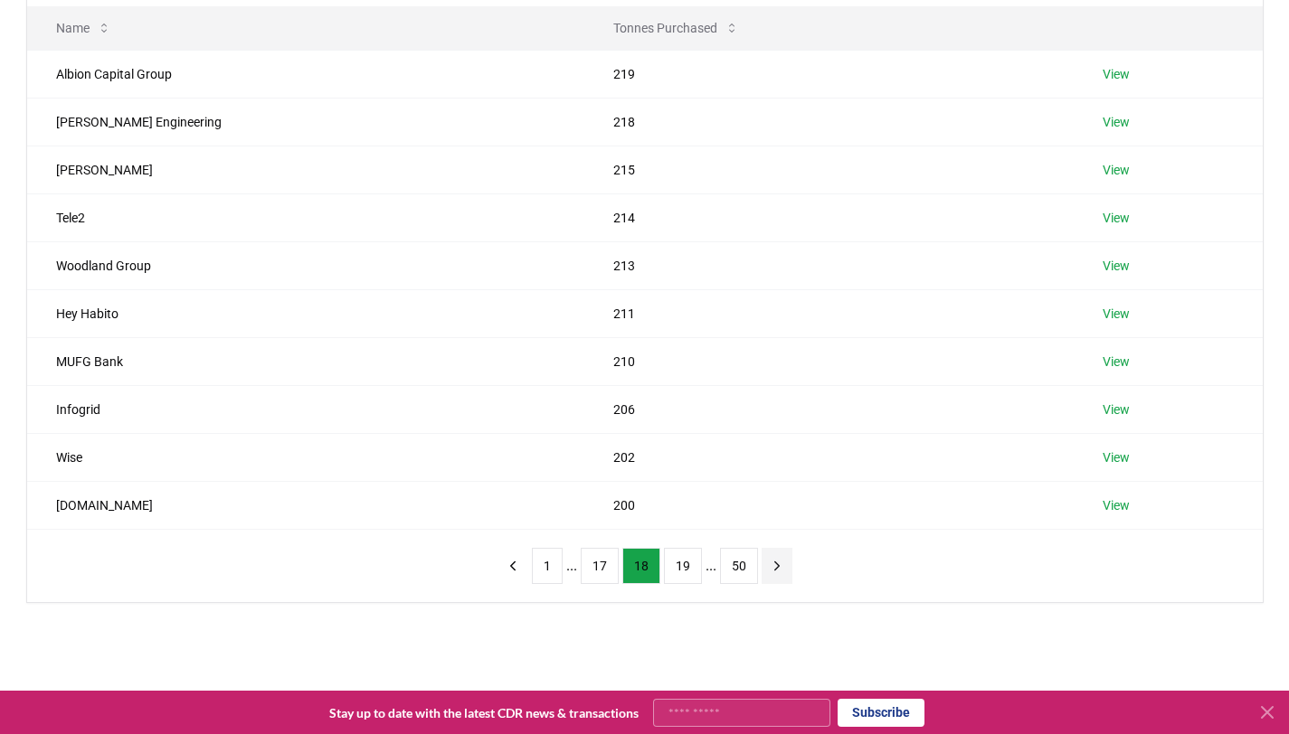
click at [763, 569] on button "next page" at bounding box center [776, 566] width 31 height 36
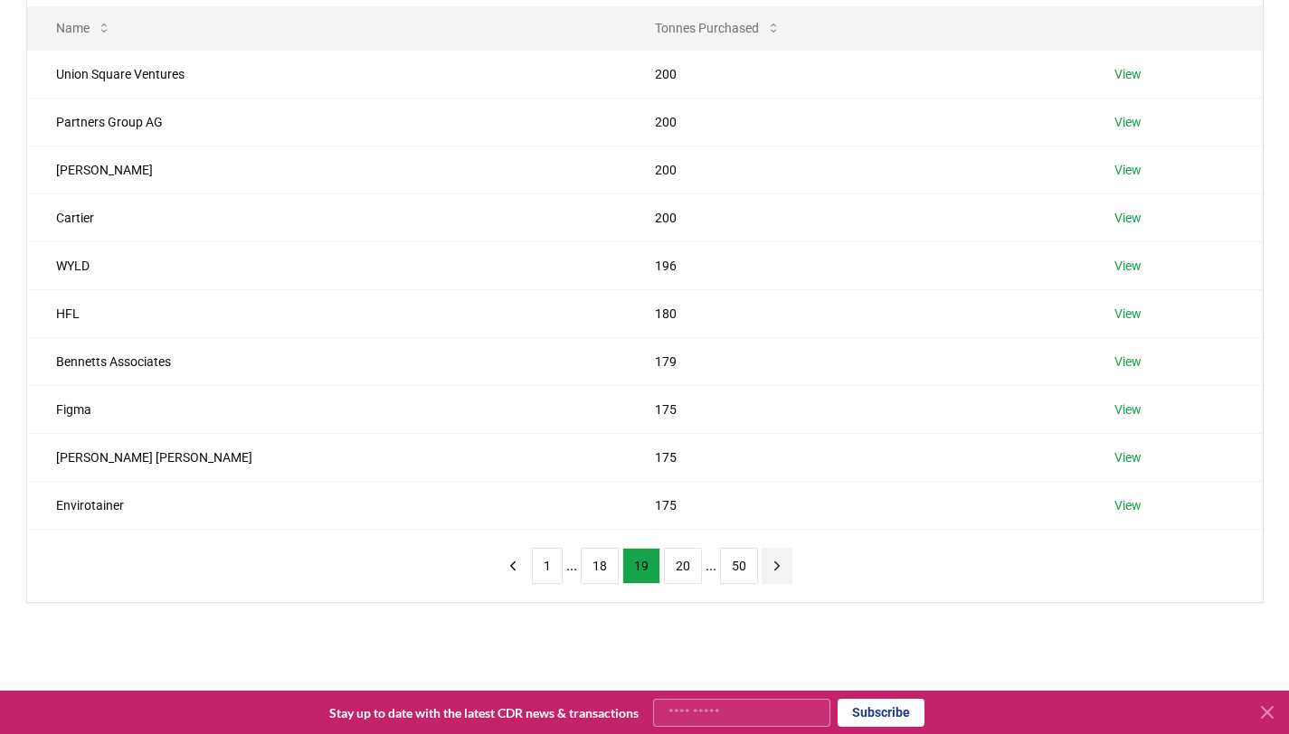
click at [763, 569] on button "next page" at bounding box center [776, 566] width 31 height 36
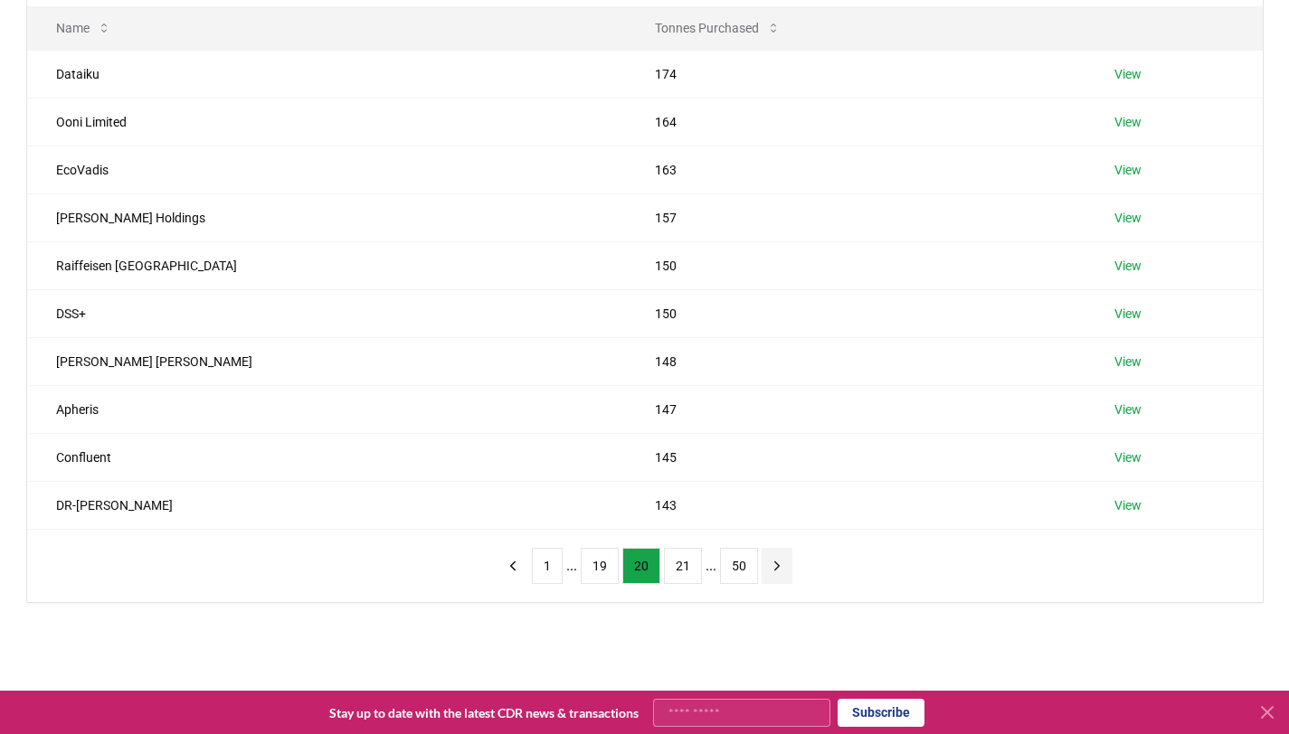
click at [763, 569] on button "next page" at bounding box center [776, 566] width 31 height 36
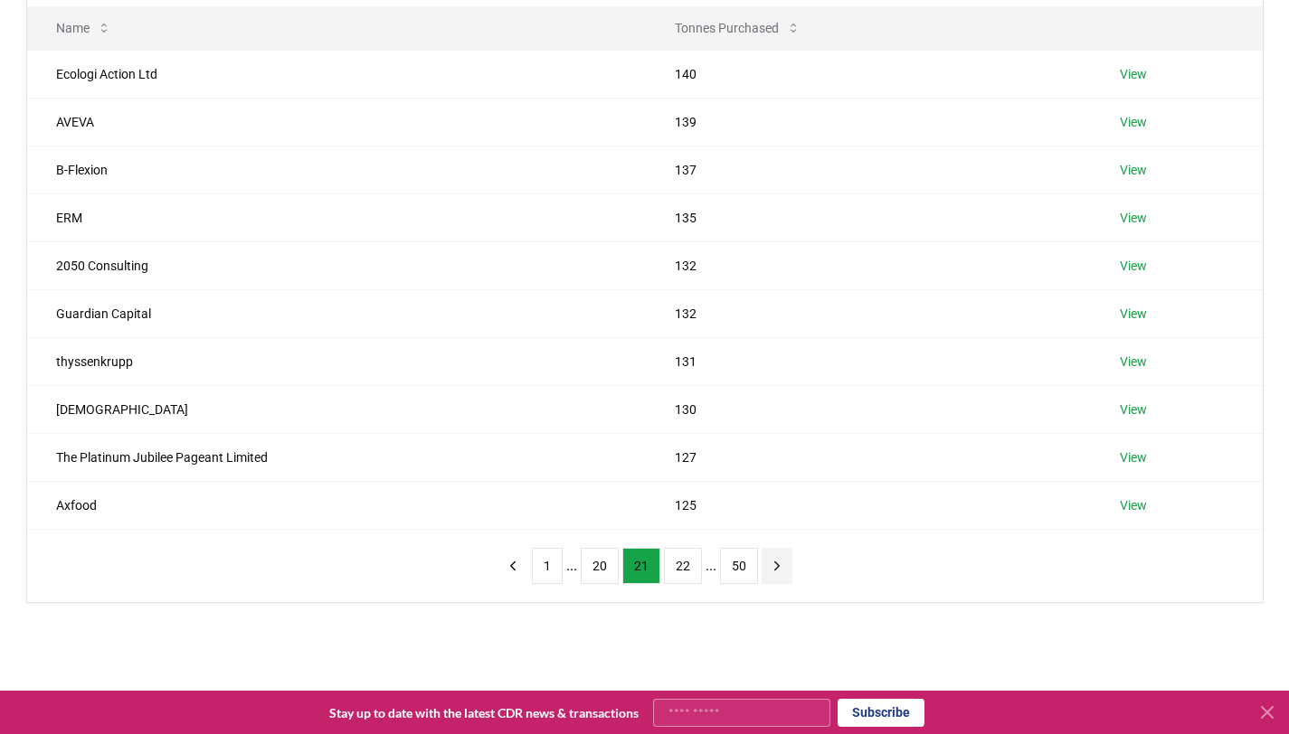
click at [763, 569] on button "next page" at bounding box center [776, 566] width 31 height 36
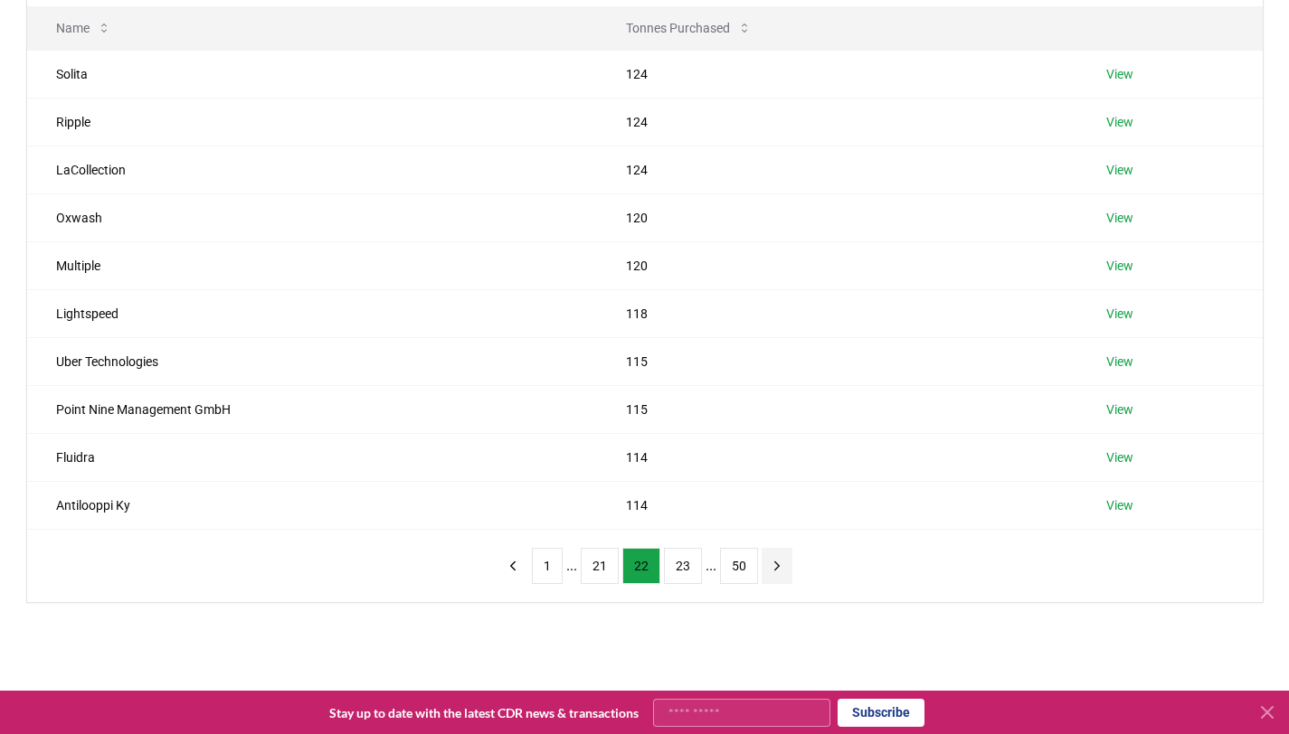
click at [763, 569] on button "next page" at bounding box center [776, 566] width 31 height 36
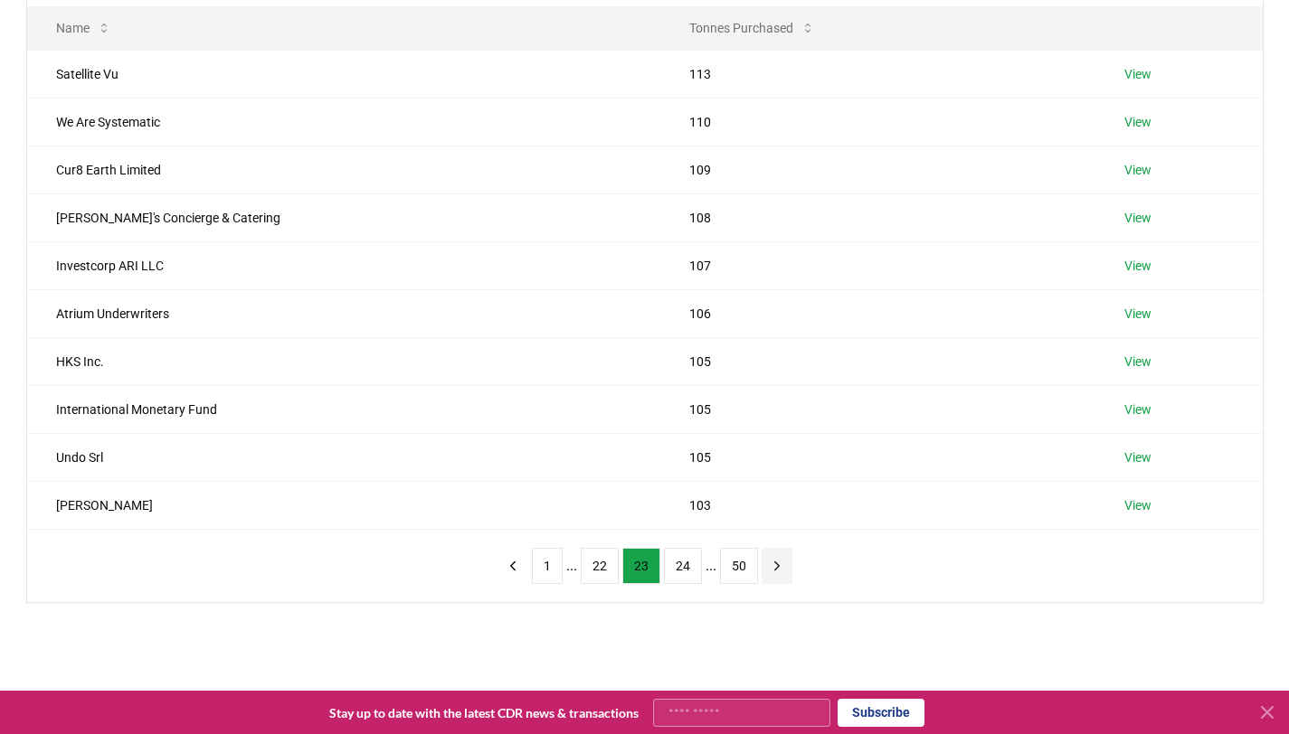
click at [775, 572] on icon "next page" at bounding box center [777, 566] width 16 height 16
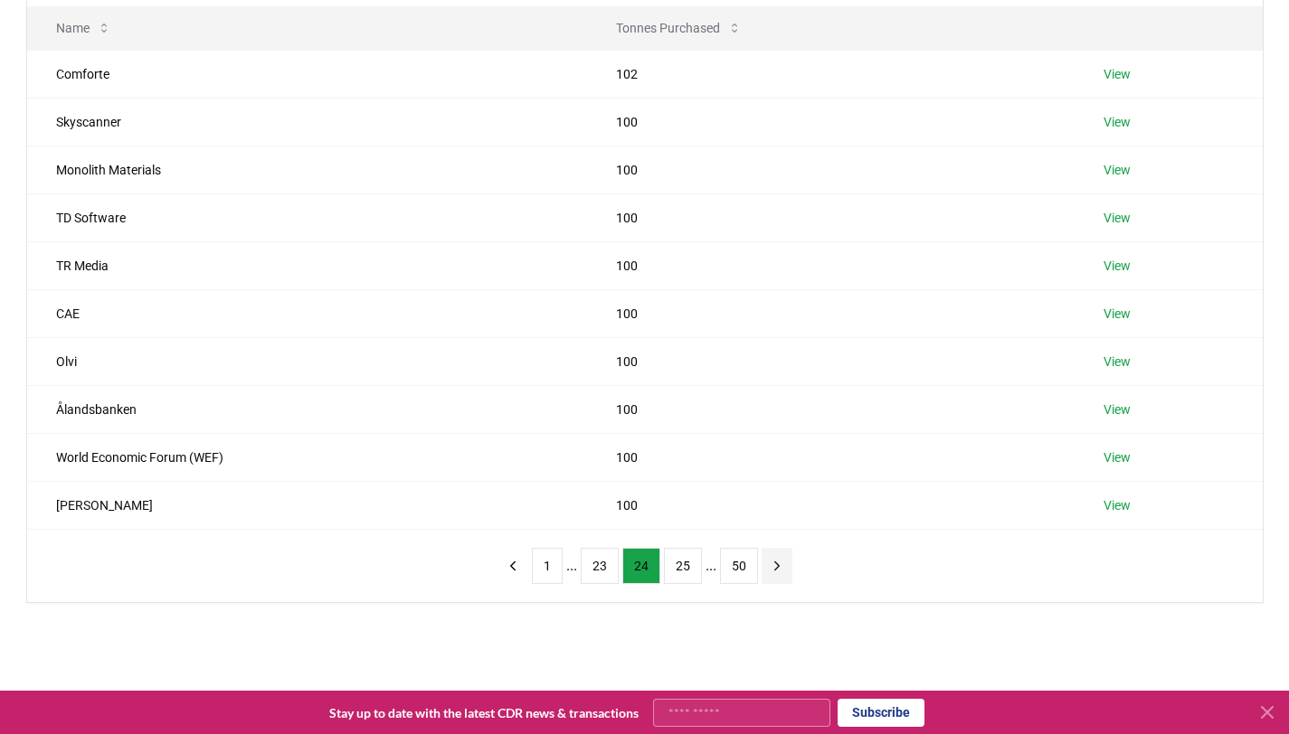
click at [775, 572] on icon "next page" at bounding box center [777, 566] width 16 height 16
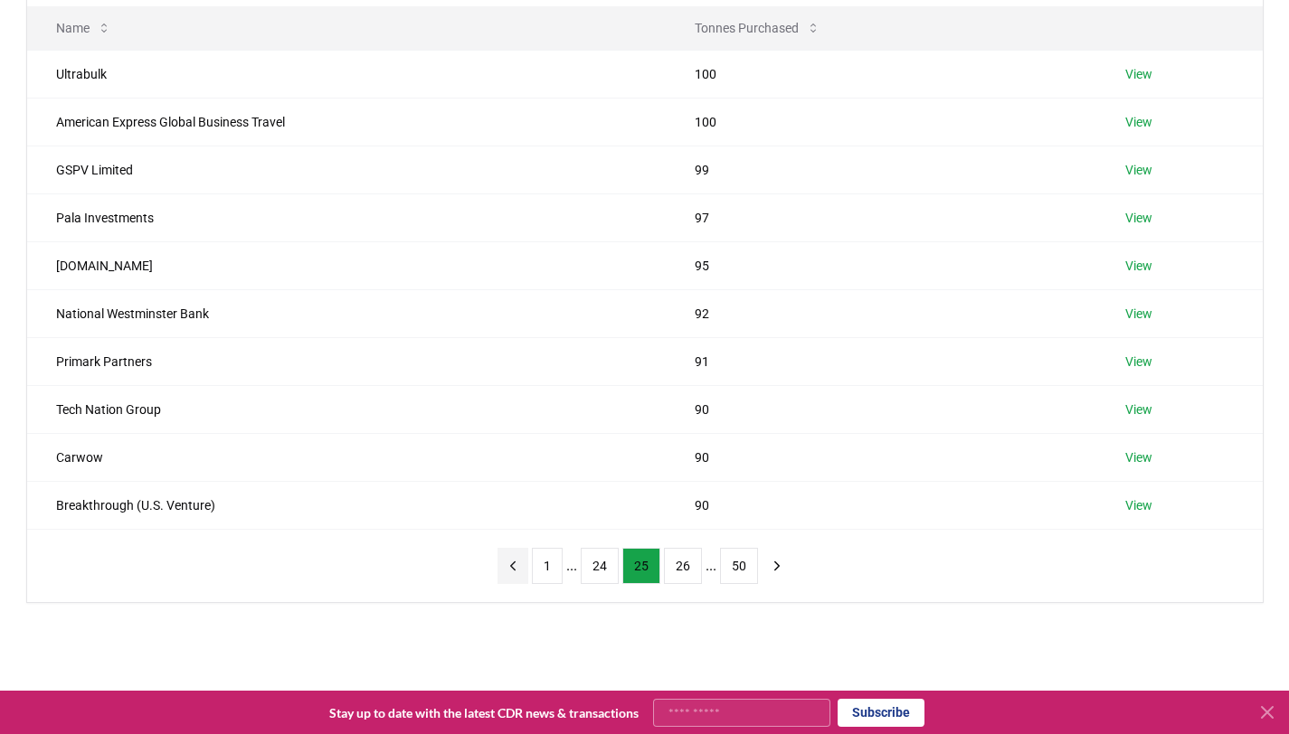
click at [508, 569] on icon "previous page" at bounding box center [513, 566] width 16 height 16
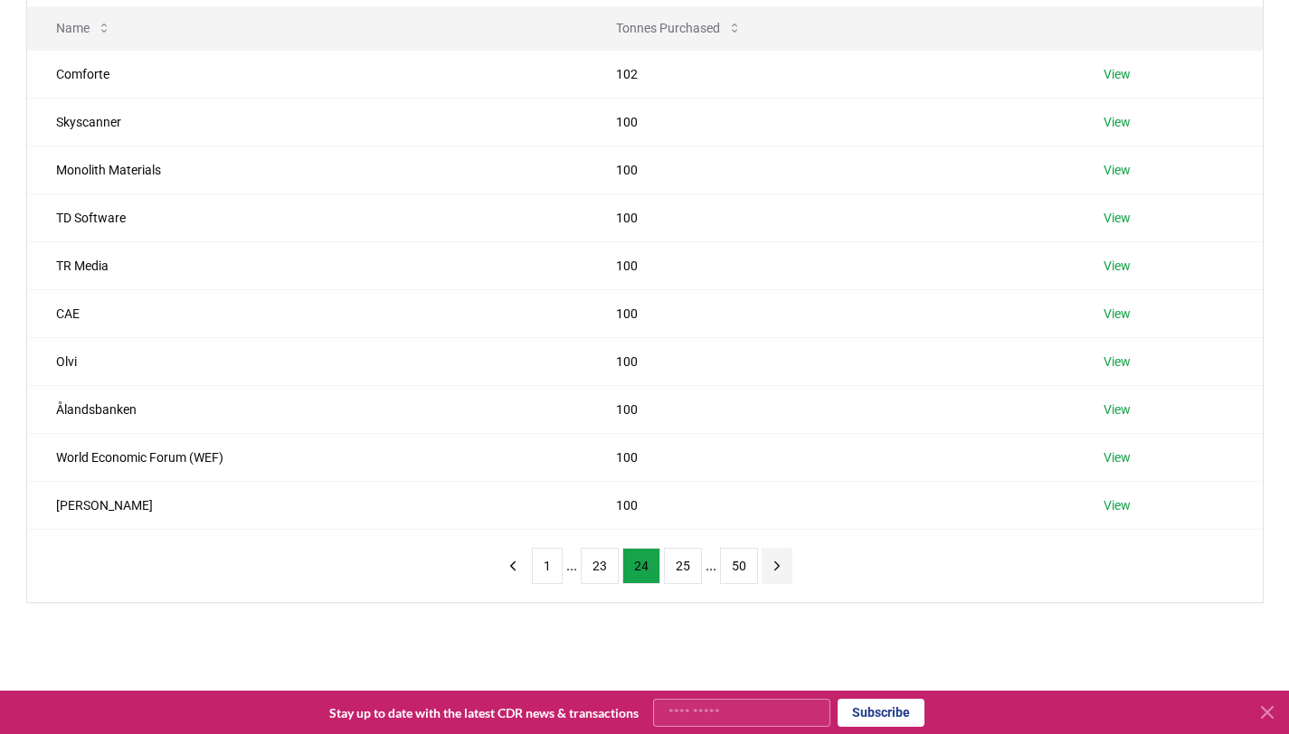
click at [783, 566] on icon "next page" at bounding box center [777, 566] width 16 height 16
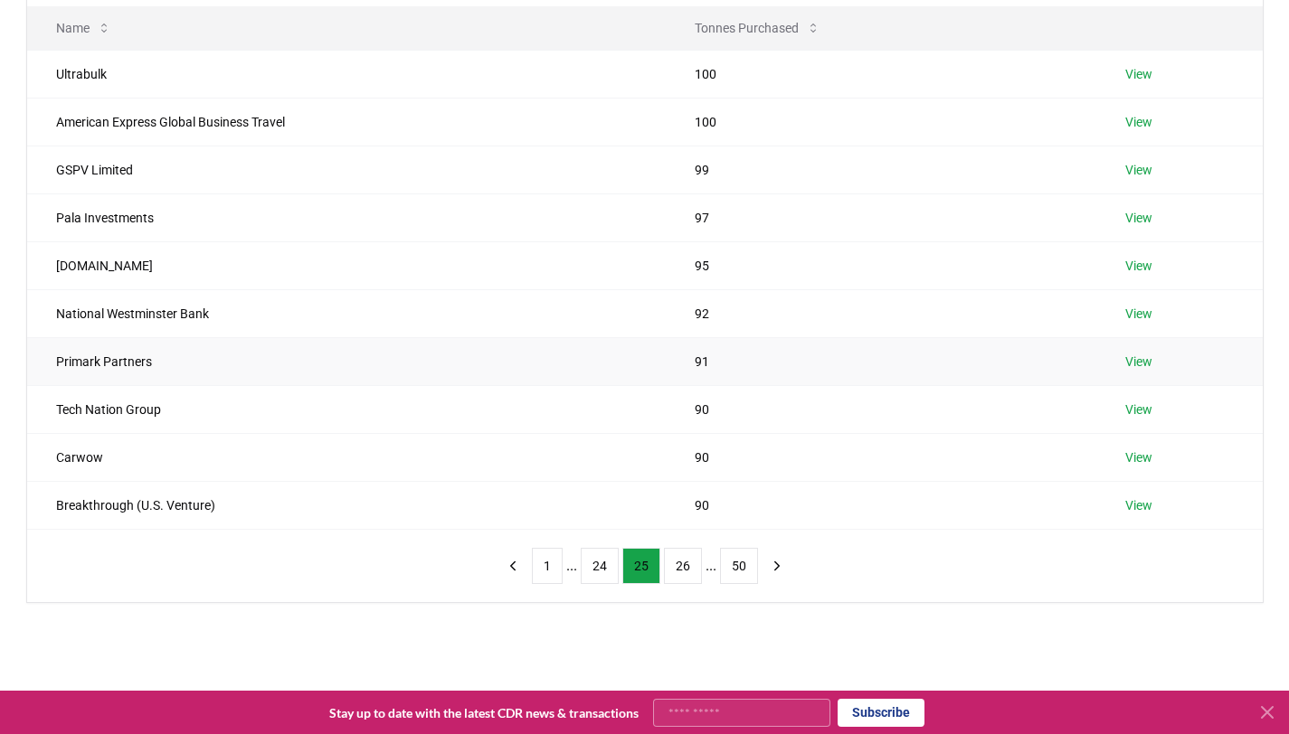
click at [1133, 357] on link "View" at bounding box center [1138, 362] width 27 height 18
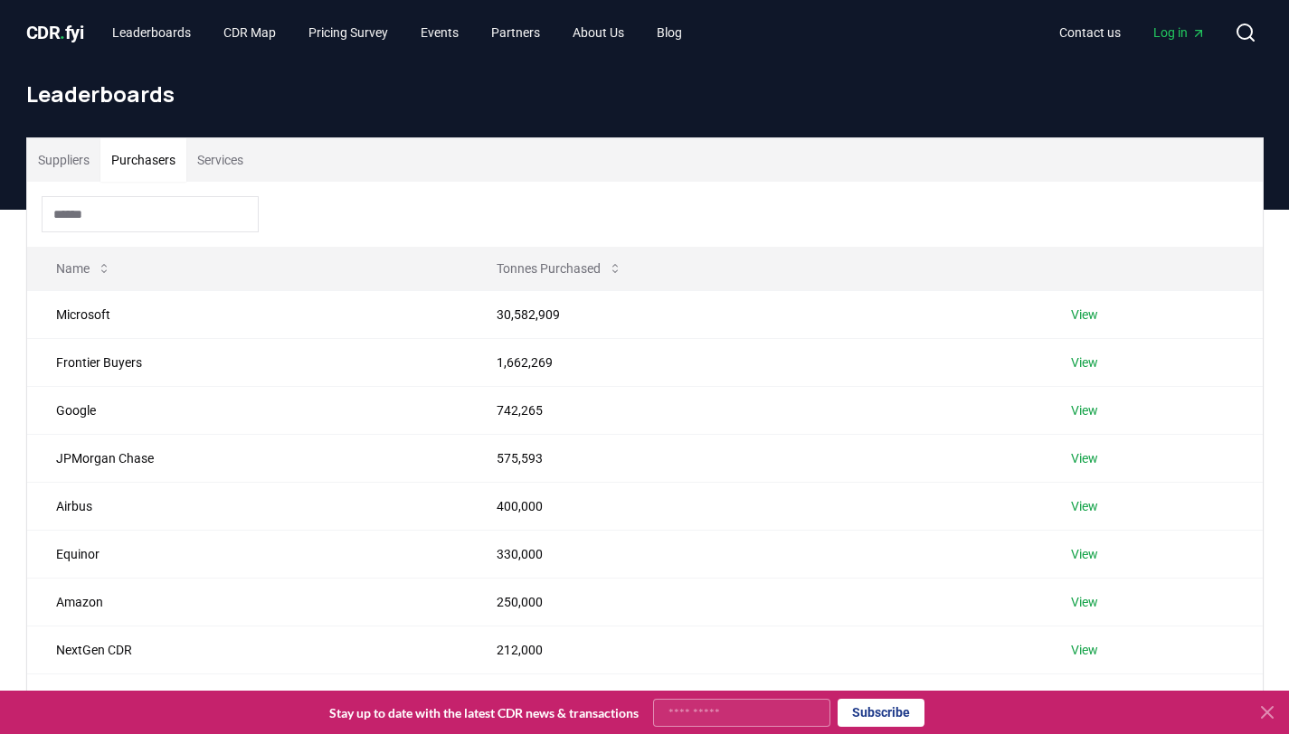
click at [135, 163] on button "Purchasers" at bounding box center [143, 159] width 86 height 43
click at [200, 228] on input at bounding box center [150, 214] width 217 height 36
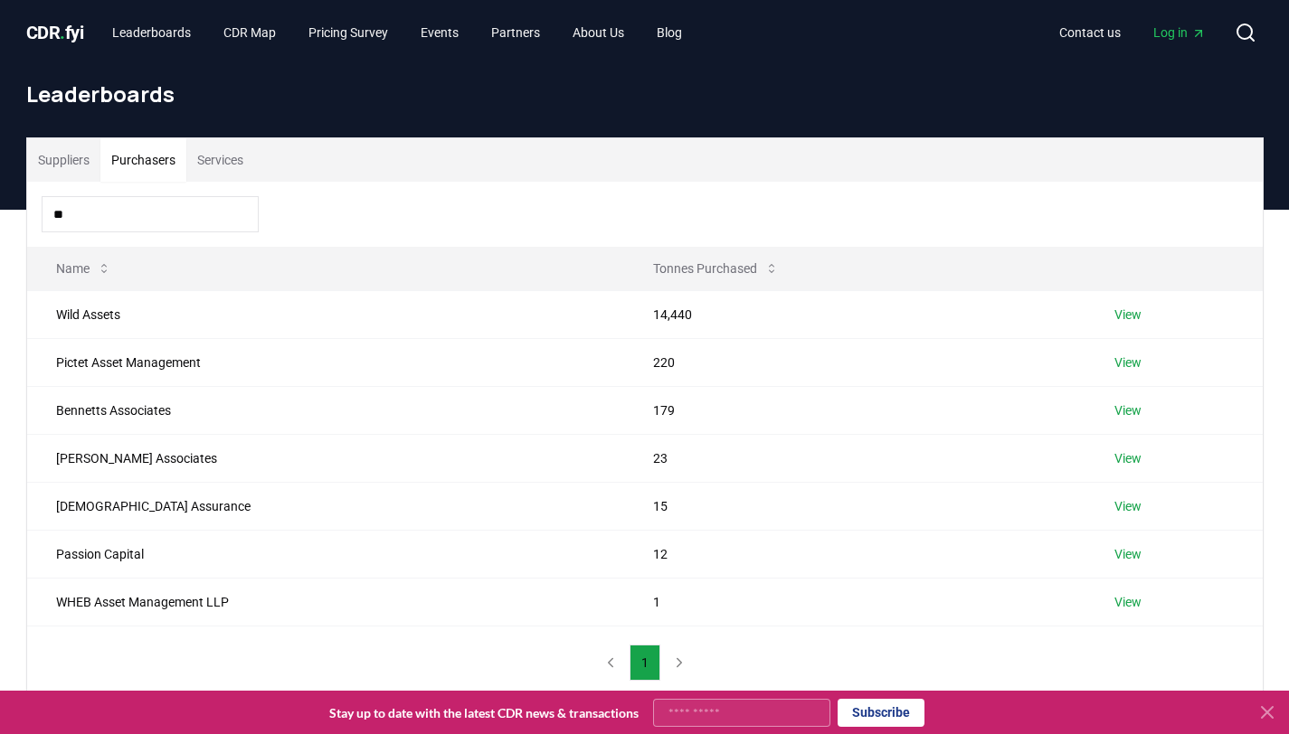
type input "*"
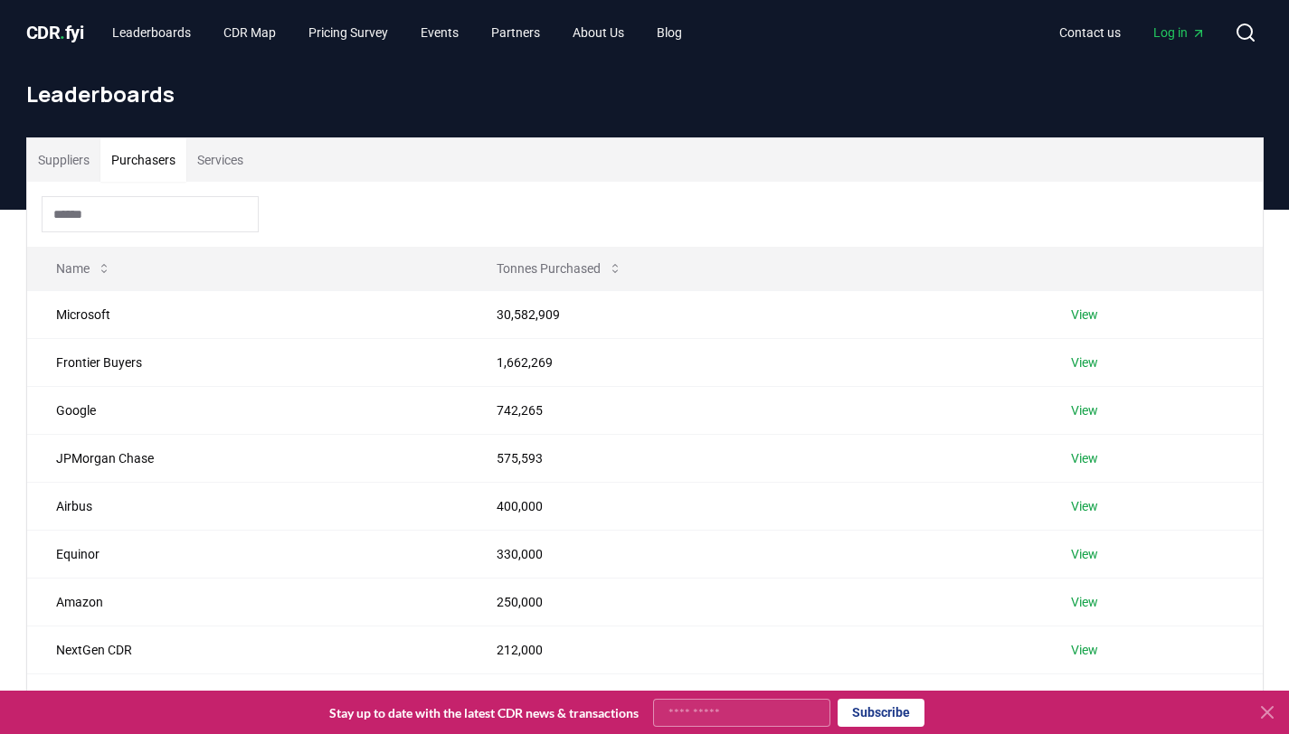
click at [84, 25] on span "CDR . fyi" at bounding box center [55, 33] width 58 height 22
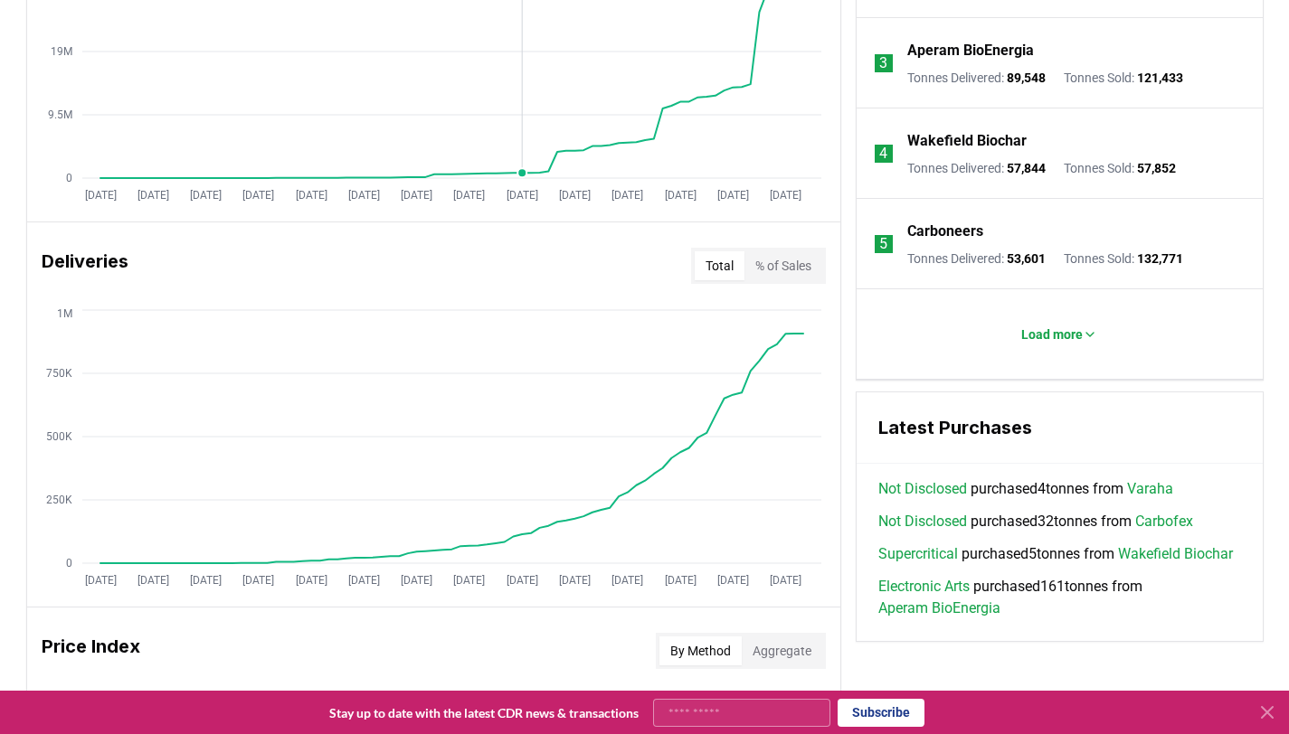
scroll to position [1080, 0]
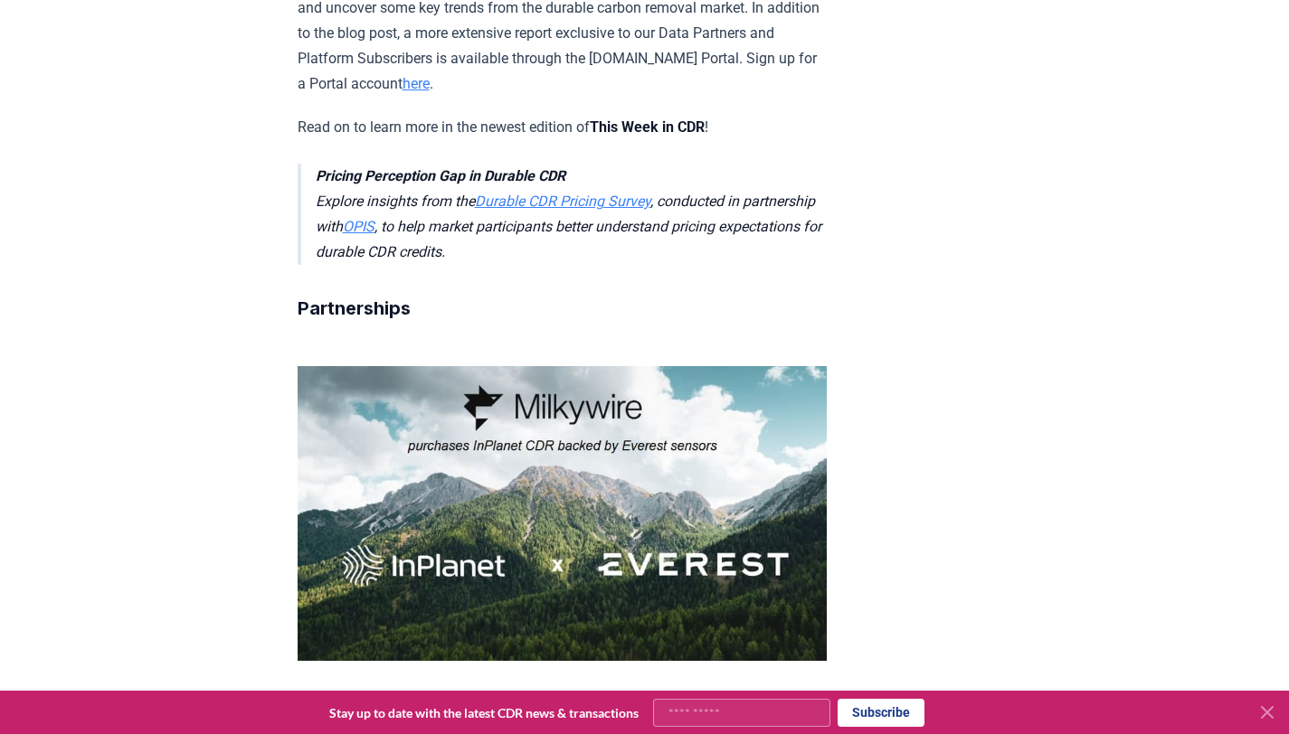
scroll to position [933, 0]
